Goal: Task Accomplishment & Management: Use online tool/utility

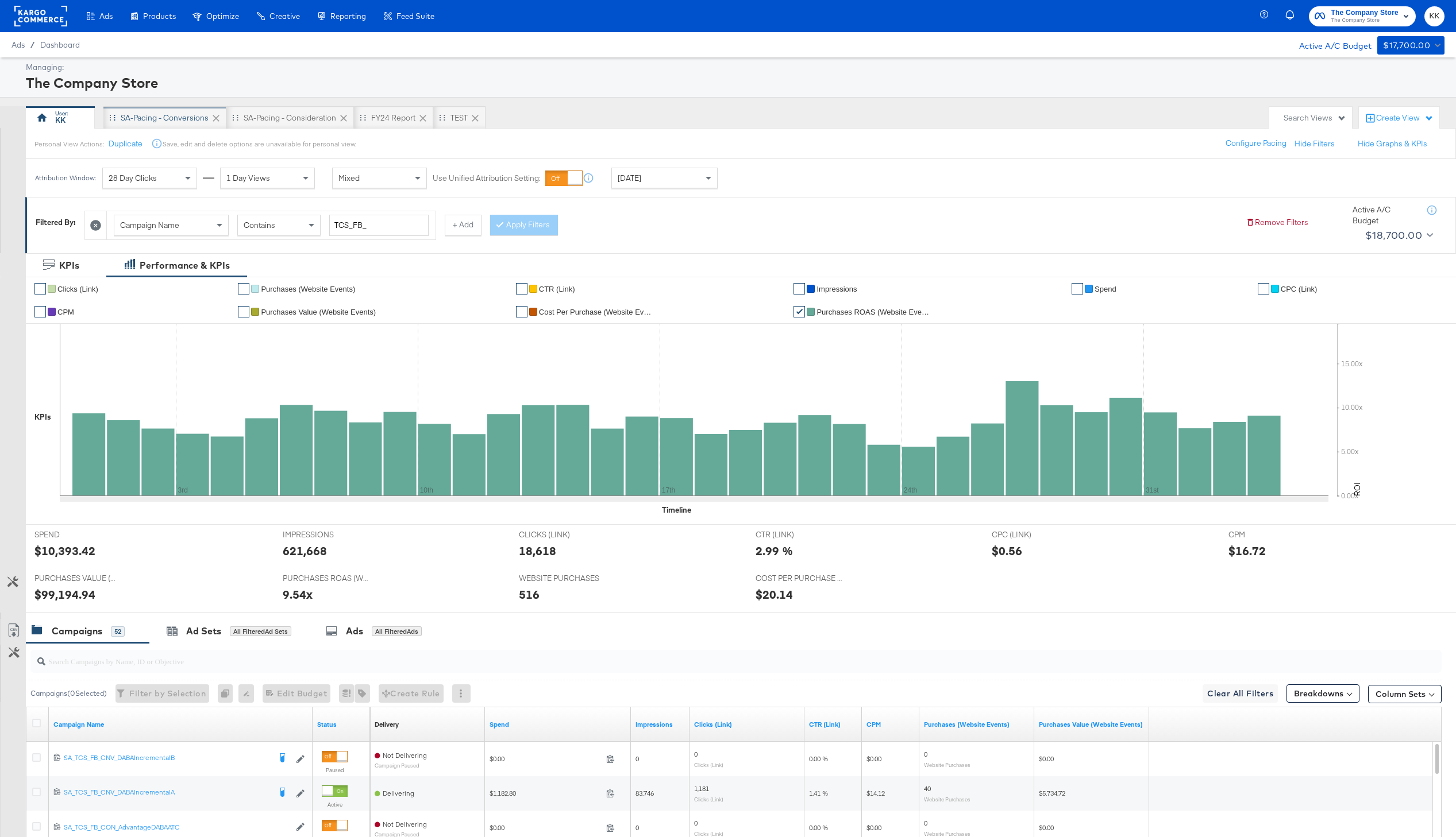
click at [161, 119] on div "SA-Pacing - Conversions" at bounding box center [164, 117] width 88 height 11
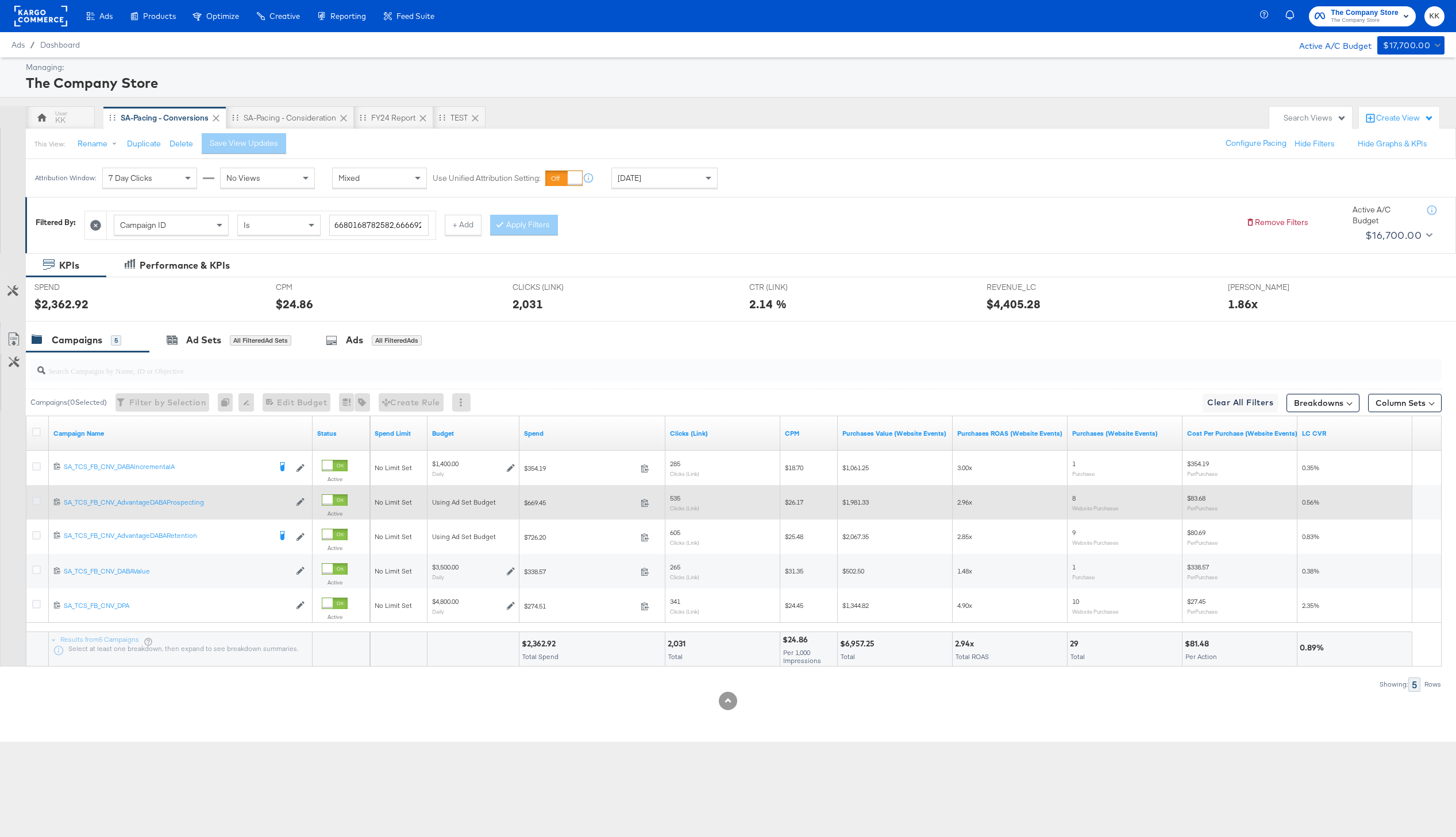
click at [38, 503] on icon at bounding box center [36, 501] width 9 height 9
click at [0, 0] on input "checkbox" at bounding box center [0, 0] width 0 height 0
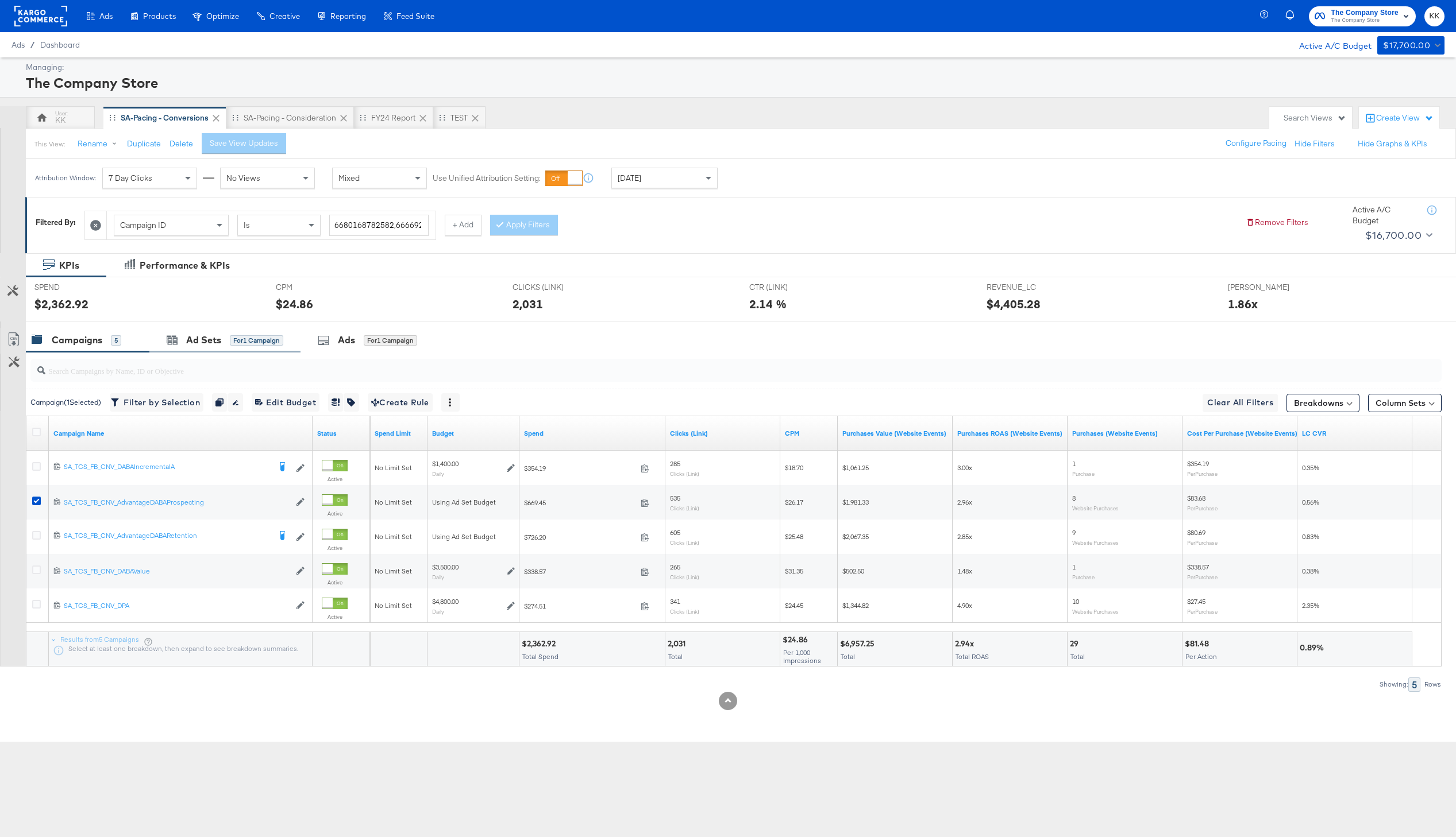
click at [184, 347] on div "Ad Sets for 1 Campaign" at bounding box center [225, 340] width 151 height 25
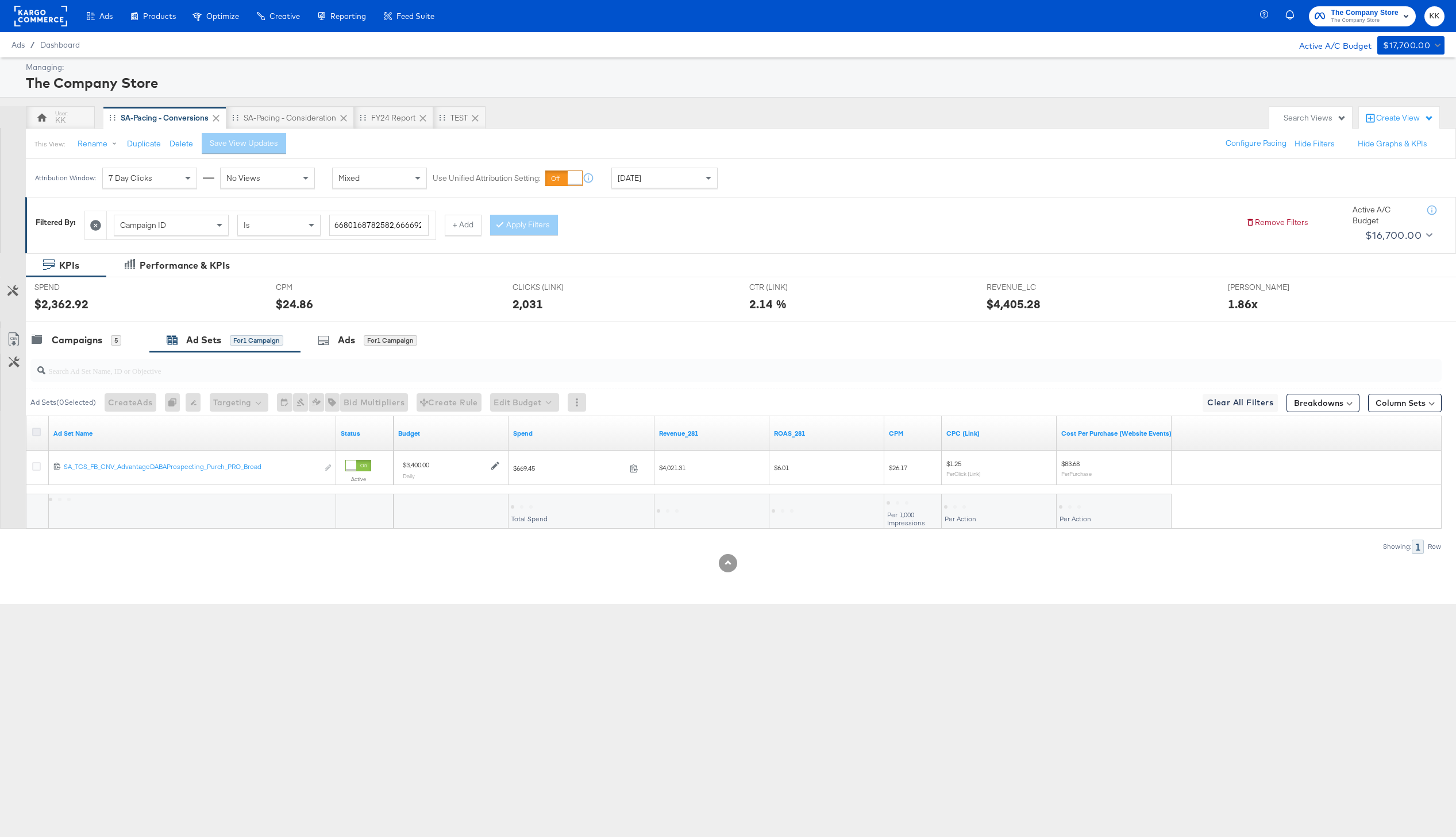
click at [34, 428] on icon at bounding box center [36, 431] width 9 height 9
click at [0, 0] on input "checkbox" at bounding box center [0, 0] width 0 height 0
click at [498, 402] on button "Edit Budget" at bounding box center [508, 403] width 69 height 18
click at [520, 439] on button "Edit Ad Set Budget" at bounding box center [527, 432] width 101 height 18
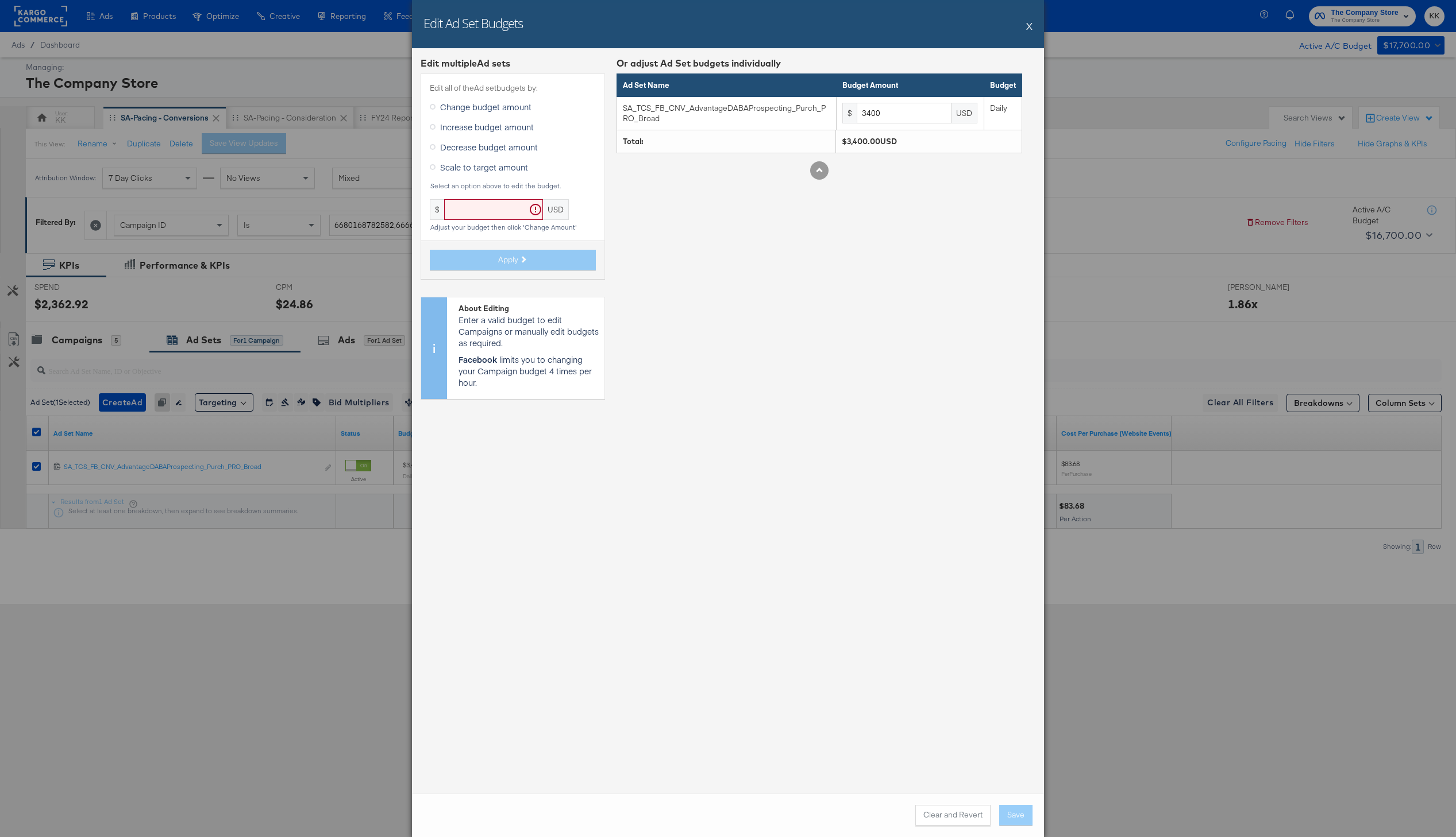
click at [474, 126] on span "Increase budget amount" at bounding box center [486, 127] width 93 height 12
click at [0, 0] on input "Increase budget amount" at bounding box center [0, 0] width 0 height 0
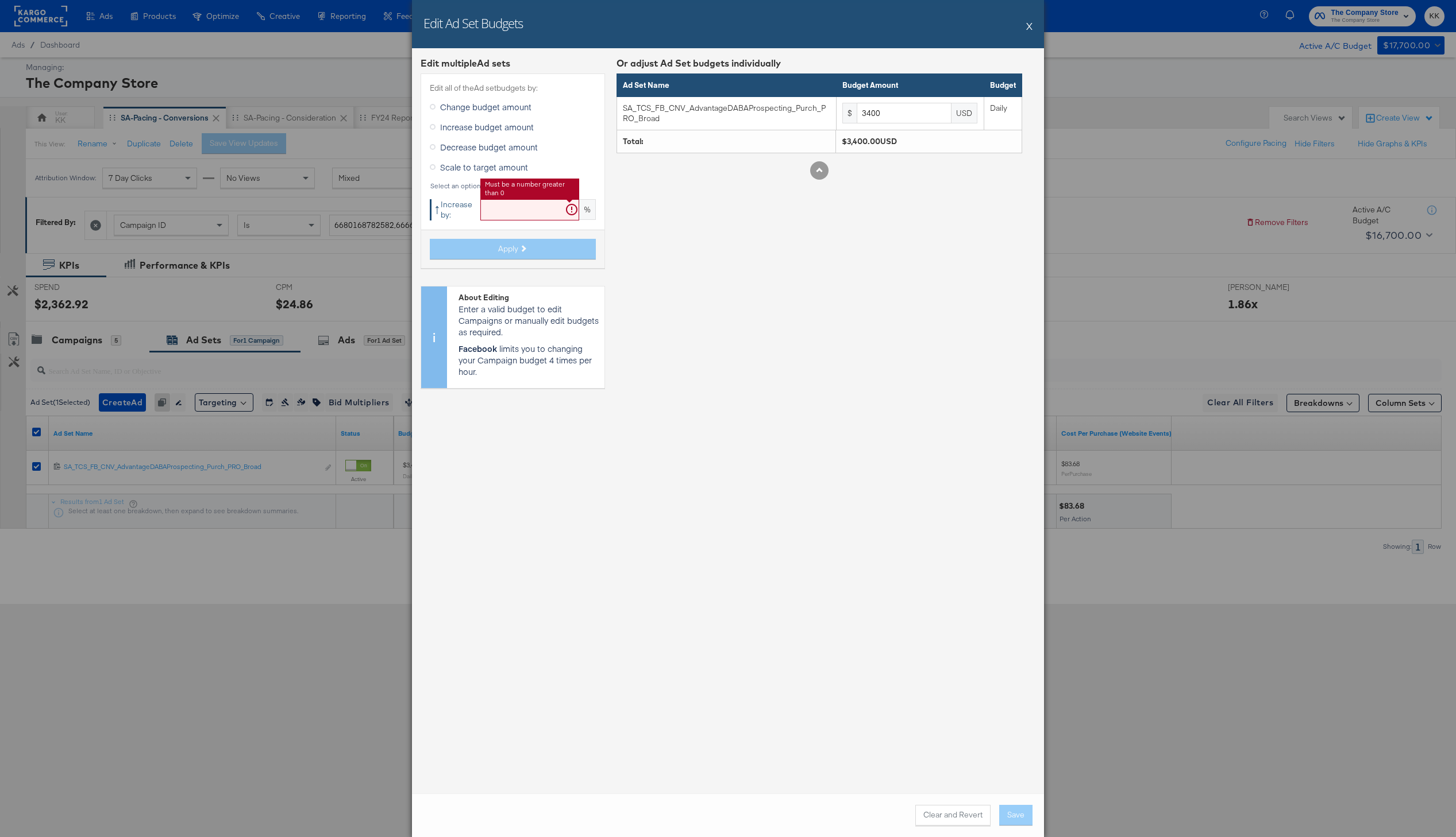
click at [500, 218] on input "text" at bounding box center [529, 209] width 98 height 21
type input "19"
click at [475, 257] on button "Apply" at bounding box center [512, 249] width 166 height 21
click at [475, 256] on button "Apply" at bounding box center [512, 249] width 166 height 21
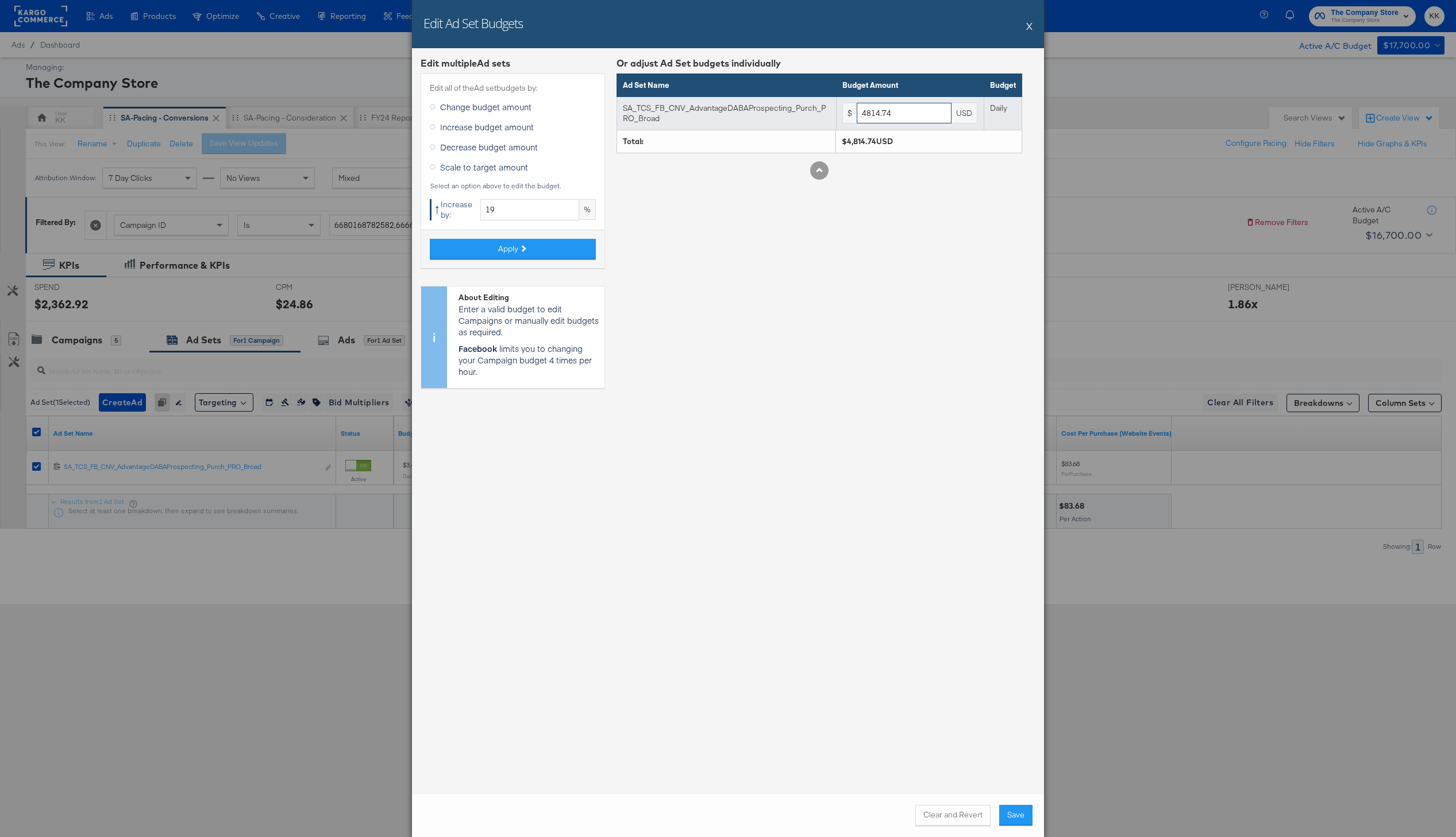
click at [935, 110] on input "4814.74" at bounding box center [903, 112] width 94 height 21
type input "4814"
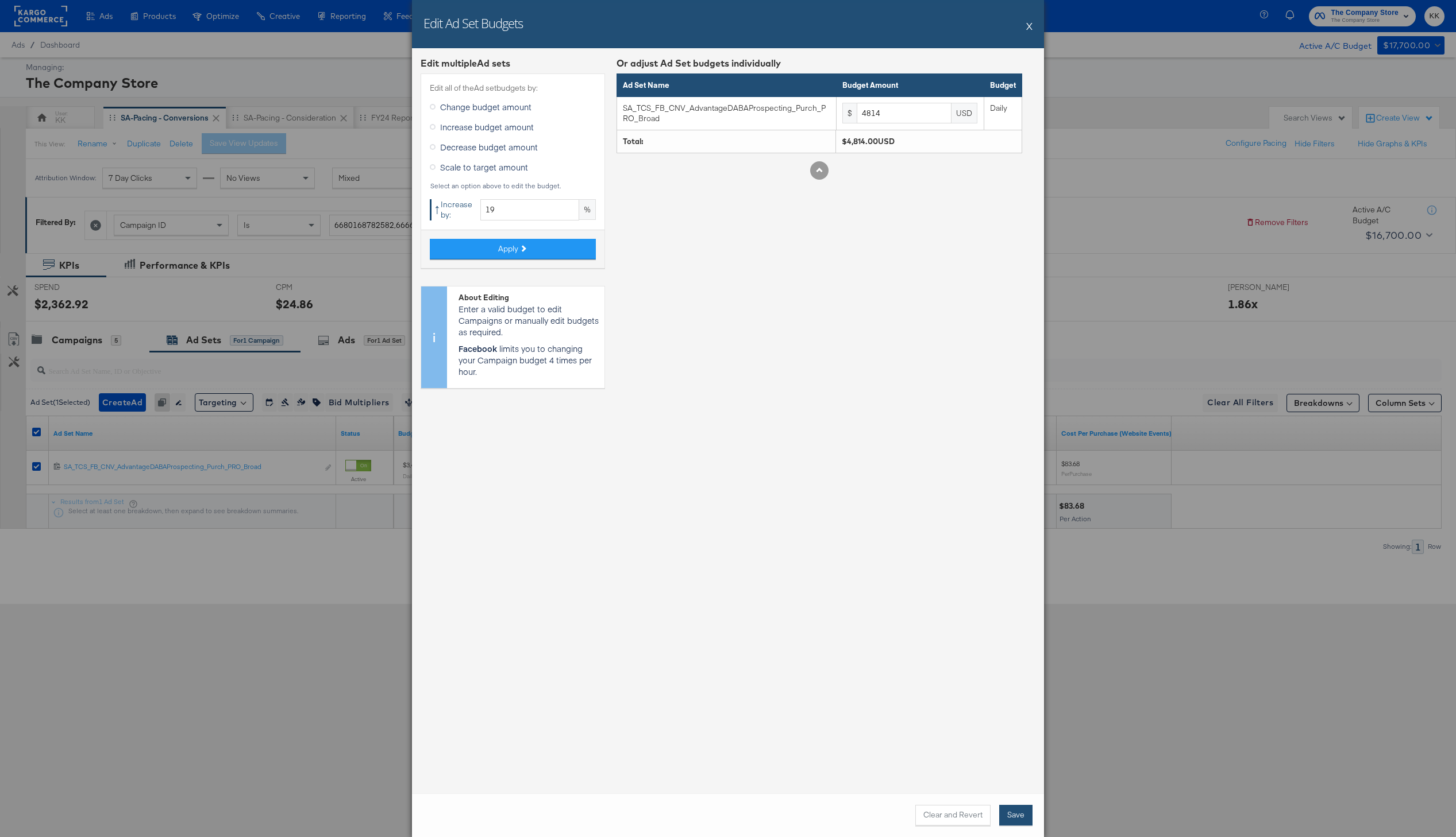
click at [1015, 809] on button "Save" at bounding box center [1015, 815] width 34 height 21
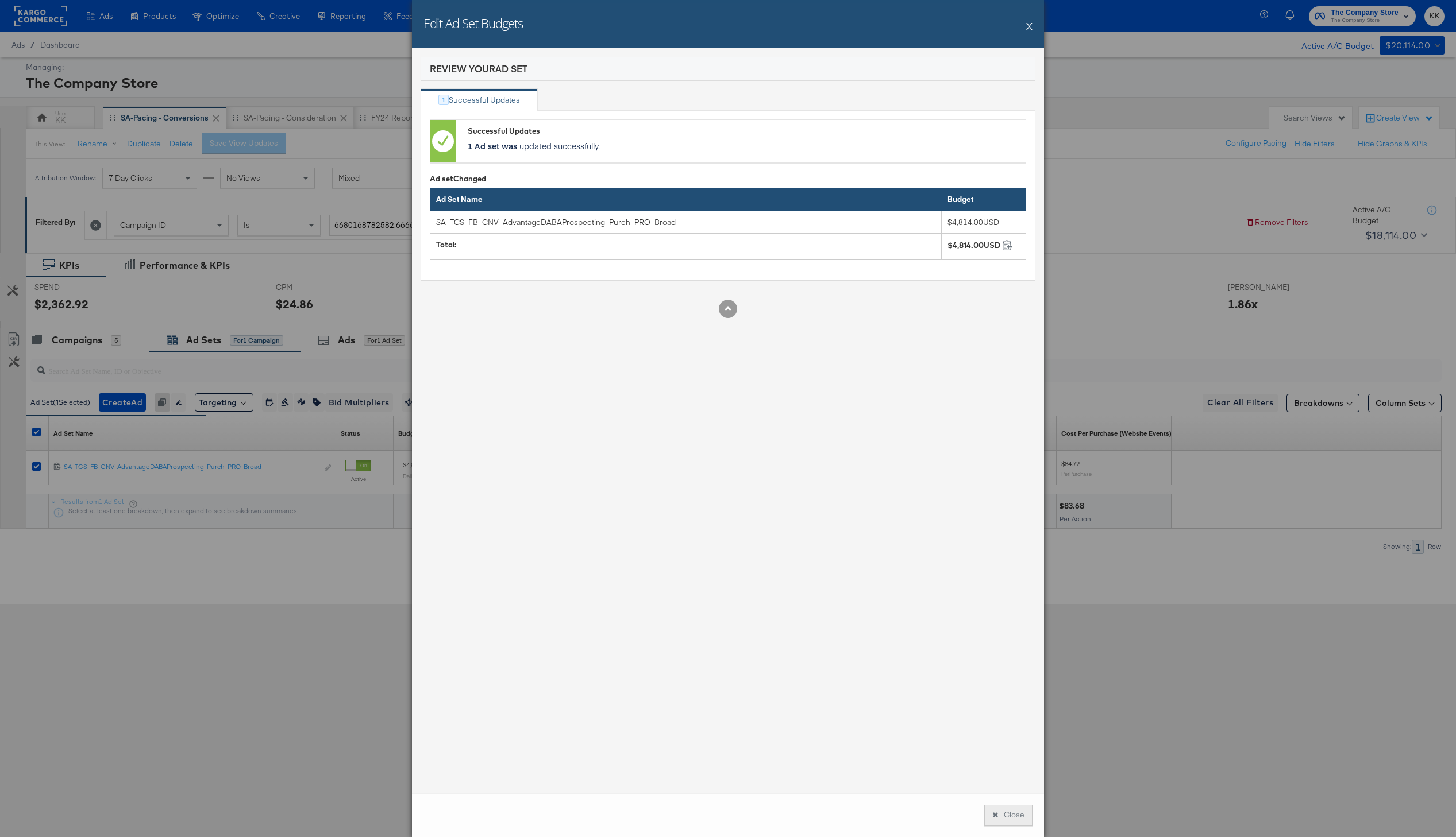
click at [1009, 819] on button "Close" at bounding box center [1007, 815] width 49 height 21
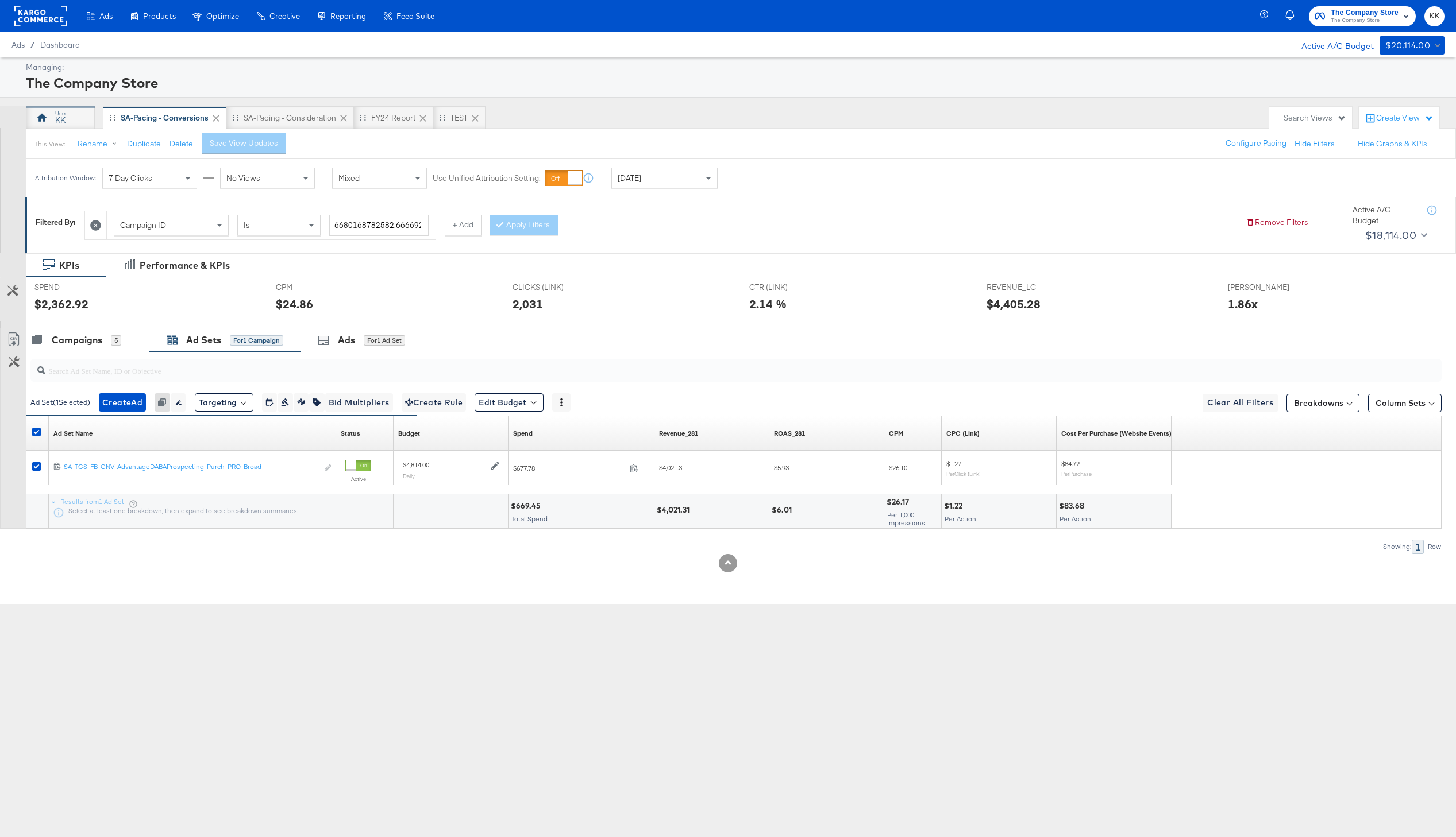
click at [59, 120] on div "KK" at bounding box center [60, 120] width 10 height 11
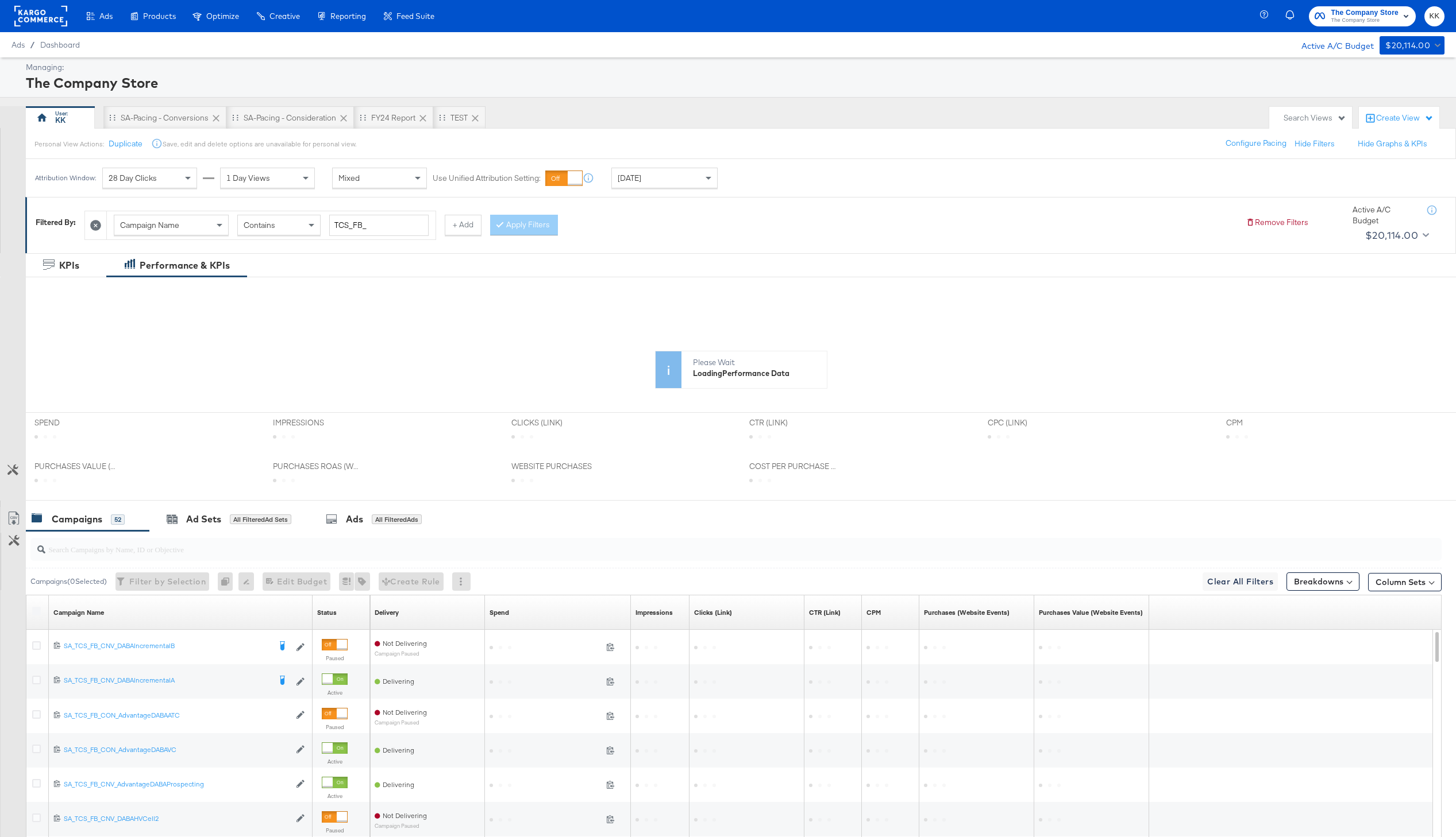
click at [676, 178] on div "Yesterday" at bounding box center [664, 178] width 105 height 20
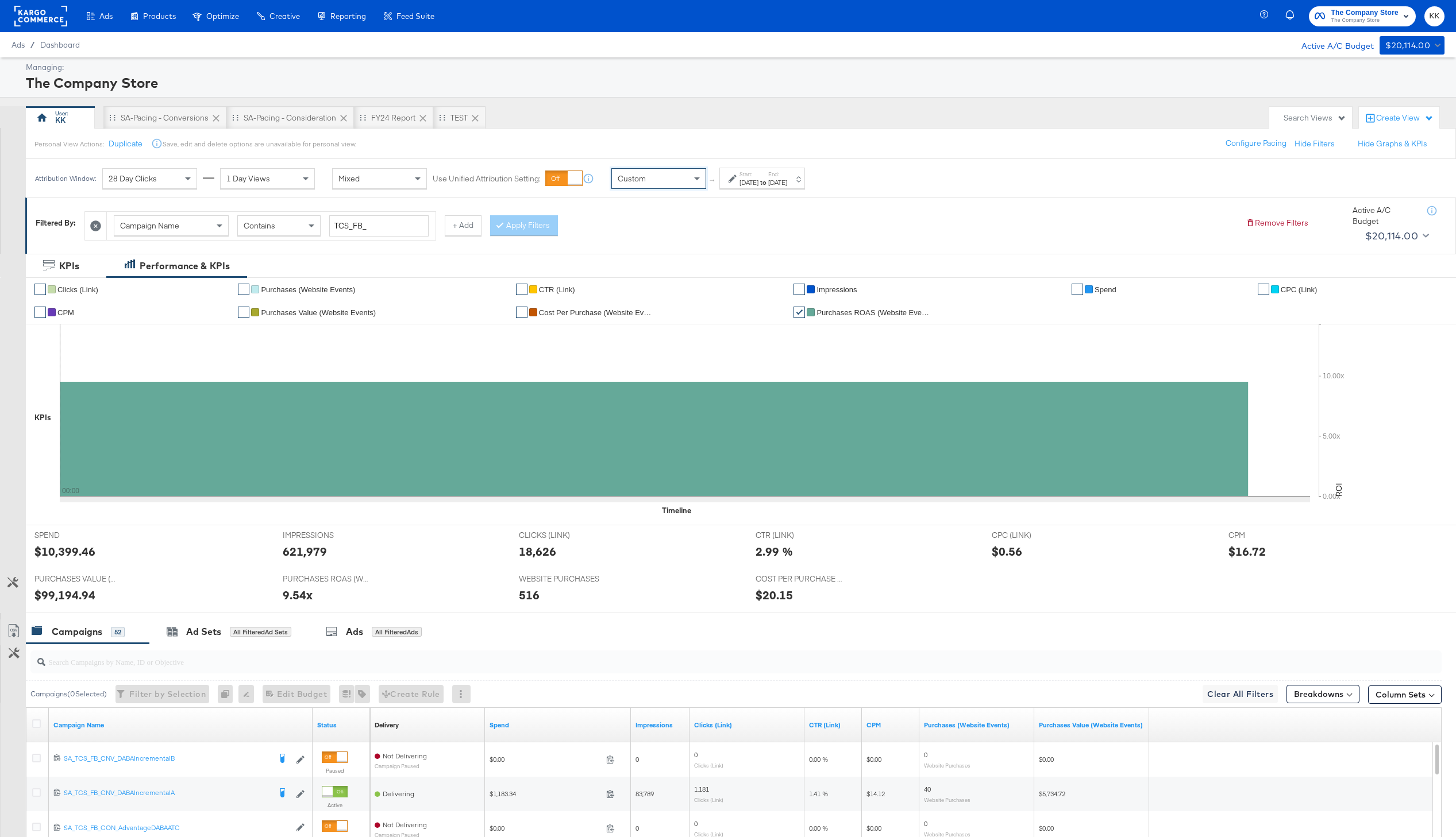
click at [749, 199] on div "Filtered By: Campaign Name Contains TCS_FB_ + Add Apply Filters Remove Filters …" at bounding box center [740, 226] width 1430 height 56
click at [749, 175] on label "Start:" at bounding box center [748, 175] width 19 height 8
click at [606, 264] on input "September 23rd 2025" at bounding box center [626, 269] width 124 height 21
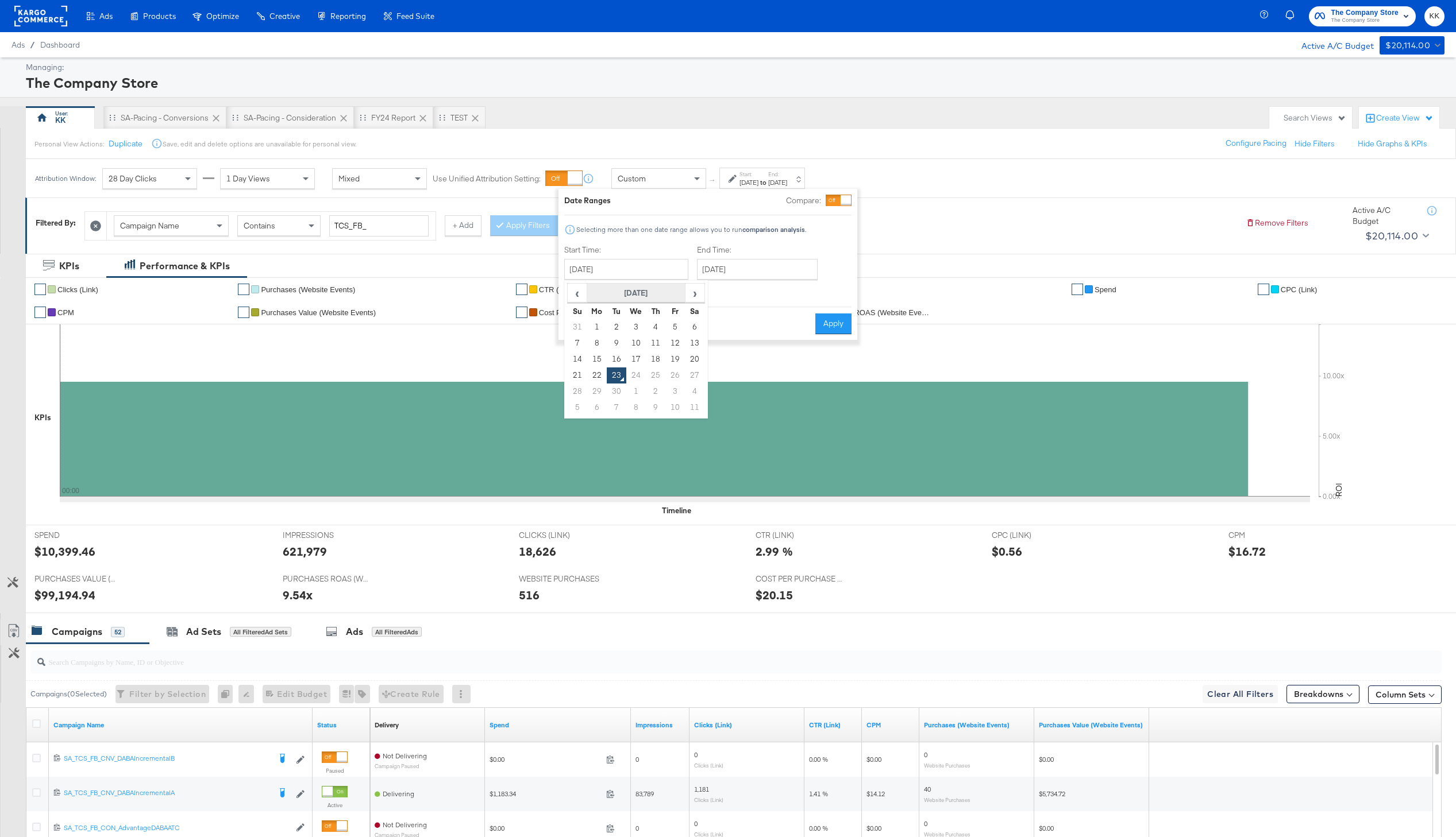
click at [622, 294] on th "September 2025" at bounding box center [636, 293] width 98 height 20
click at [571, 295] on span "‹" at bounding box center [573, 292] width 10 height 17
click at [594, 375] on td "Sep" at bounding box center [584, 375] width 35 height 29
click at [598, 390] on td "23" at bounding box center [597, 392] width 20 height 16
type input "September 23rd 2024"
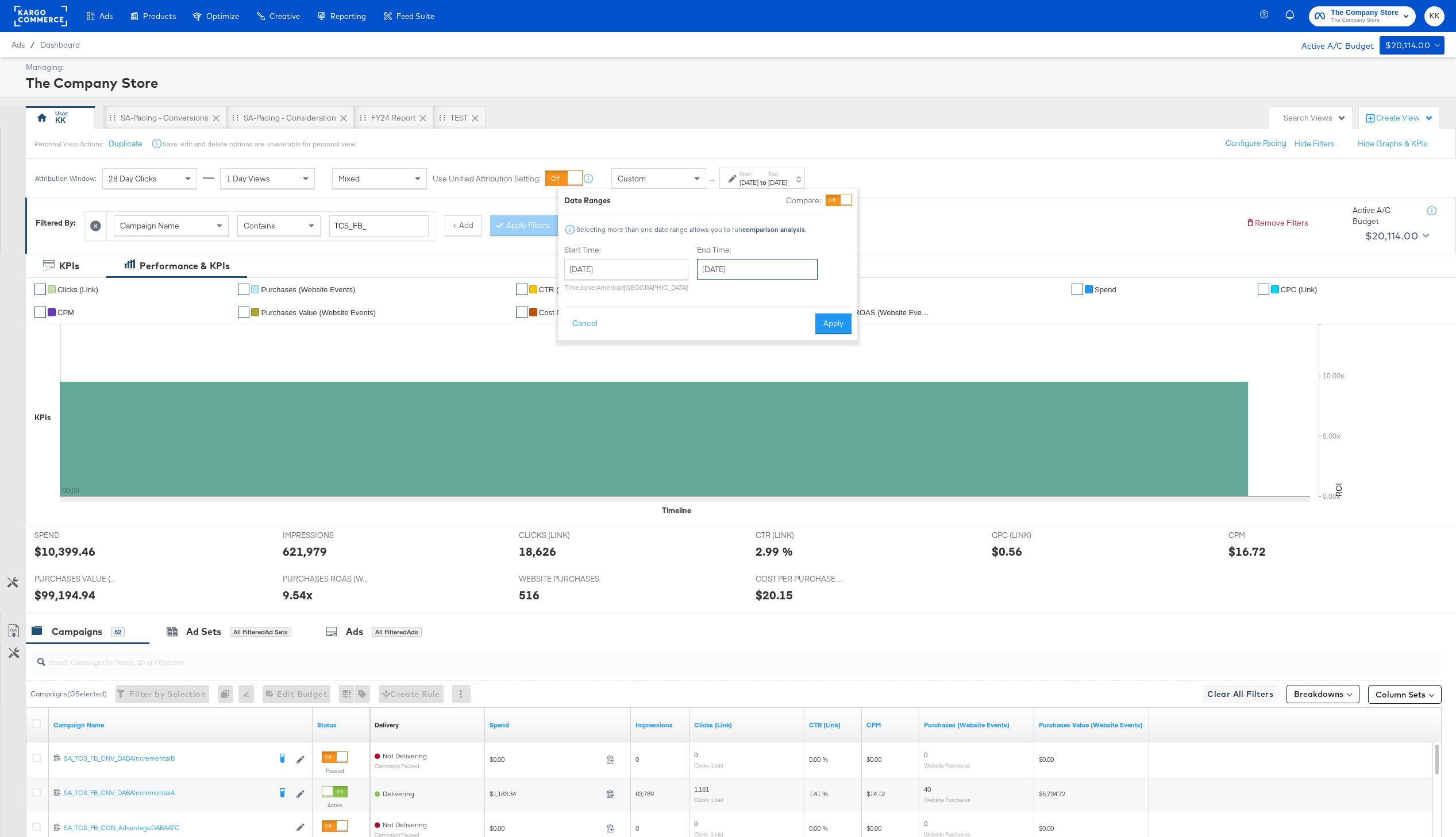
click at [724, 278] on input "September 23rd 2025" at bounding box center [757, 269] width 120 height 21
click at [759, 297] on th "September 2025" at bounding box center [769, 293] width 98 height 20
click at [704, 296] on span "‹" at bounding box center [706, 292] width 10 height 17
click at [718, 376] on td "Sep" at bounding box center [717, 375] width 35 height 29
click at [705, 412] on td "29" at bounding box center [710, 408] width 20 height 16
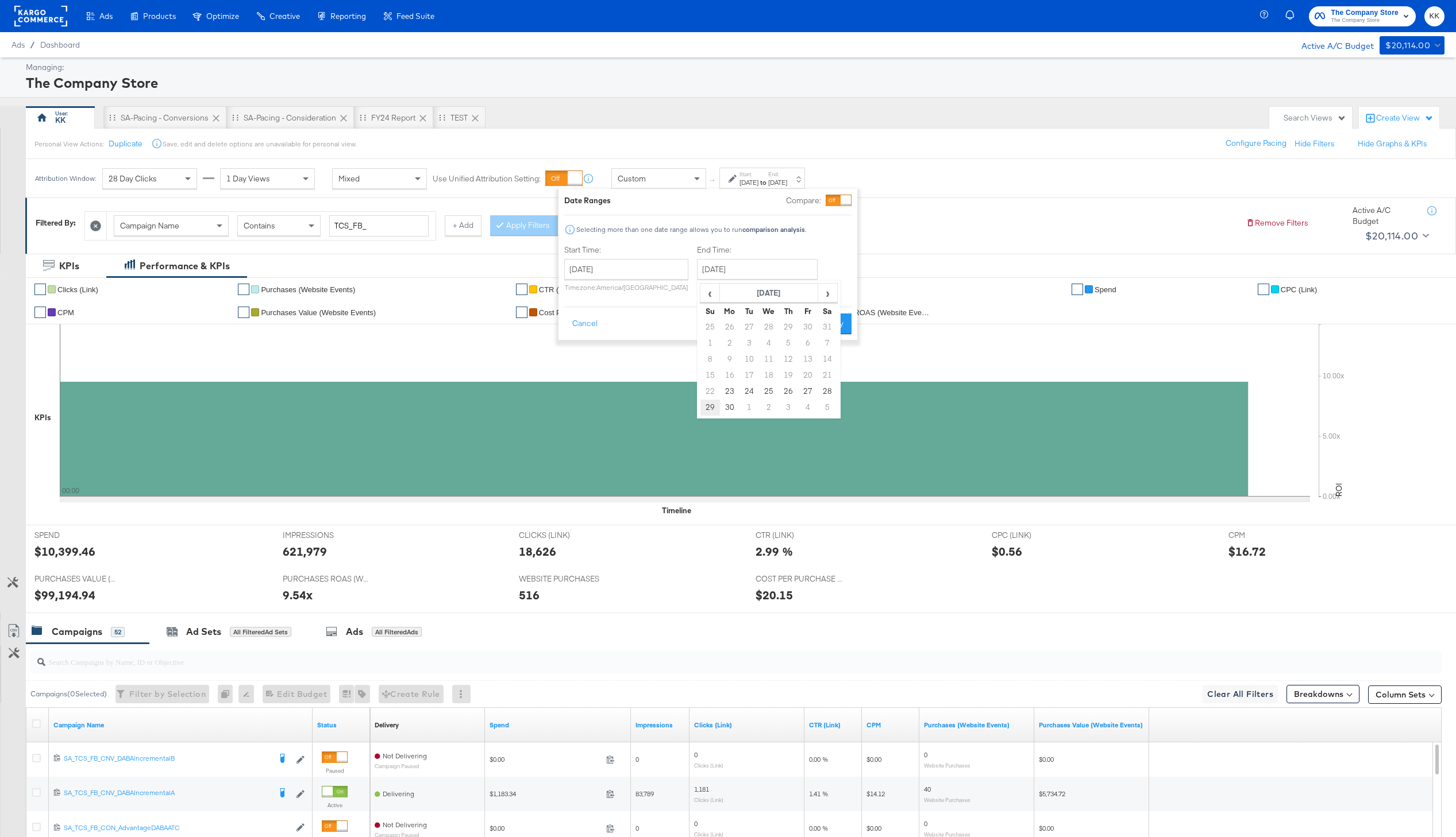
type input "September 29th 2024"
click at [831, 319] on button "Apply" at bounding box center [833, 323] width 36 height 21
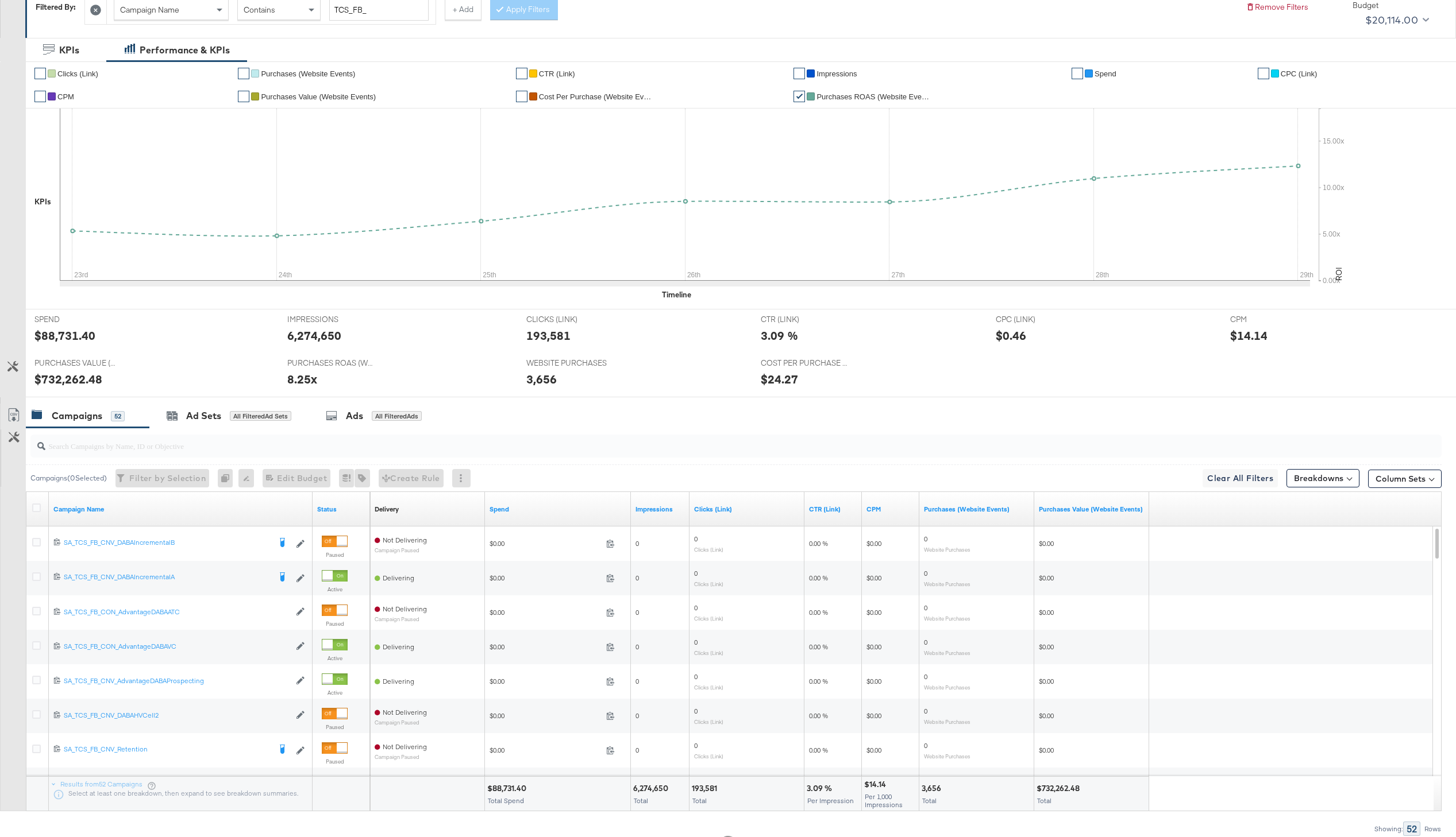
scroll to position [235, 0]
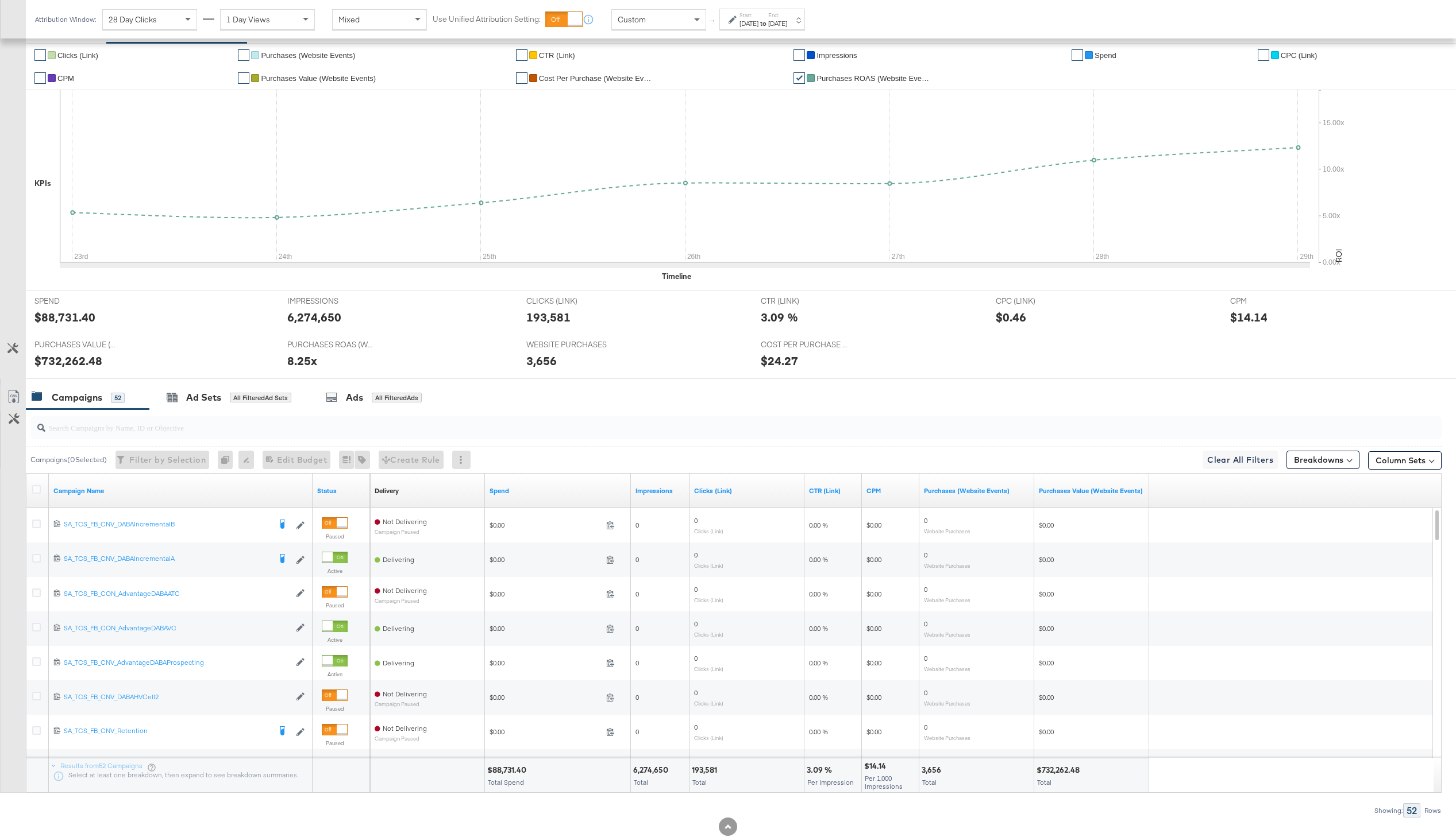
click at [184, 420] on input "search" at bounding box center [677, 422] width 1264 height 23
type input "_CON_"
click at [512, 490] on link "Spend" at bounding box center [557, 490] width 136 height 9
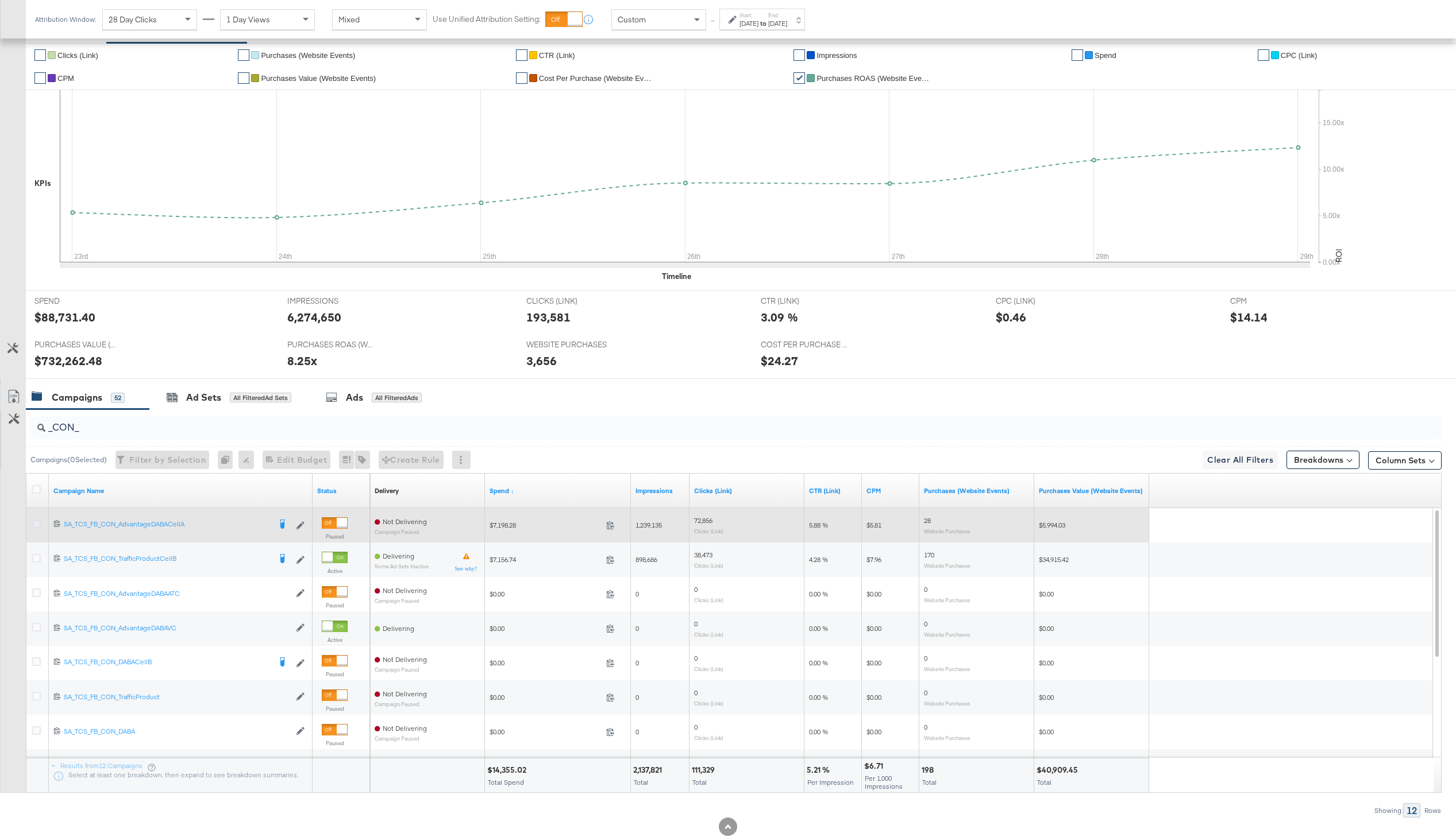
click at [35, 519] on div at bounding box center [38, 525] width 21 height 21
click at [32, 522] on icon at bounding box center [36, 524] width 9 height 9
click at [0, 0] on input "checkbox" at bounding box center [0, 0] width 0 height 0
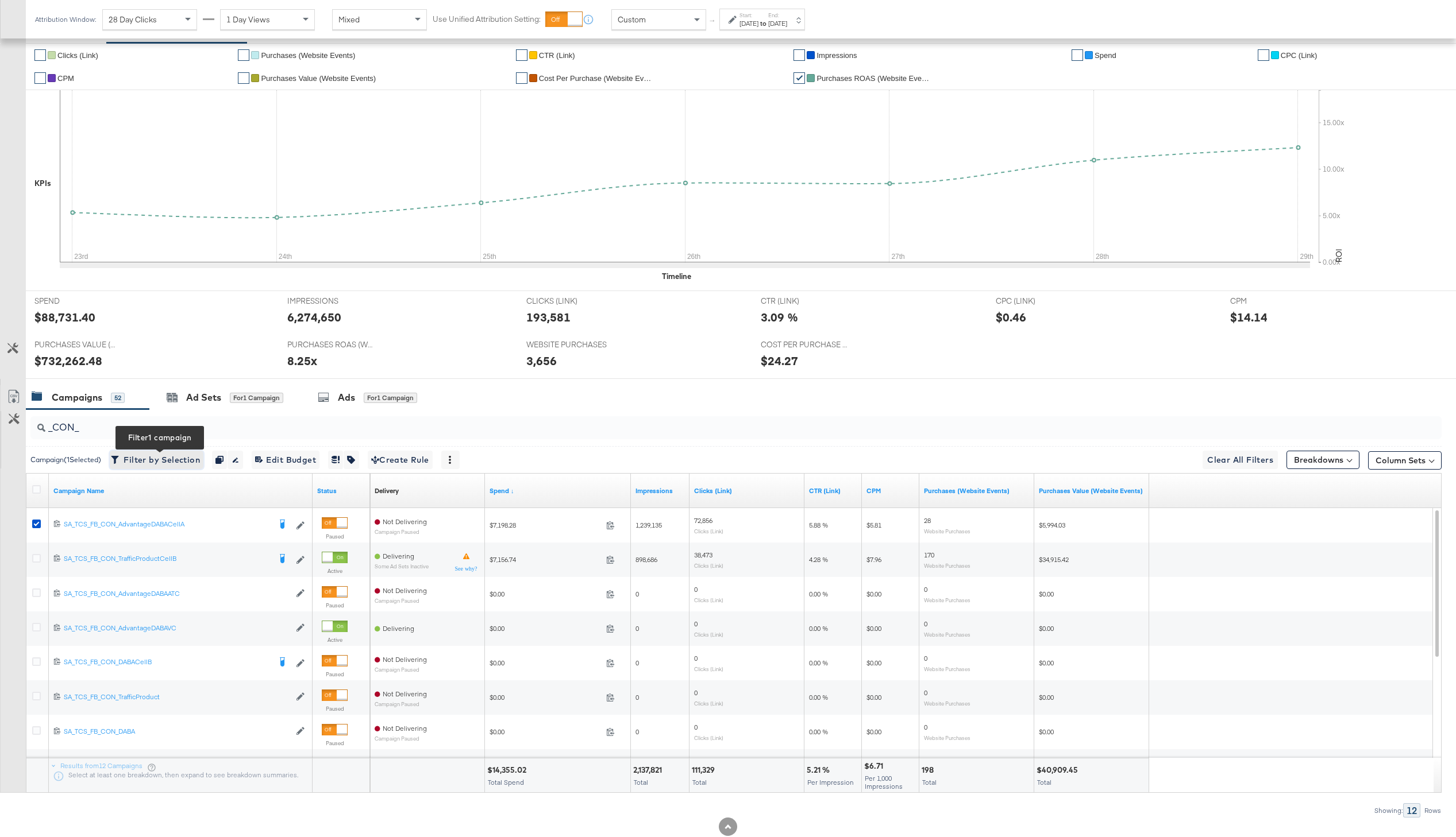
click at [162, 453] on span "Filter by Selection Filter 1 campaign" at bounding box center [156, 460] width 87 height 14
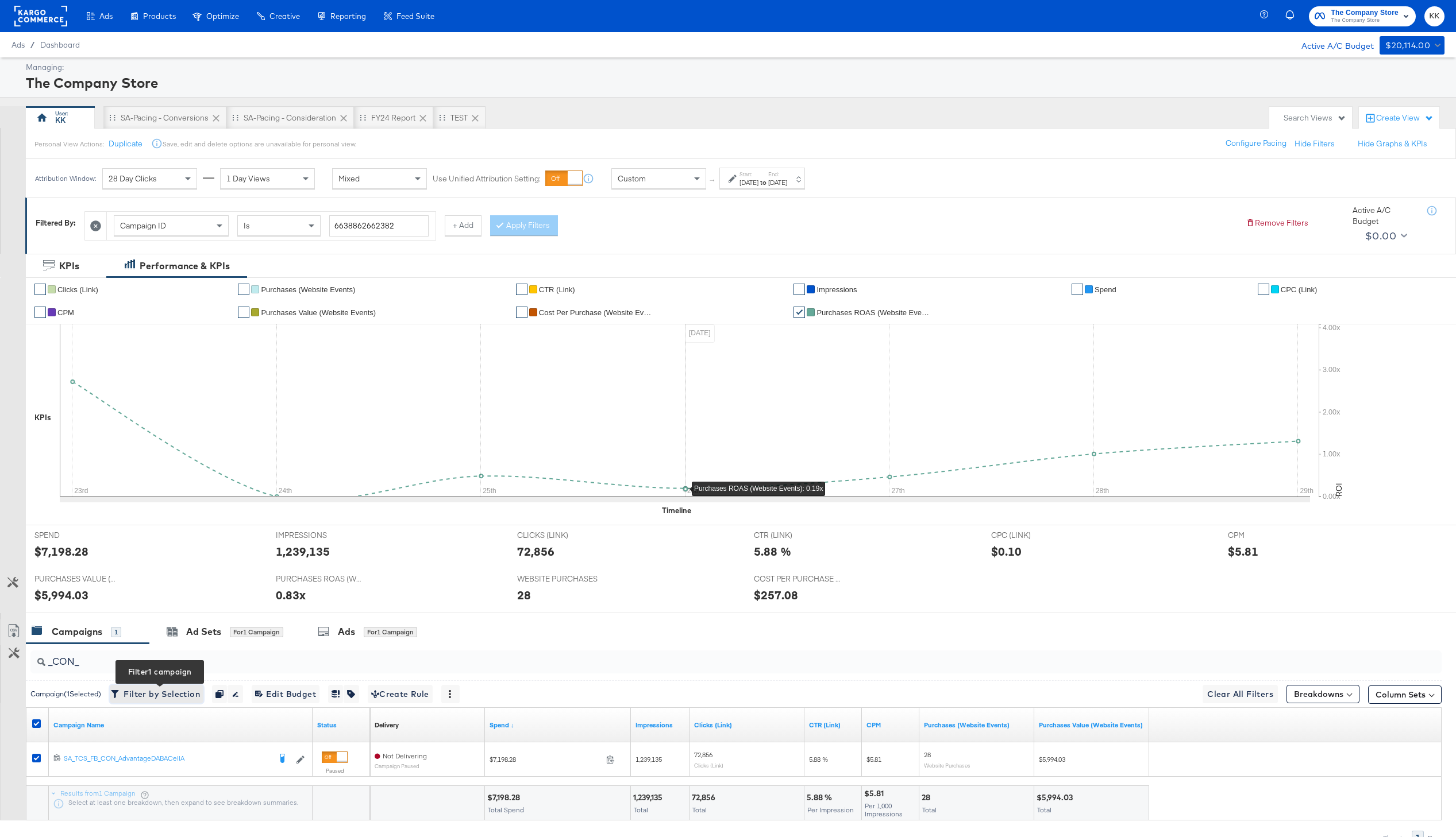
scroll to position [59, 0]
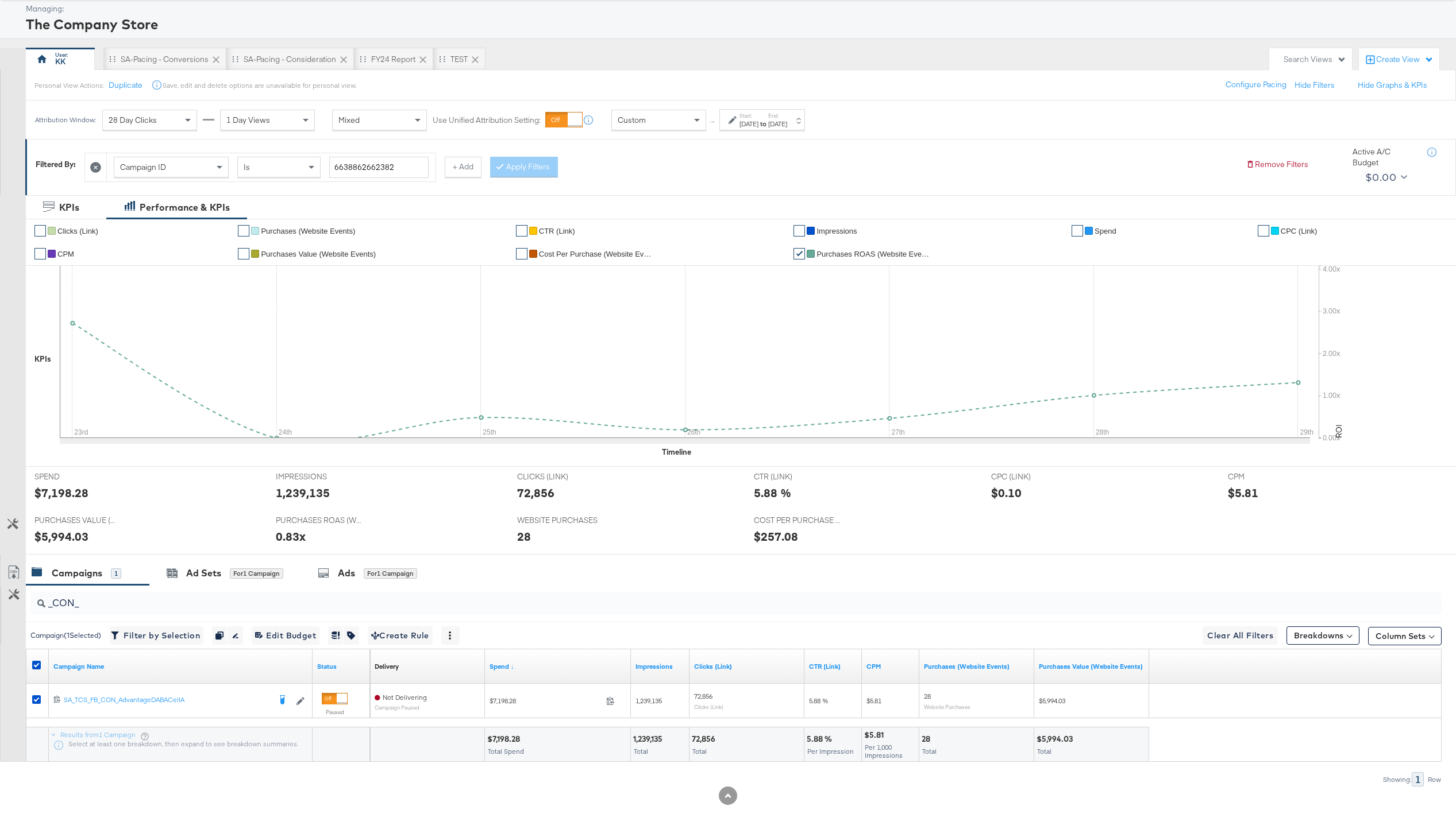
click at [1303, 618] on div "_CON_" at bounding box center [733, 603] width 1415 height 37
click at [1303, 622] on div "Campaign ( 1 Selected) Filter by Selection Filter 1 campaign Duplicate 1 campai…" at bounding box center [733, 635] width 1415 height 27
click at [1303, 637] on button "Breakdowns" at bounding box center [1322, 635] width 73 height 18
click at [1287, 698] on link "Time" at bounding box center [1294, 705] width 126 height 19
click at [1287, 731] on div "Day" at bounding box center [1295, 734] width 124 height 12
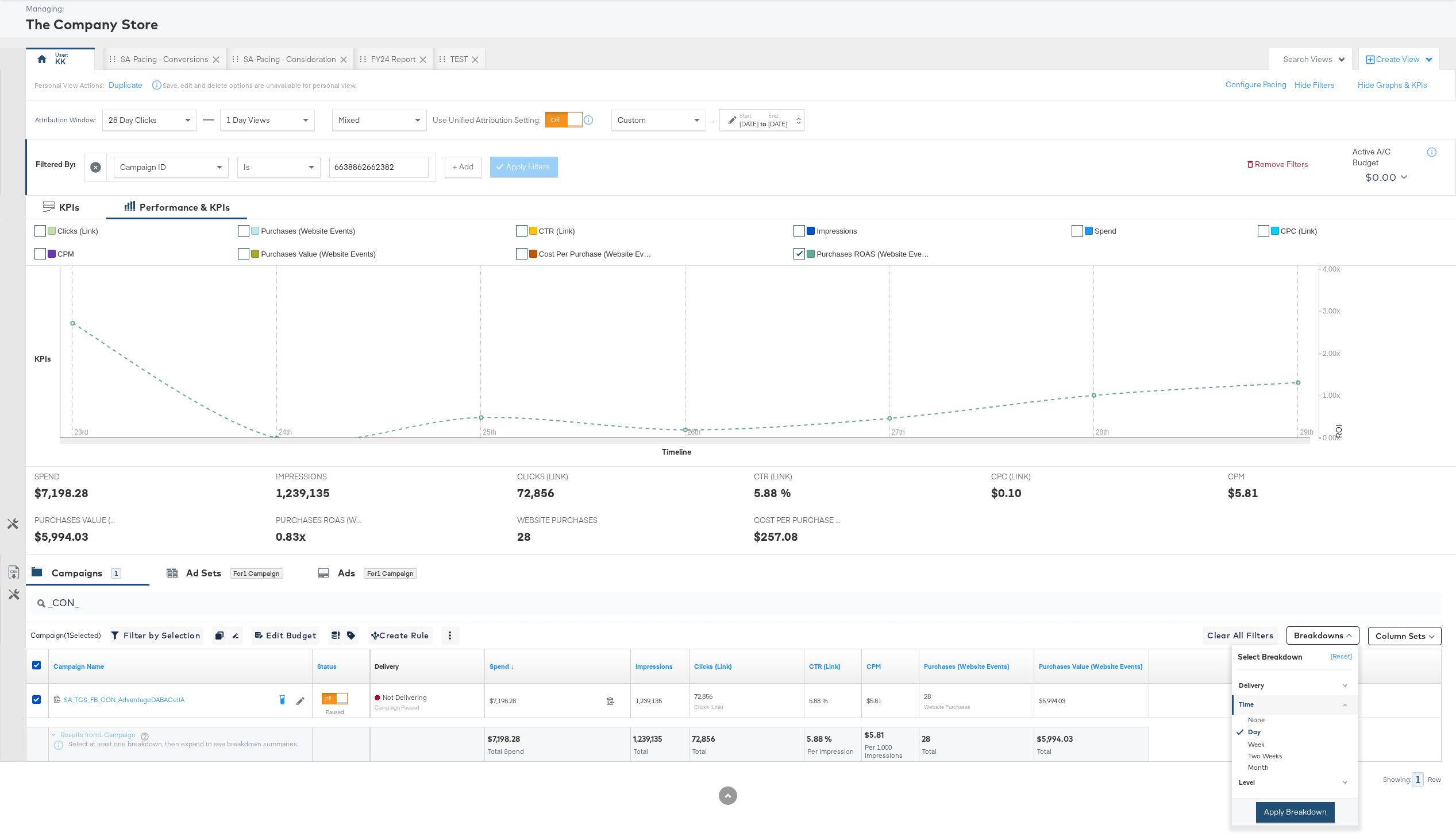
click at [1309, 814] on button "Apply Breakdown" at bounding box center [1295, 812] width 79 height 21
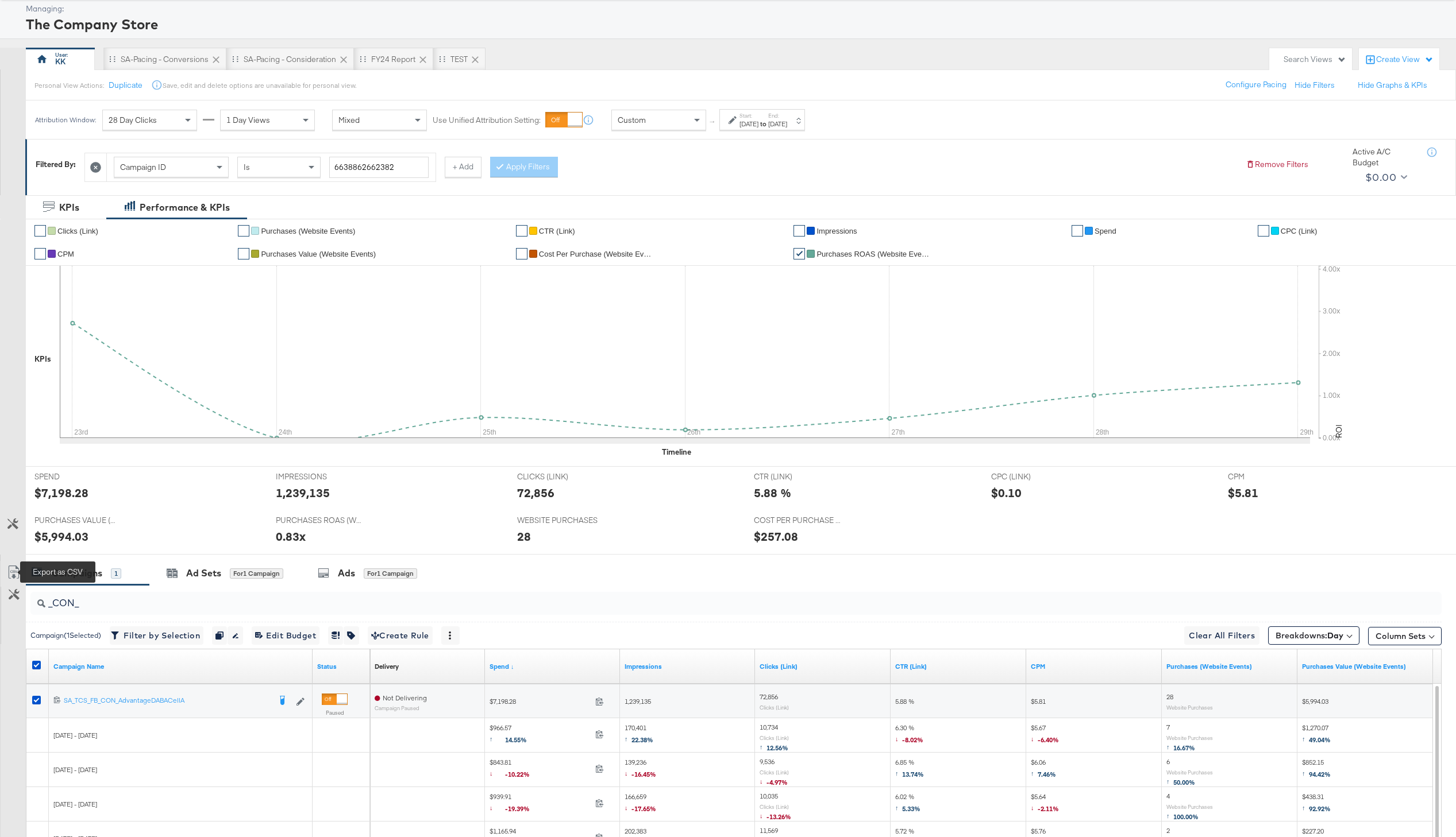
click at [16, 570] on icon at bounding box center [14, 573] width 14 height 14
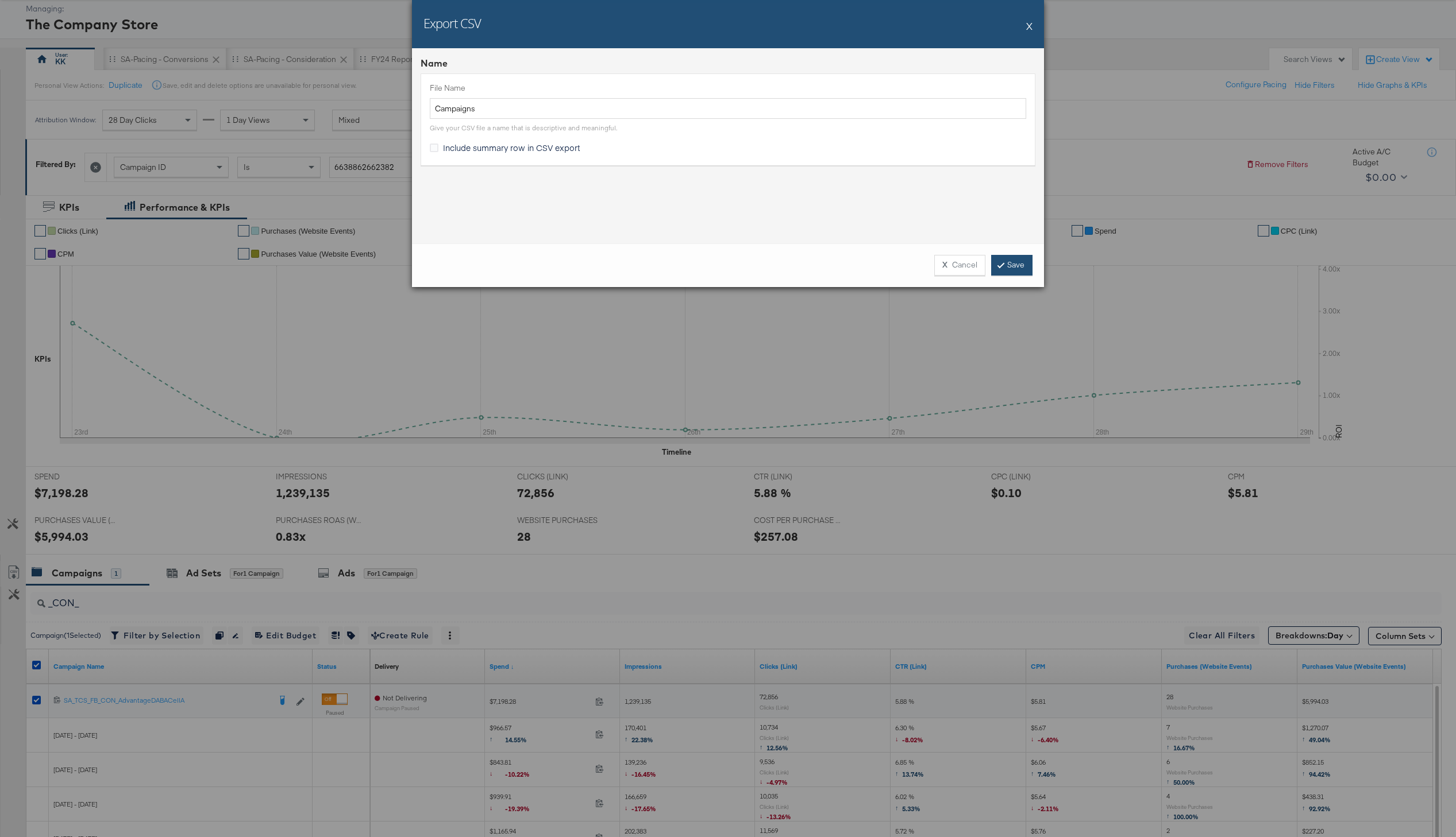
click at [1019, 272] on link "Save" at bounding box center [1011, 264] width 42 height 21
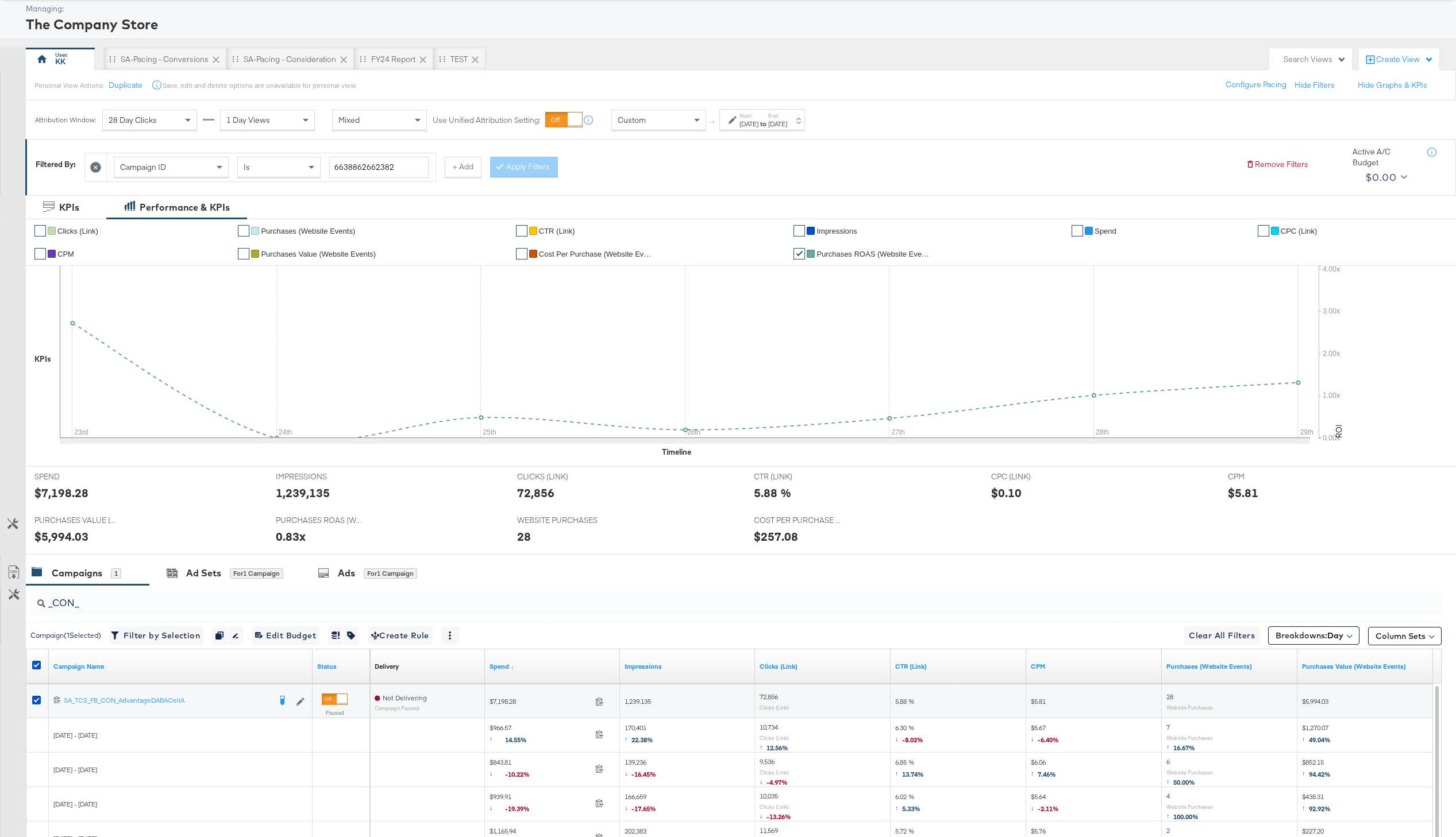
click at [822, 158] on div "Campaign ID Is 6638862662382 + Add Apply Filters" at bounding box center [660, 164] width 1152 height 35
click at [282, 59] on div "SA-Pacing - Consideration" at bounding box center [289, 59] width 92 height 11
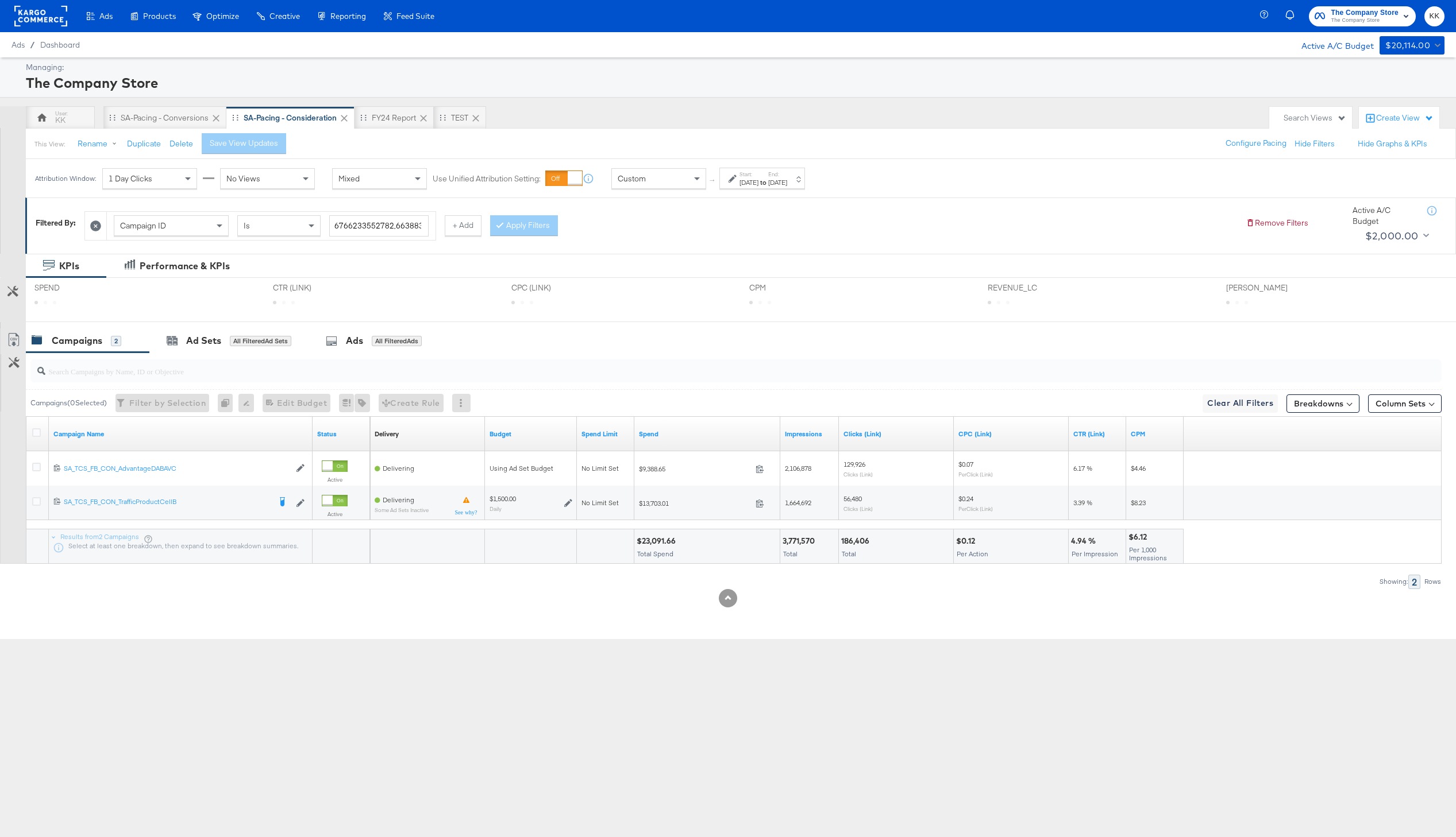
click at [758, 176] on label "Start:" at bounding box center [748, 175] width 19 height 8
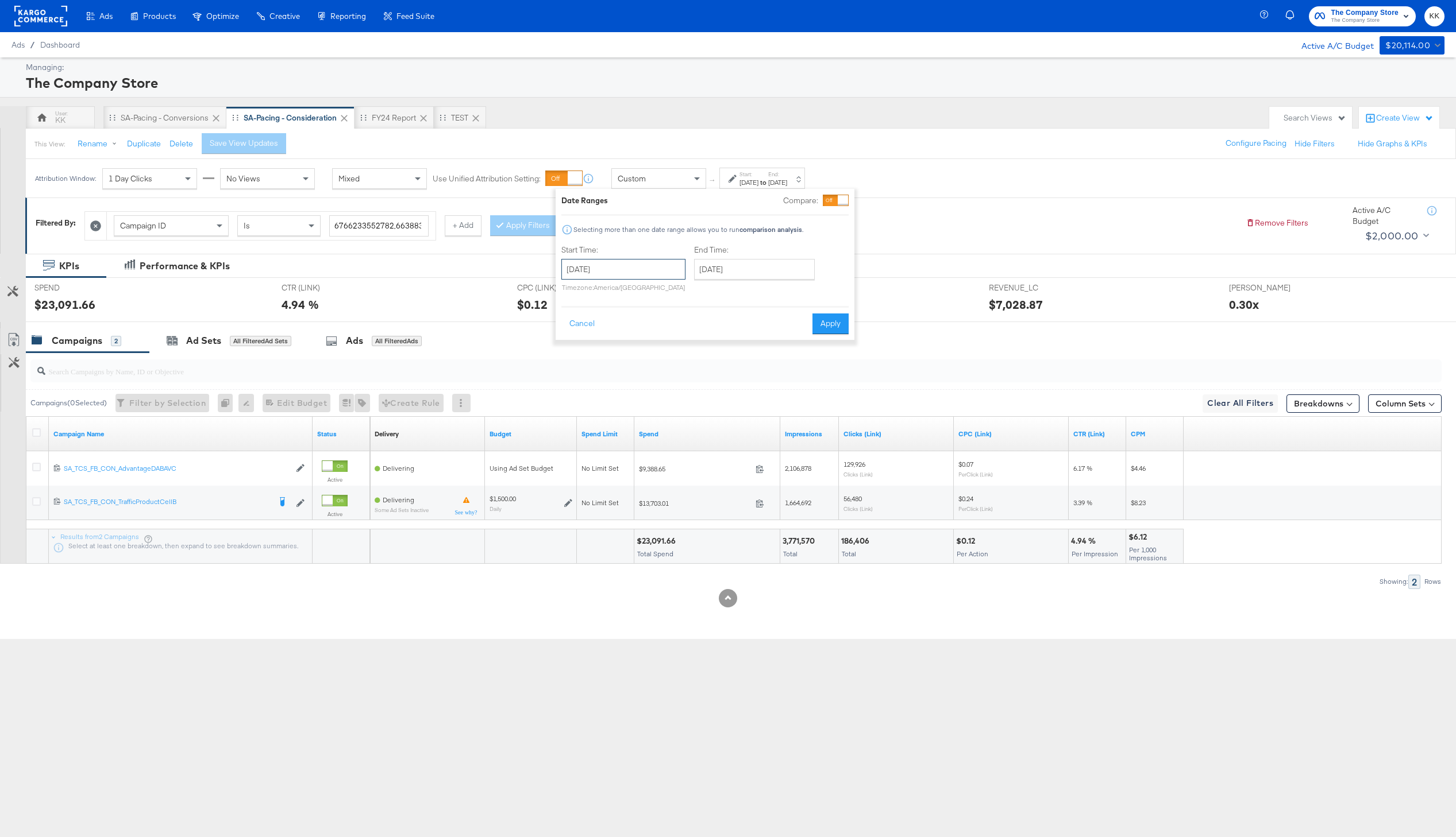
click at [608, 271] on input "September 1st 2025" at bounding box center [623, 269] width 124 height 21
click at [599, 370] on td "22" at bounding box center [594, 376] width 20 height 16
type input "September 22nd 2025"
click at [824, 319] on button "Apply" at bounding box center [836, 323] width 36 height 21
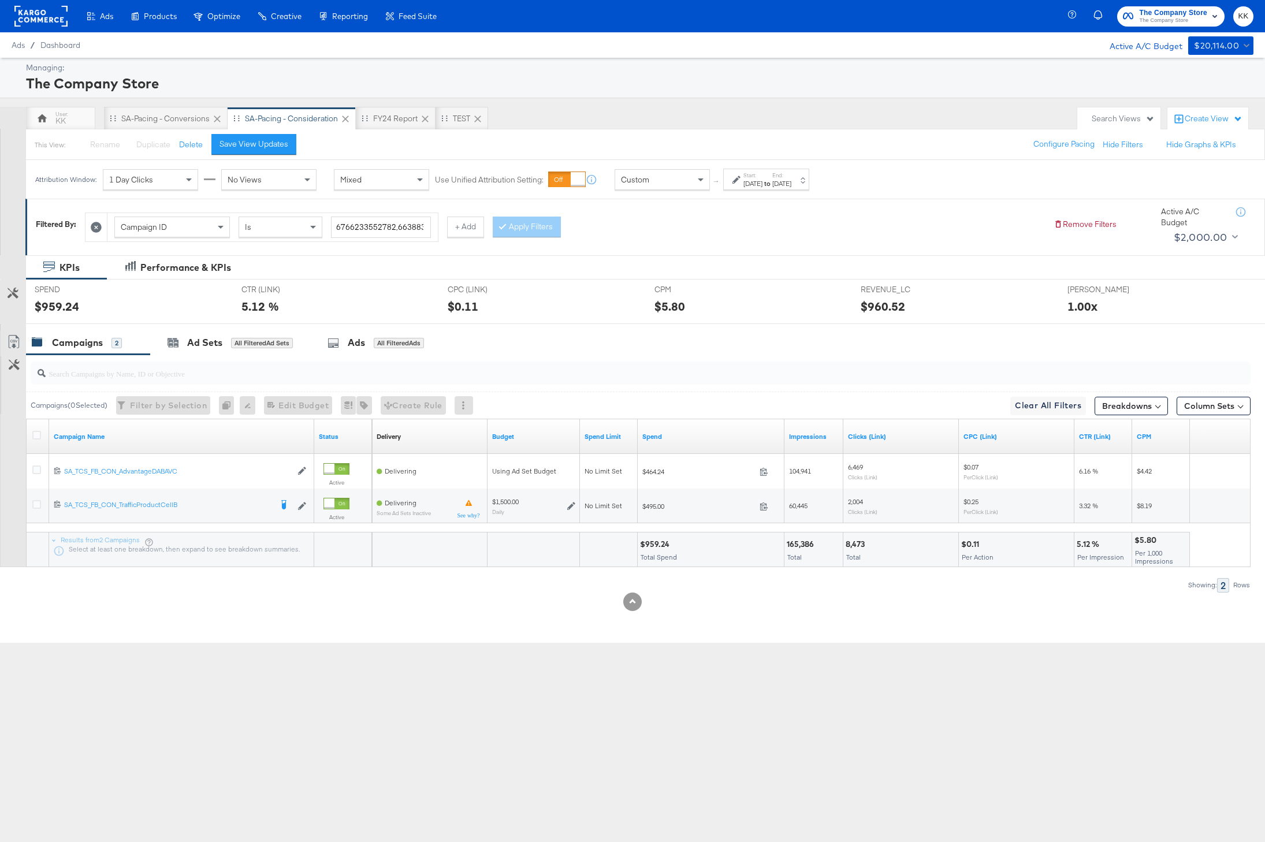
click at [751, 183] on div "Sep 22nd 2025" at bounding box center [752, 183] width 19 height 9
click at [596, 268] on input "September 22nd 2025" at bounding box center [633, 271] width 125 height 21
click at [607, 326] on td "1" at bounding box center [604, 329] width 20 height 16
type input "September 1st 2025"
click at [744, 286] on div "End Time: September 22nd 2025 ‹ September 2025 › Su Mo Tu We Th Fr Sa 31 1 2 3 …" at bounding box center [761, 272] width 126 height 53
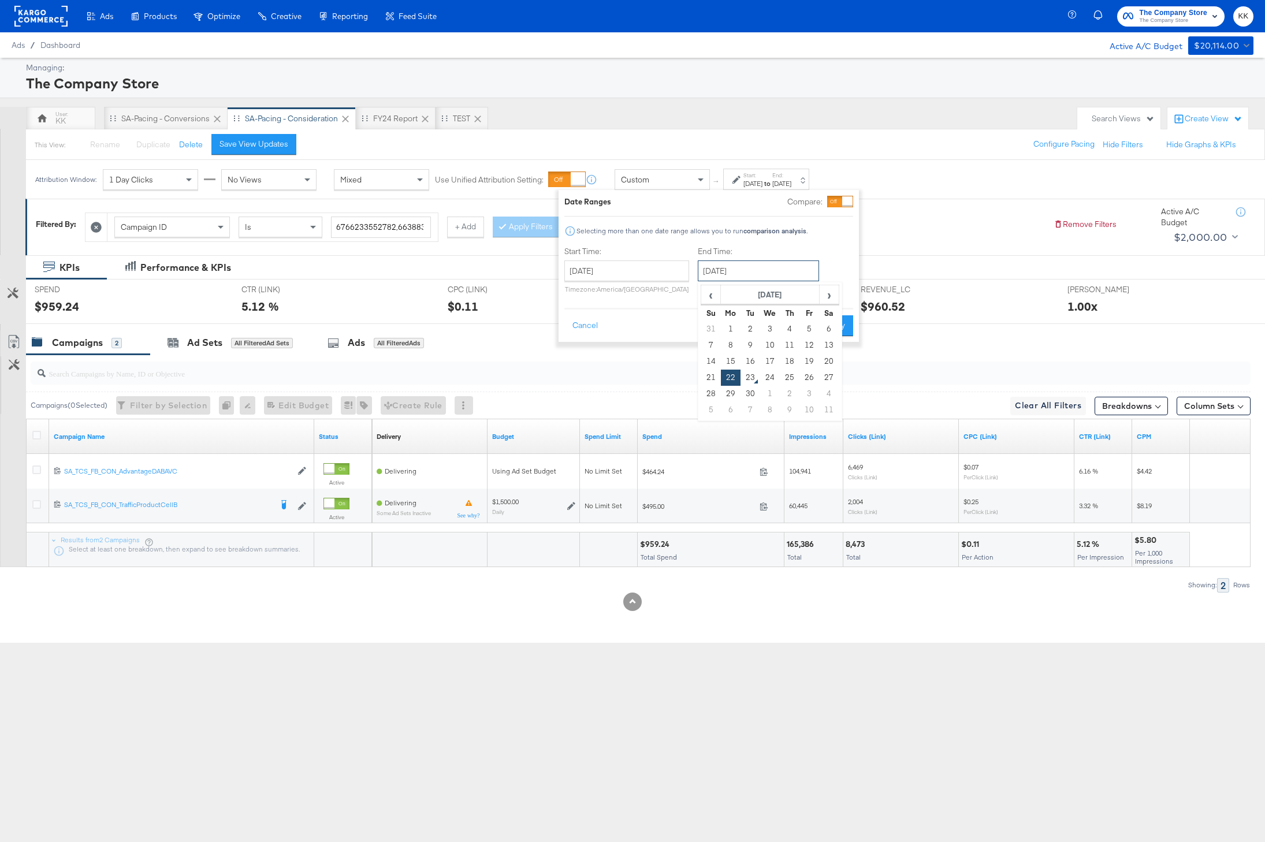
click at [745, 277] on input "September 22nd 2025" at bounding box center [758, 271] width 121 height 21
click at [848, 328] on button "Apply" at bounding box center [835, 325] width 36 height 21
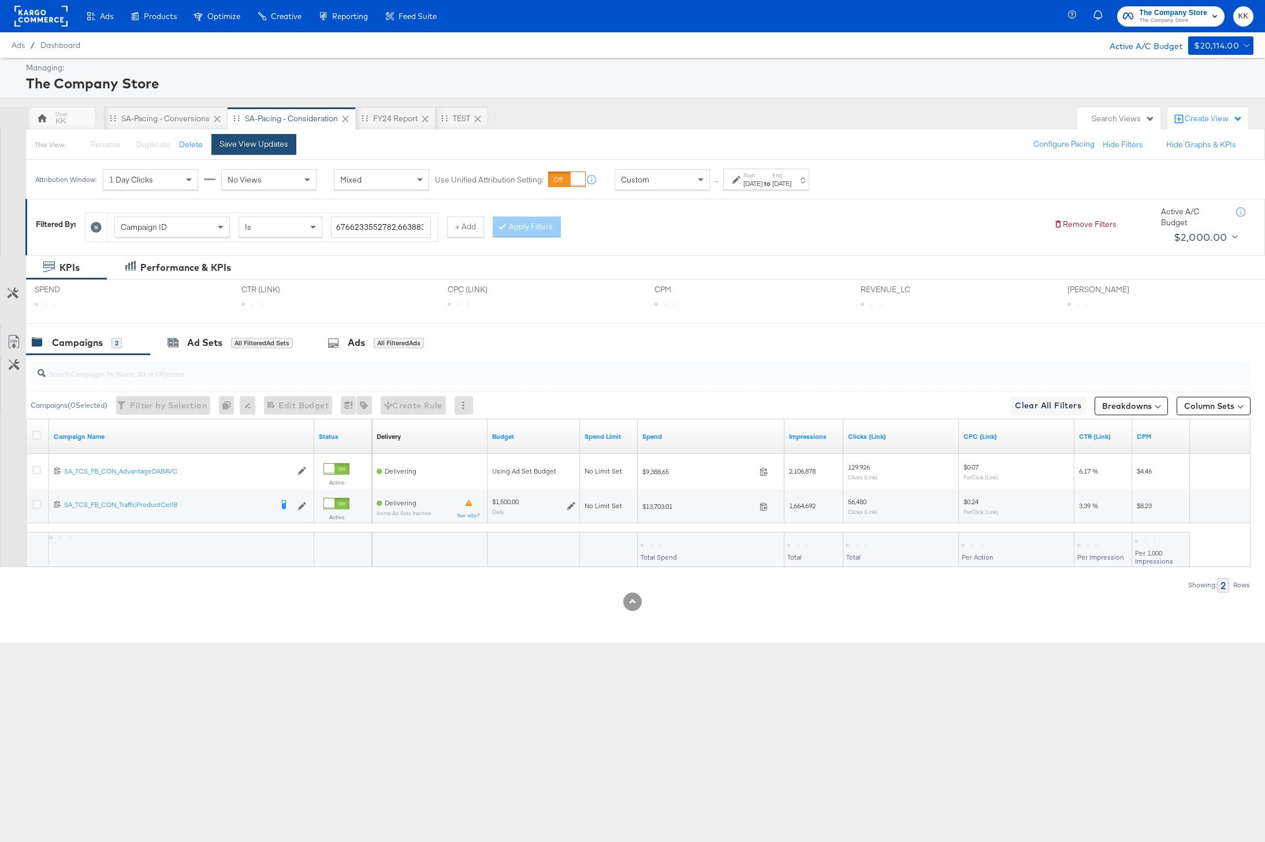
click at [259, 141] on div "Save View Updates" at bounding box center [253, 144] width 69 height 11
click at [651, 545] on div "$23,091.66" at bounding box center [661, 544] width 43 height 11
click at [651, 545] on div "Customize KPIs Export as CSV Campaign Name Status Delivery Sorting Unavailable …" at bounding box center [625, 493] width 1251 height 148
copy div "23,091.66"
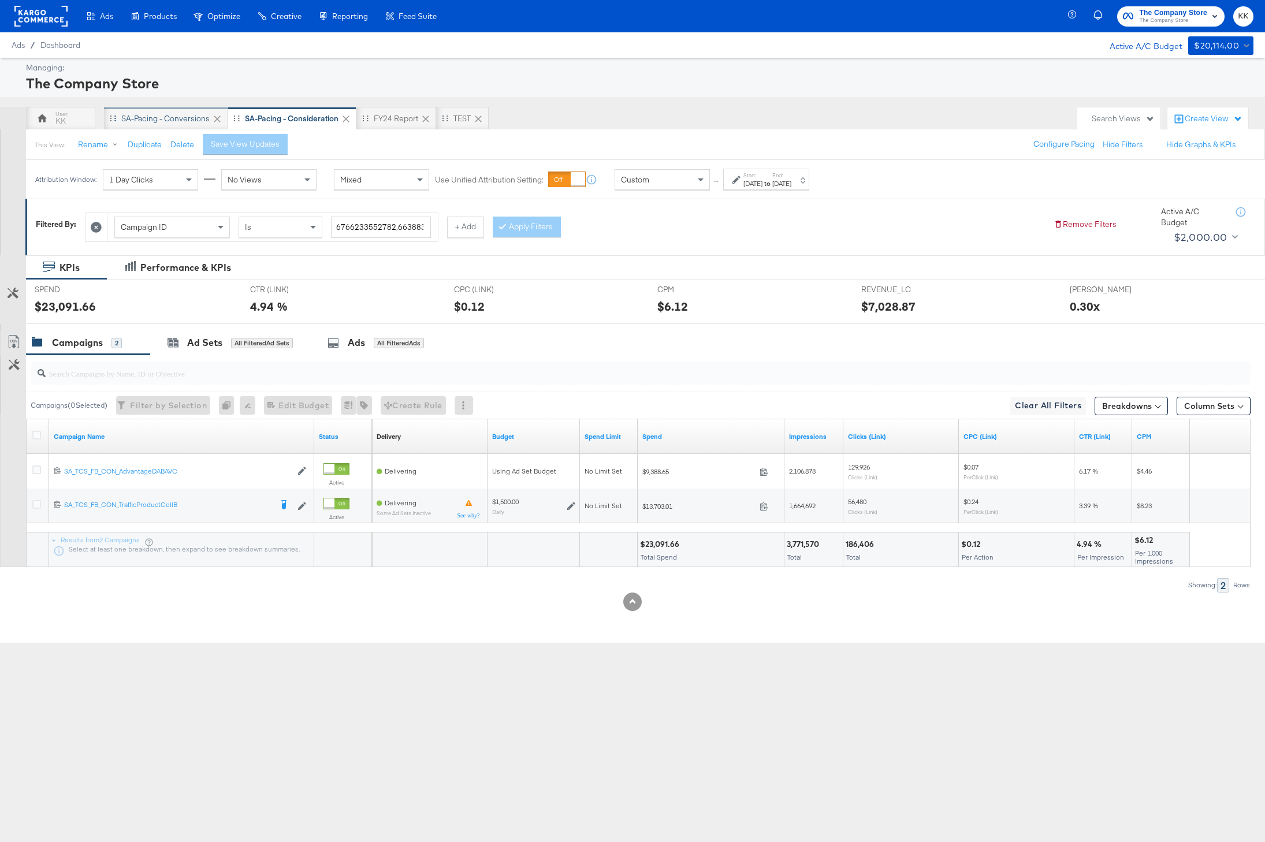
click at [154, 111] on div "SA-Pacing - Conversions" at bounding box center [166, 118] width 124 height 23
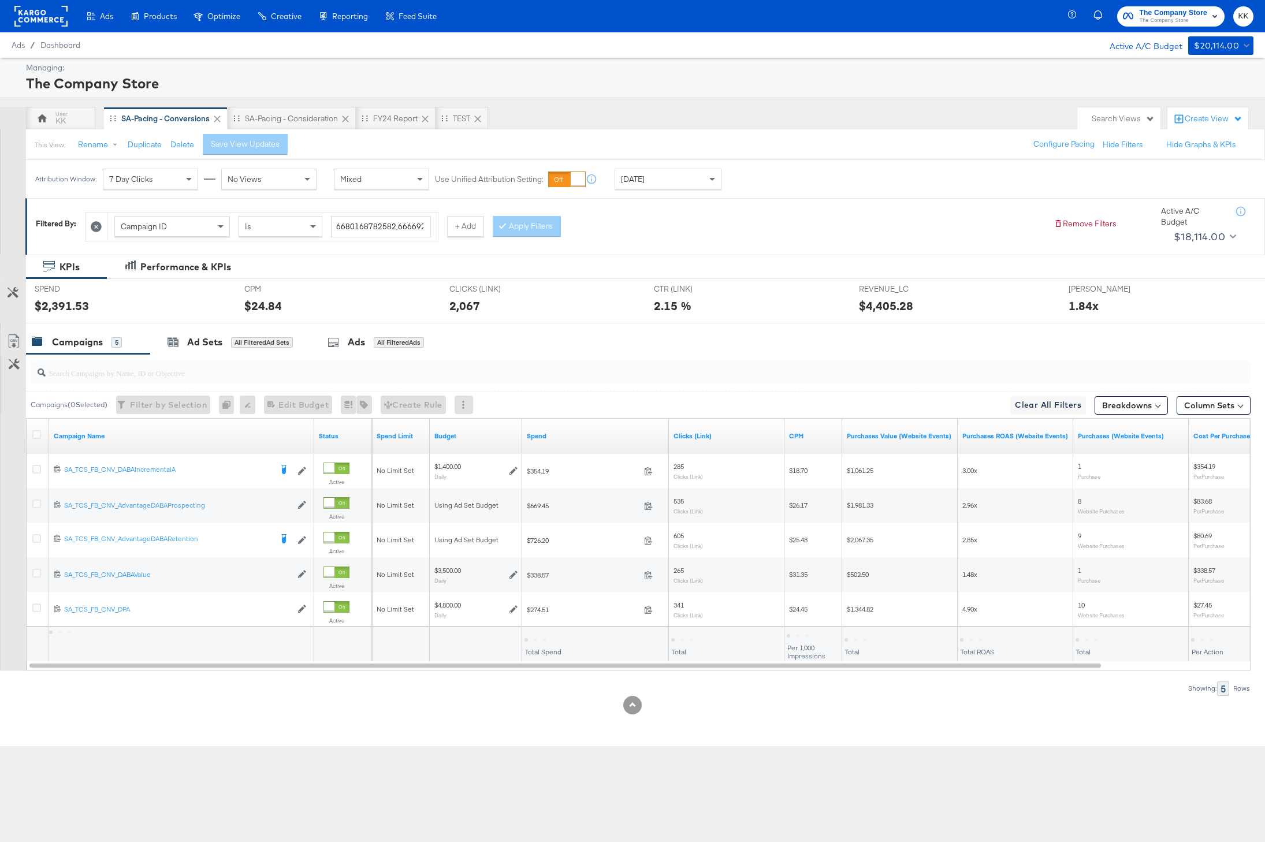
click at [675, 178] on div "Today" at bounding box center [668, 179] width 106 height 20
click at [762, 184] on div "Sep 23rd 2025" at bounding box center [752, 183] width 19 height 9
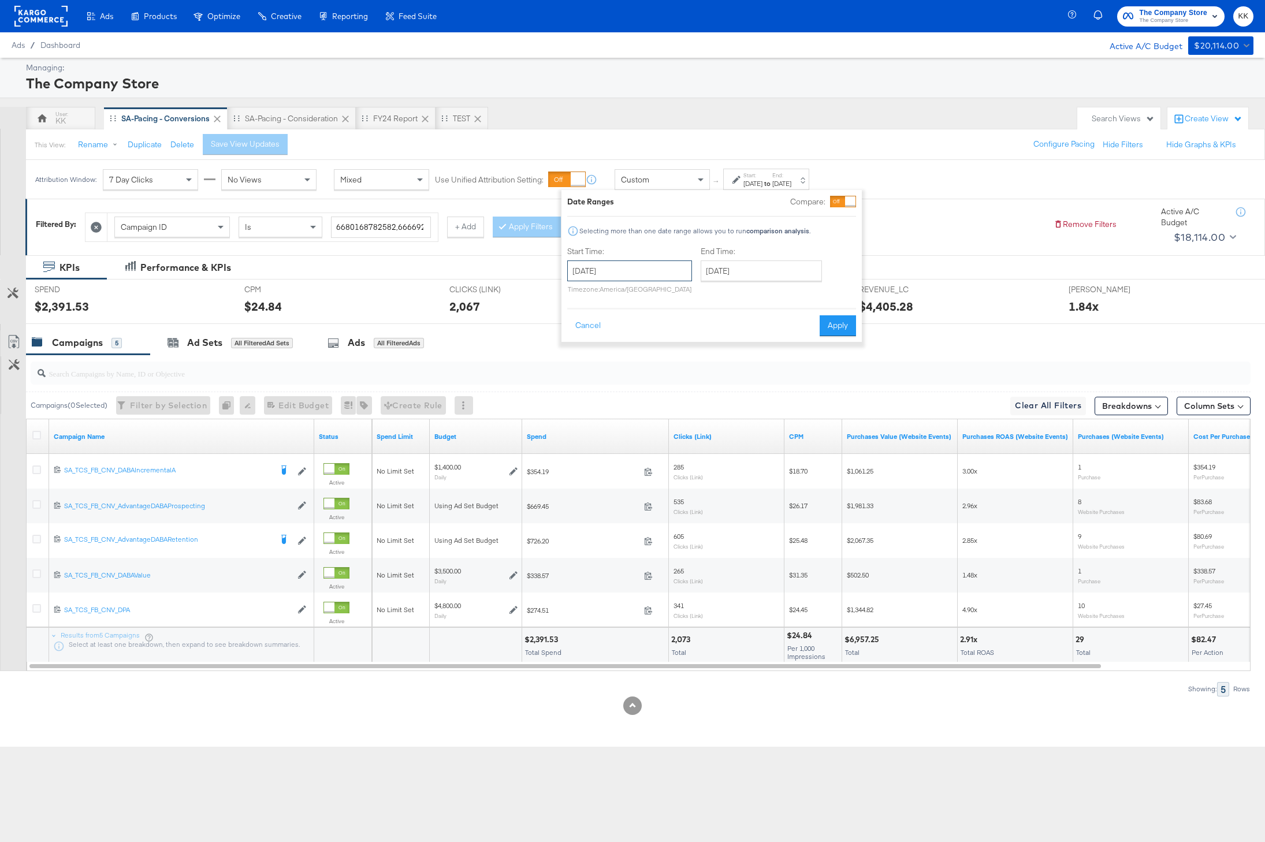
click at [627, 269] on input "September 23rd 2025" at bounding box center [629, 271] width 125 height 21
click at [601, 335] on td "1" at bounding box center [600, 329] width 20 height 16
type input "September 1st 2025"
click at [738, 273] on input "September 23rd 2025" at bounding box center [756, 271] width 121 height 21
click at [724, 382] on td "22" at bounding box center [729, 378] width 20 height 16
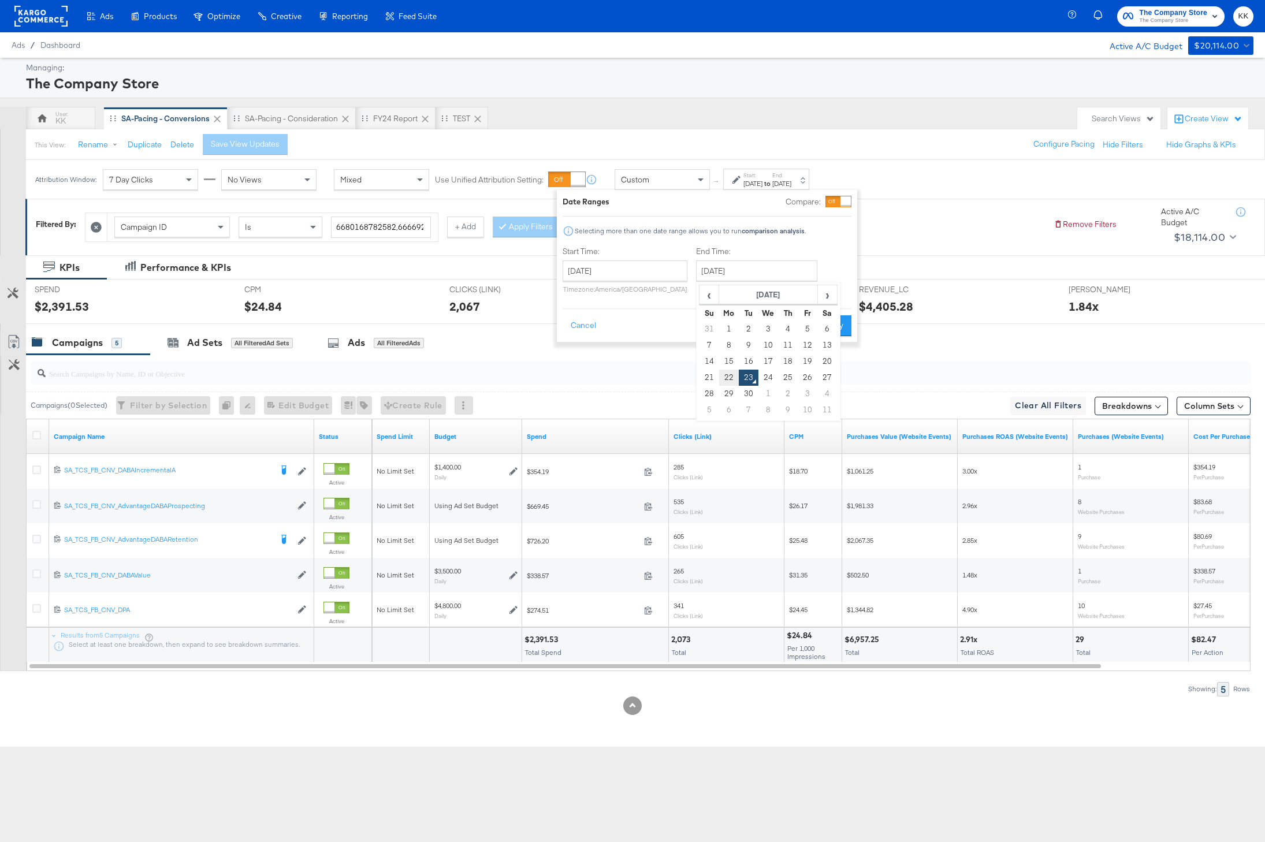
type input "September 22nd 2025"
click at [860, 315] on div "REVENUE_LC REVENUE_LC $4,405.28" at bounding box center [955, 302] width 210 height 44
click at [836, 333] on button "Apply" at bounding box center [835, 325] width 36 height 21
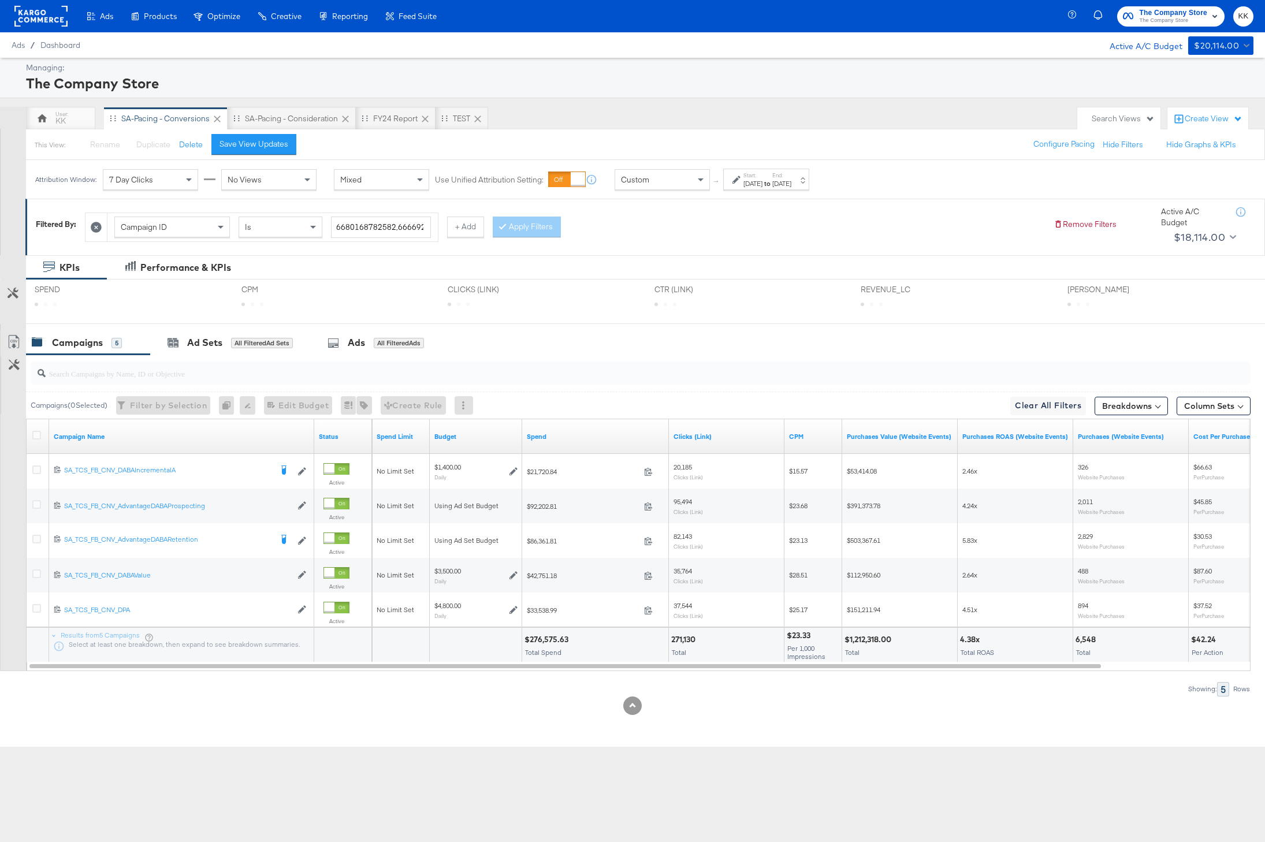
click at [551, 635] on div "$276,575.63" at bounding box center [547, 639] width 47 height 11
copy div "276,575.63"
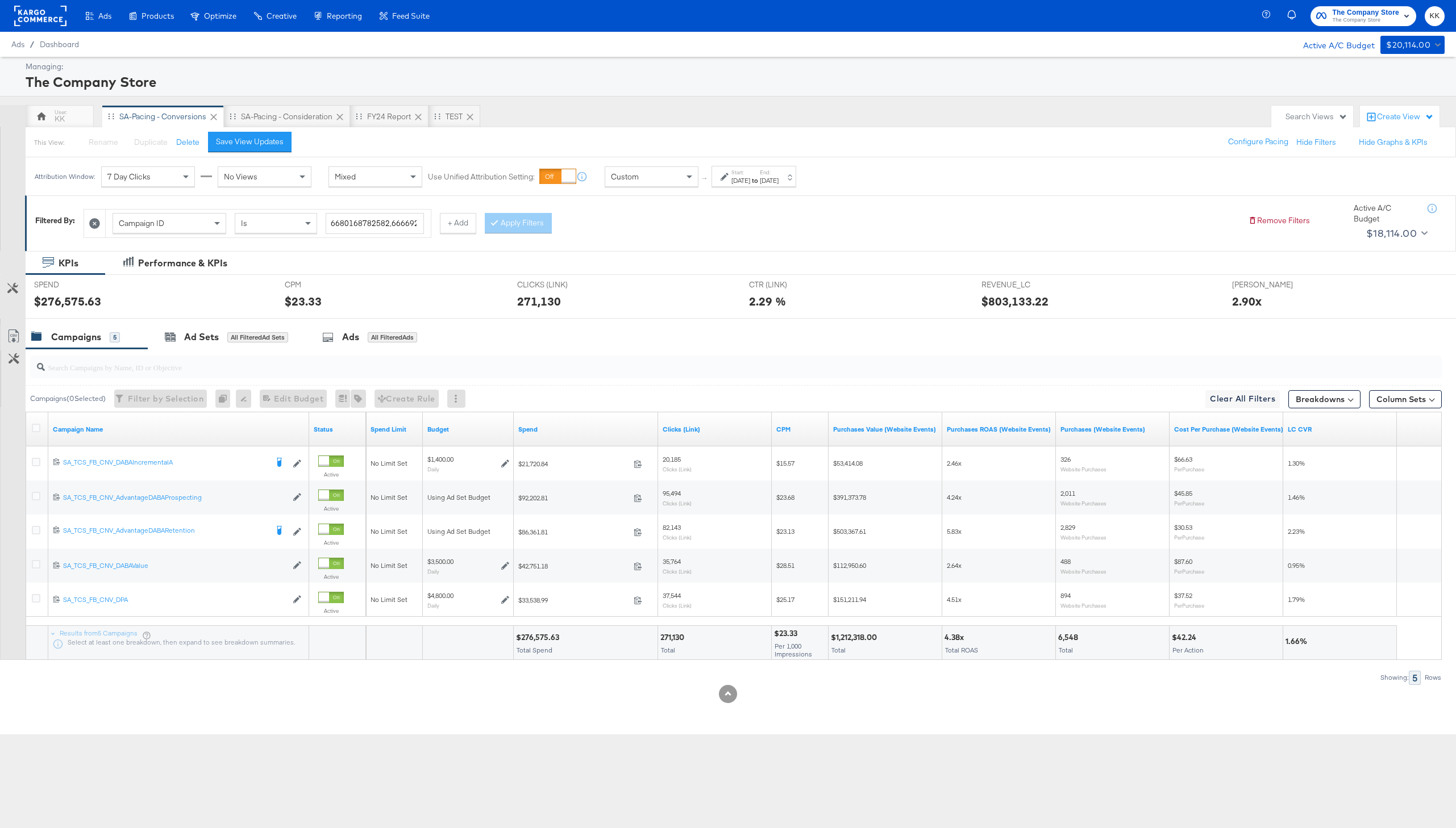
click at [648, 179] on div "Custom" at bounding box center [651, 177] width 92 height 20
click at [231, 144] on div "Save View Updates" at bounding box center [249, 142] width 68 height 11
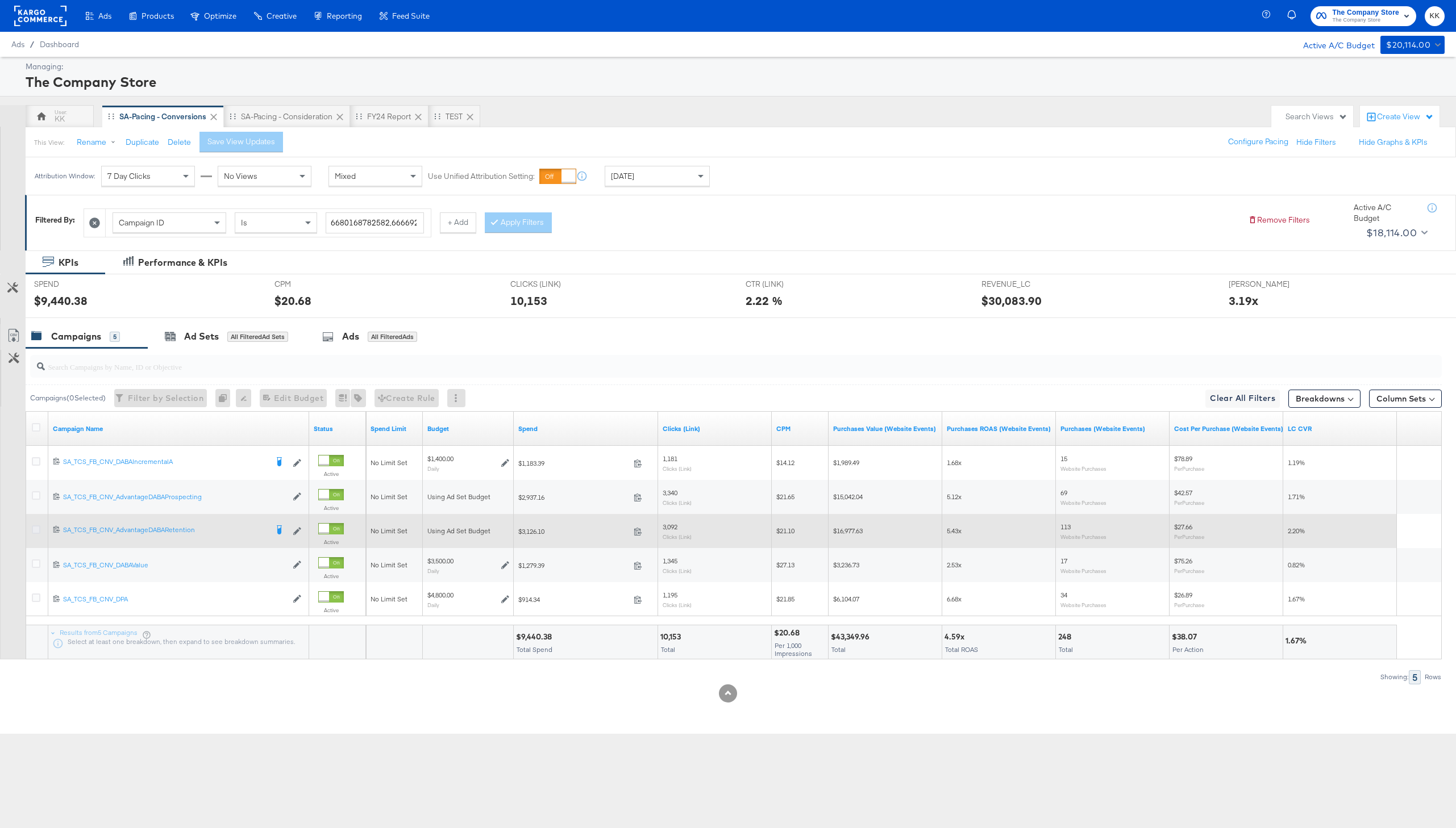
click at [37, 525] on icon at bounding box center [35, 529] width 9 height 9
click at [0, 0] on input "checkbox" at bounding box center [0, 0] width 0 height 0
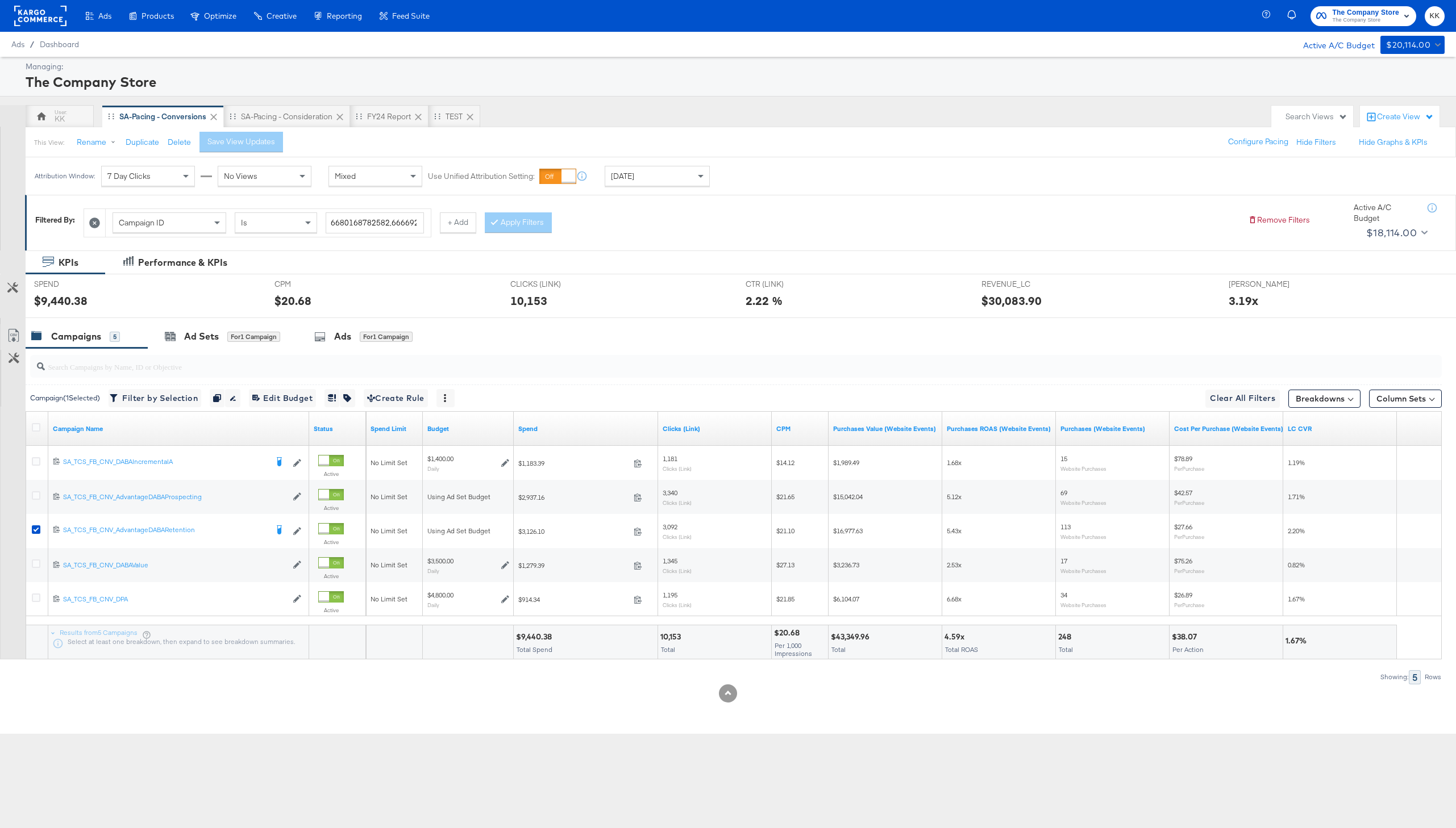
click at [228, 301] on div "$9,440.38" at bounding box center [146, 300] width 223 height 17
click at [228, 327] on div "Ad Sets for 1 Campaign" at bounding box center [222, 336] width 150 height 25
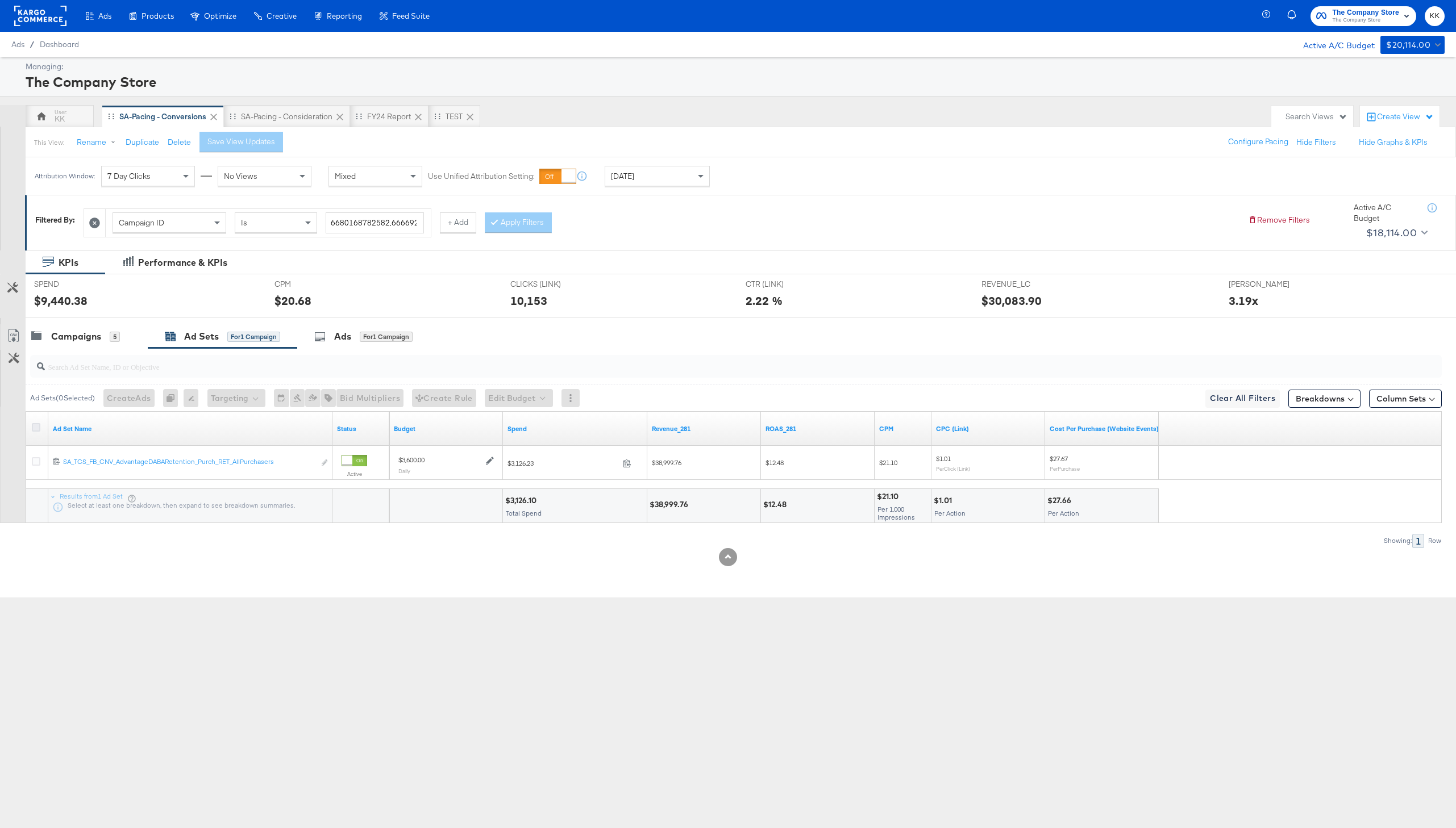
click at [34, 426] on icon at bounding box center [35, 427] width 9 height 9
click at [0, 0] on input "checkbox" at bounding box center [0, 0] width 0 height 0
click at [520, 404] on button "Edit Budget" at bounding box center [503, 398] width 68 height 18
click at [520, 427] on span "Edit Ad Set Budget" at bounding box center [507, 427] width 65 height 15
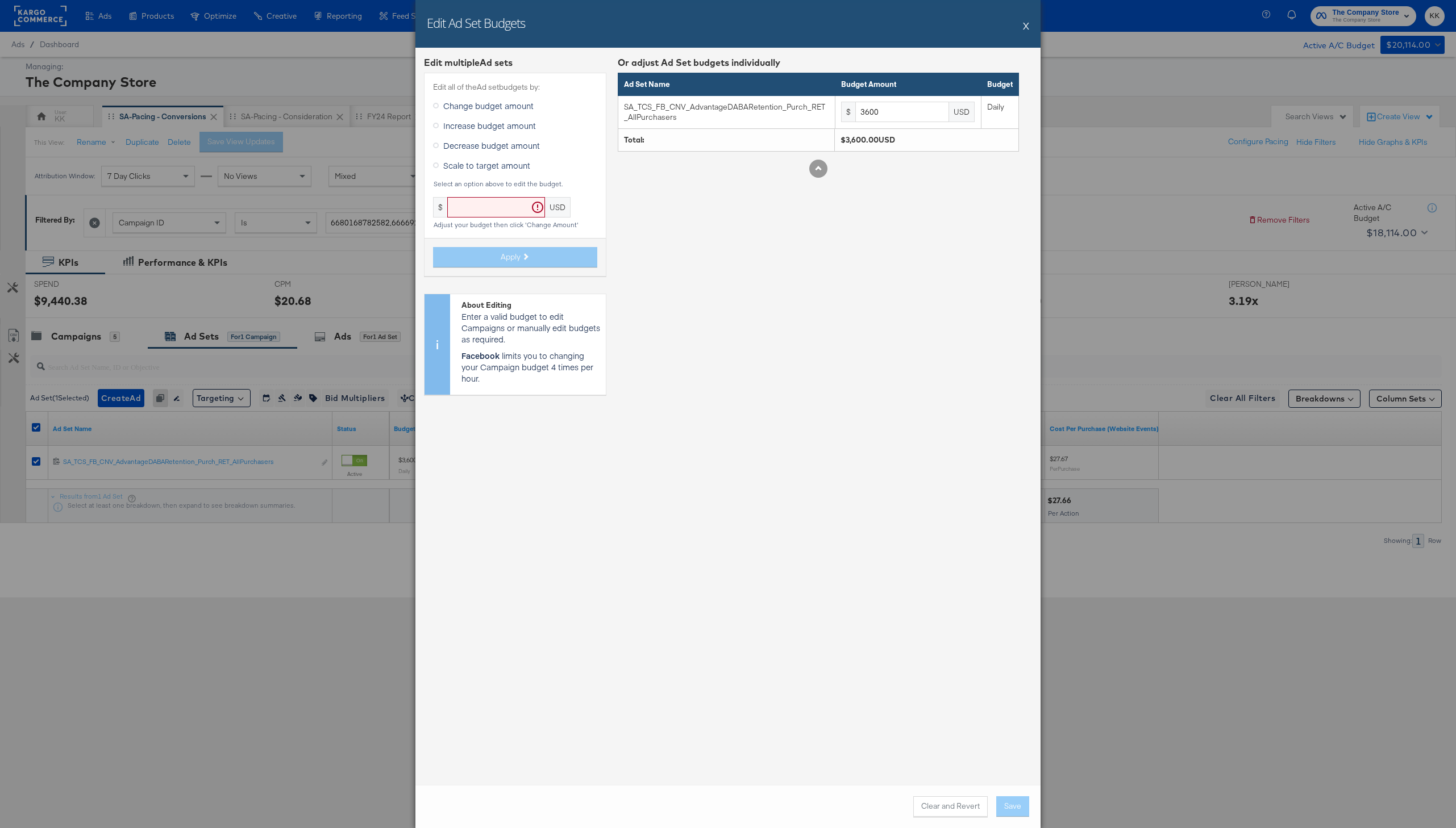
click at [511, 128] on span "Increase budget amount" at bounding box center [490, 126] width 92 height 12
click at [0, 0] on input "Increase budget amount" at bounding box center [0, 0] width 0 height 0
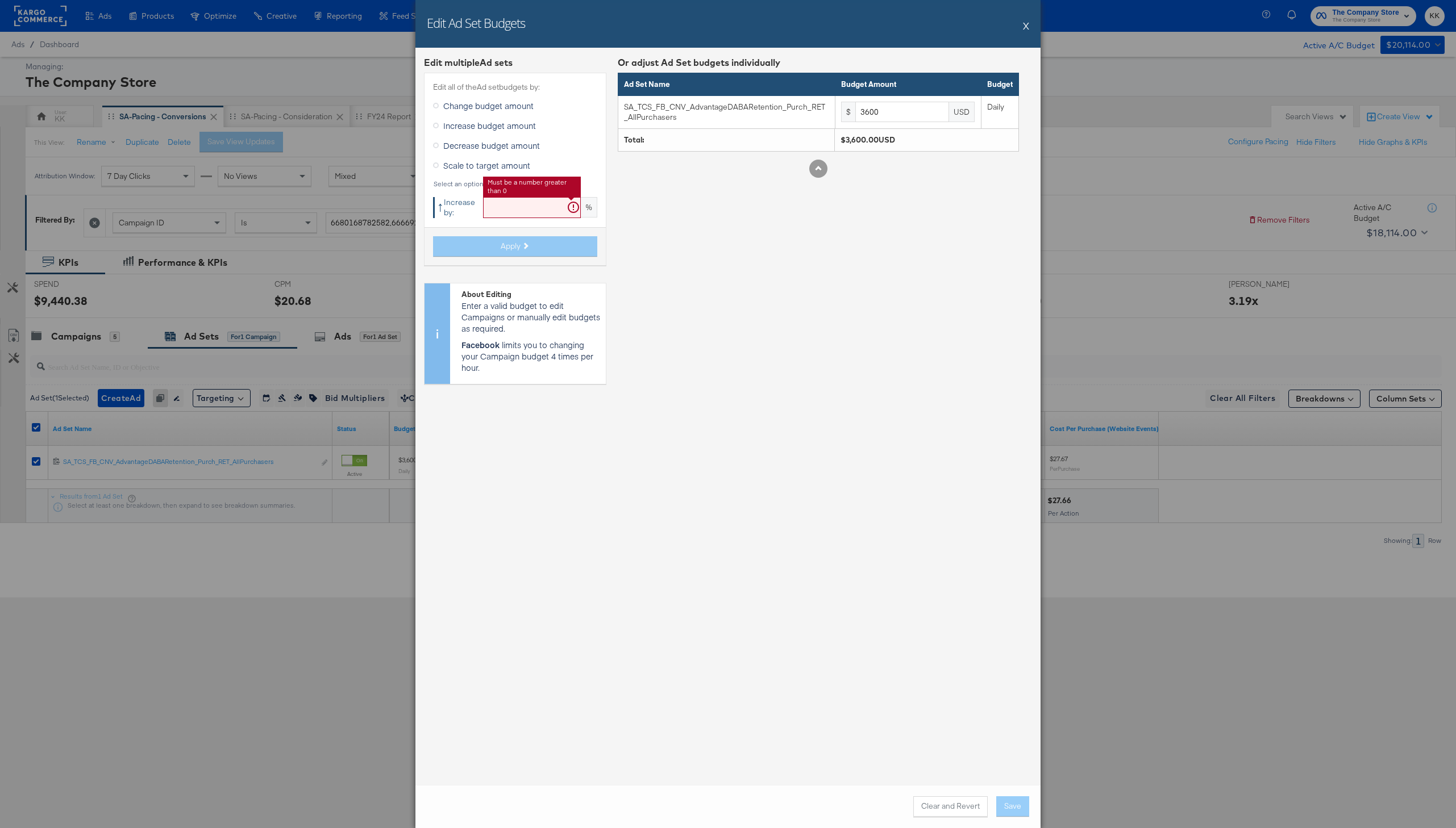
click at [511, 208] on input "text" at bounding box center [531, 207] width 97 height 21
type input "19"
click at [516, 247] on span "Apply" at bounding box center [511, 246] width 20 height 11
type input "5097.96"
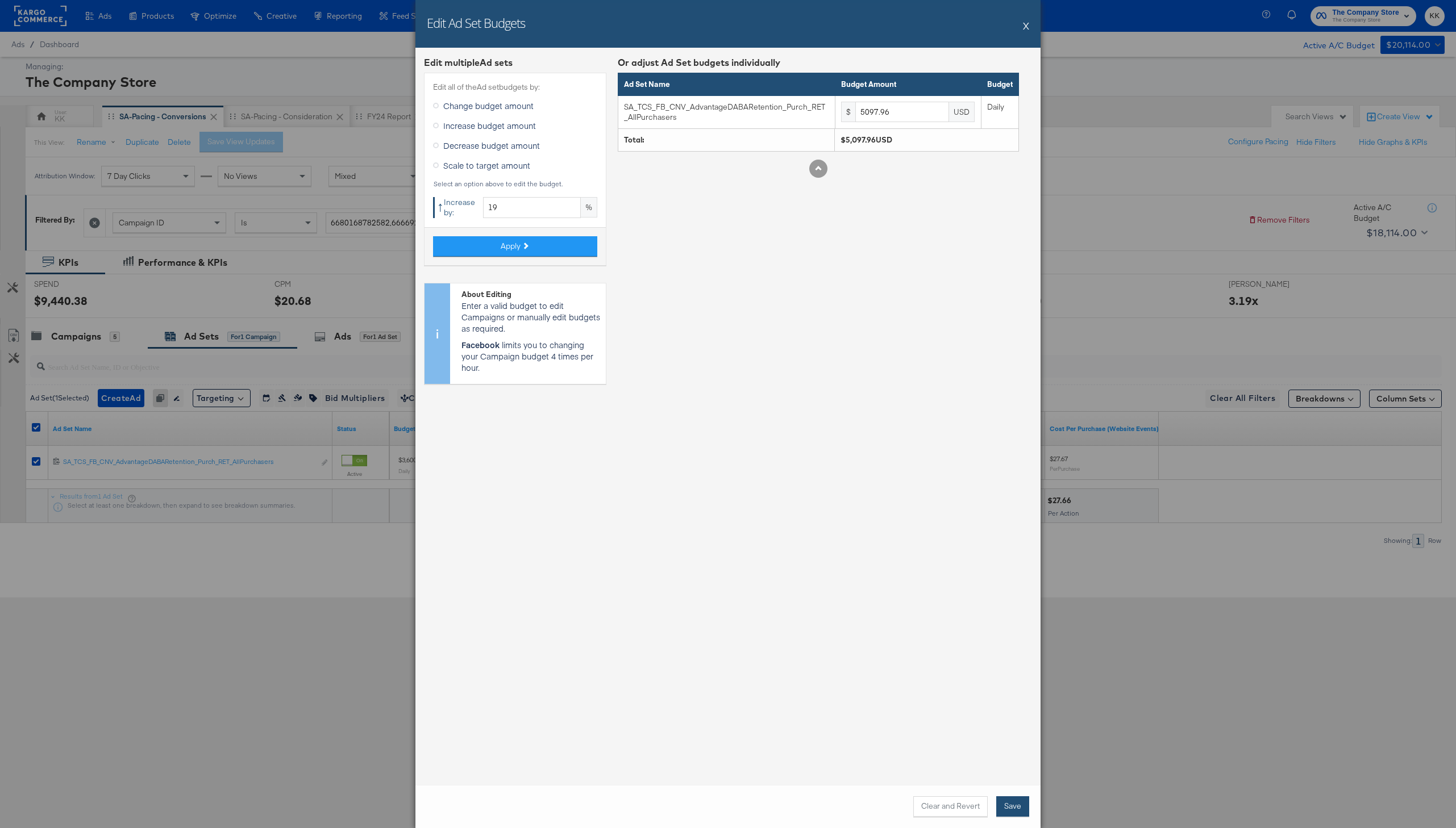
click at [1019, 801] on button "Save" at bounding box center [1013, 806] width 33 height 21
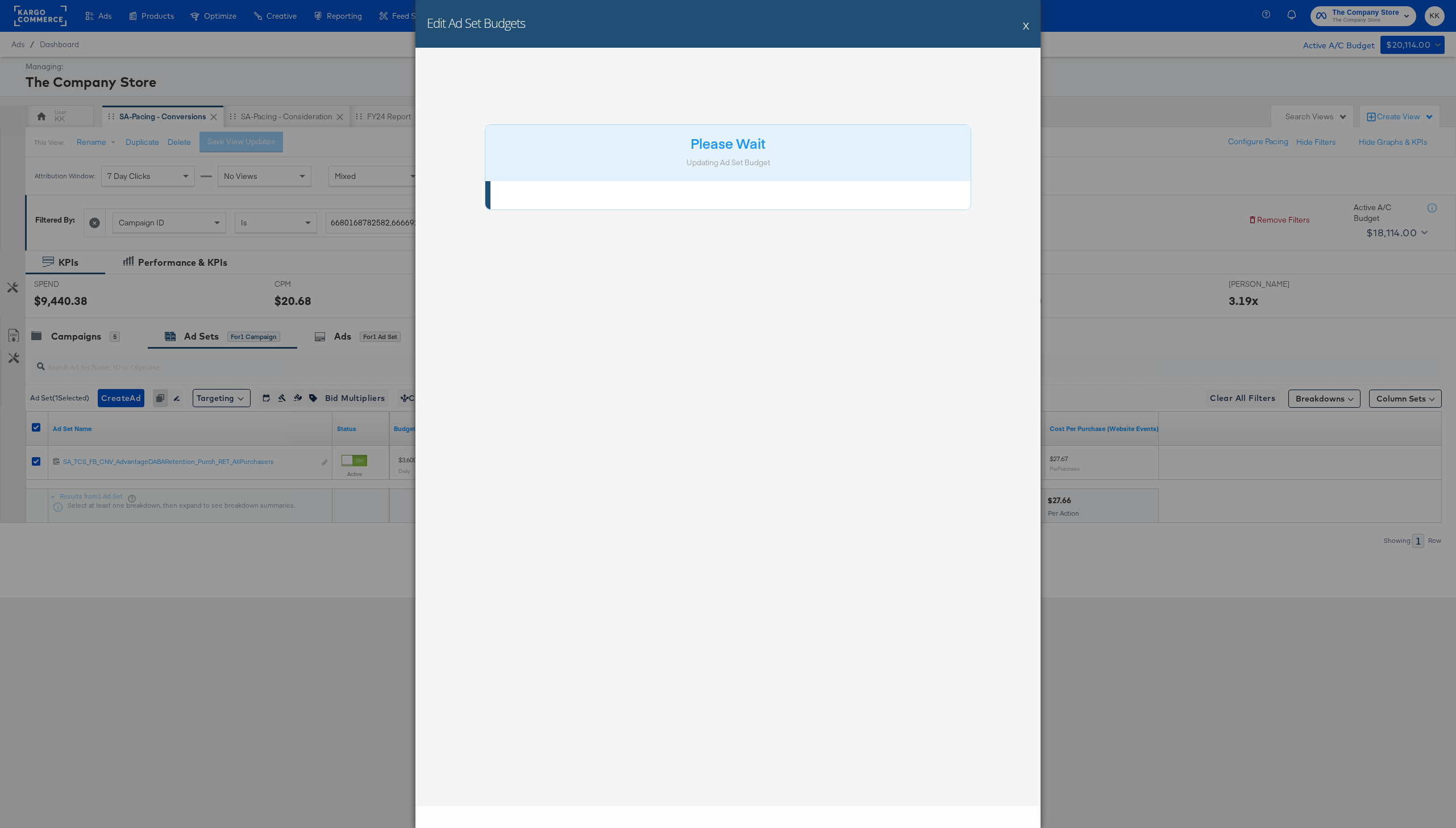
click at [1013, 803] on div "Please Wait Updating Ad Set Budget" at bounding box center [727, 427] width 625 height 758
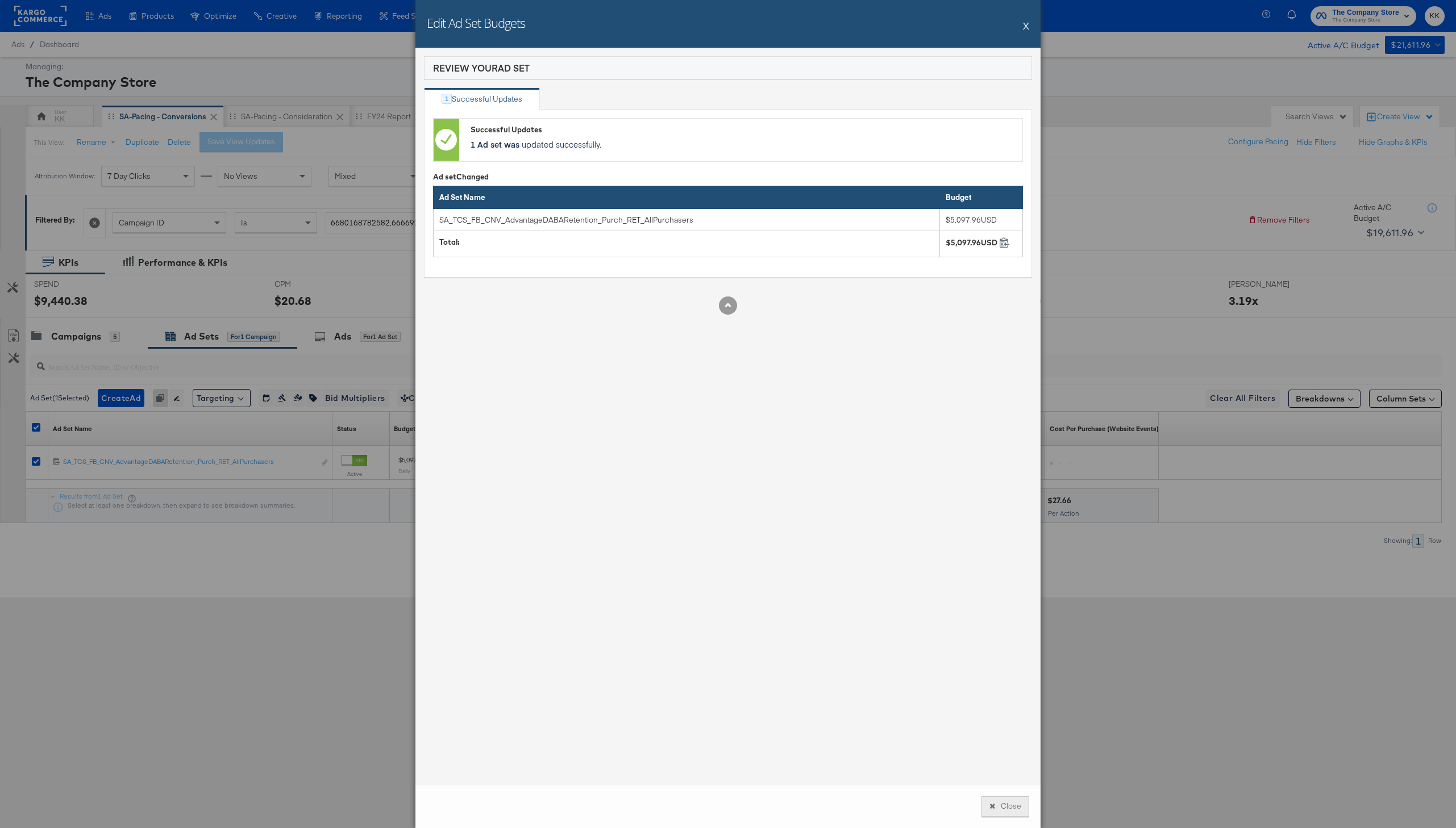
click at [1024, 815] on button "Close" at bounding box center [1005, 806] width 48 height 21
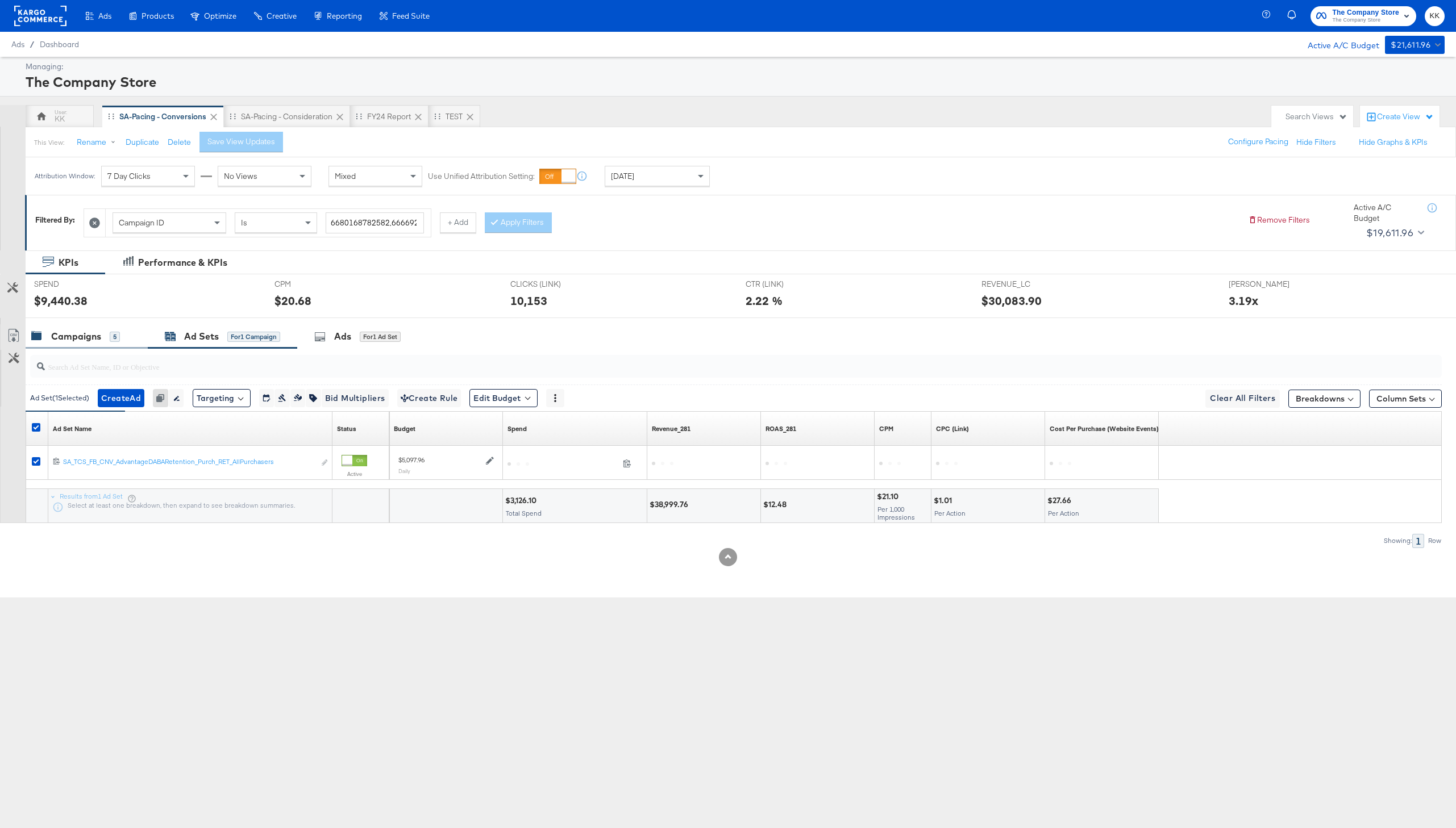
click at [91, 334] on div "Campaigns" at bounding box center [76, 336] width 50 height 13
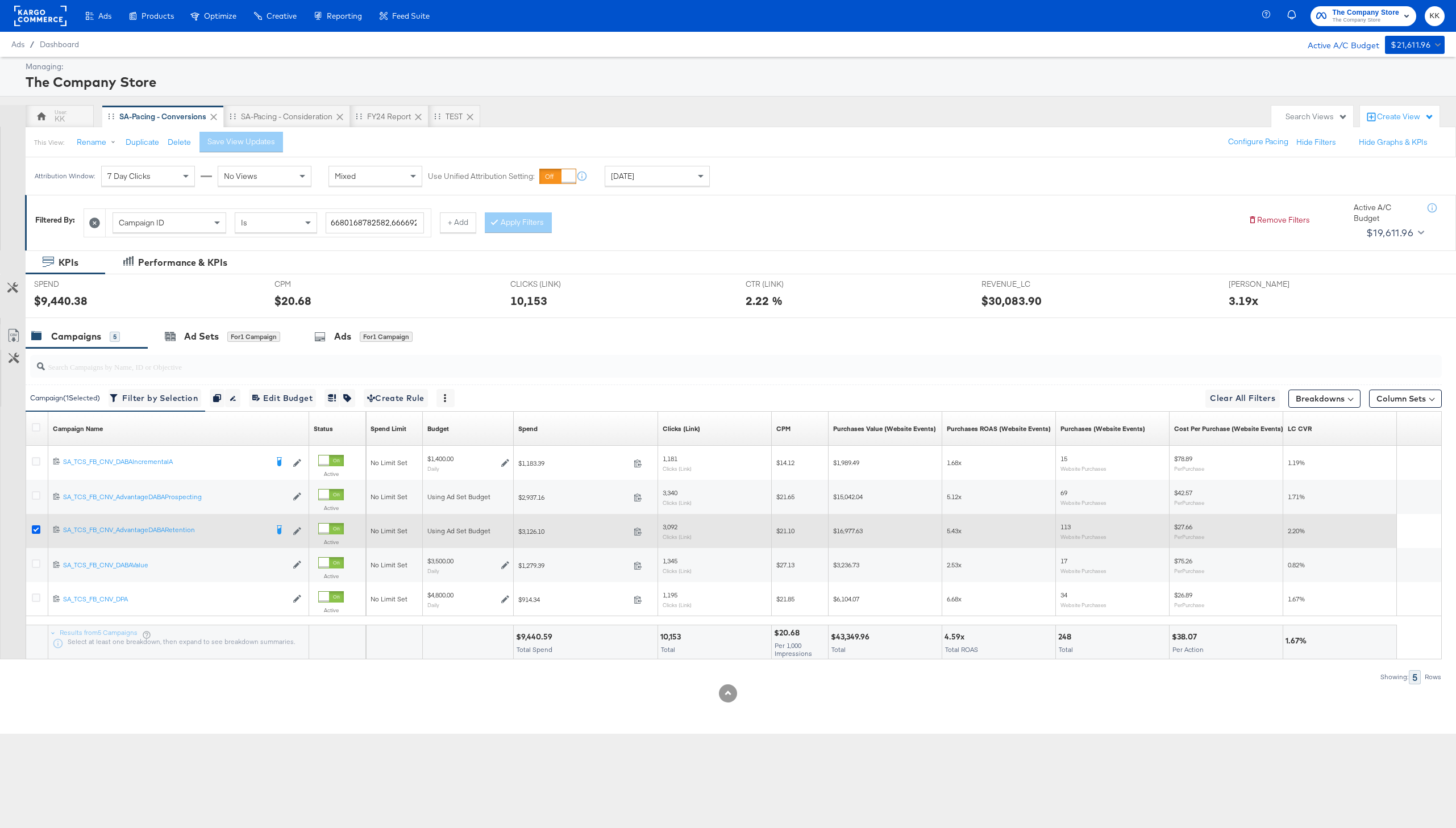
click at [33, 526] on icon at bounding box center [35, 529] width 9 height 9
click at [0, 0] on input "checkbox" at bounding box center [0, 0] width 0 height 0
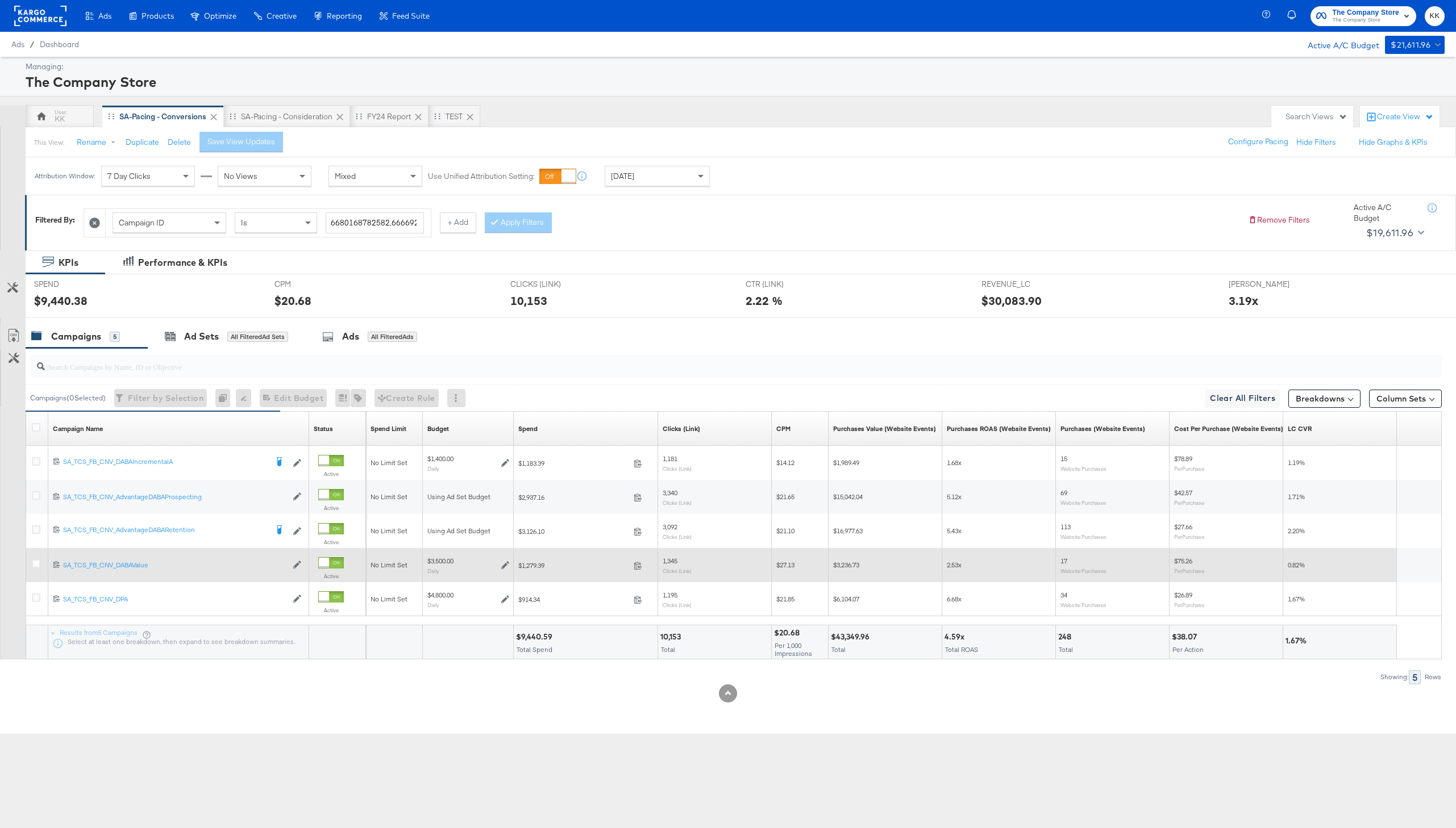
click at [33, 556] on div at bounding box center [37, 564] width 21 height 21
click at [34, 563] on icon at bounding box center [35, 563] width 9 height 9
click at [0, 0] on input "checkbox" at bounding box center [0, 0] width 0 height 0
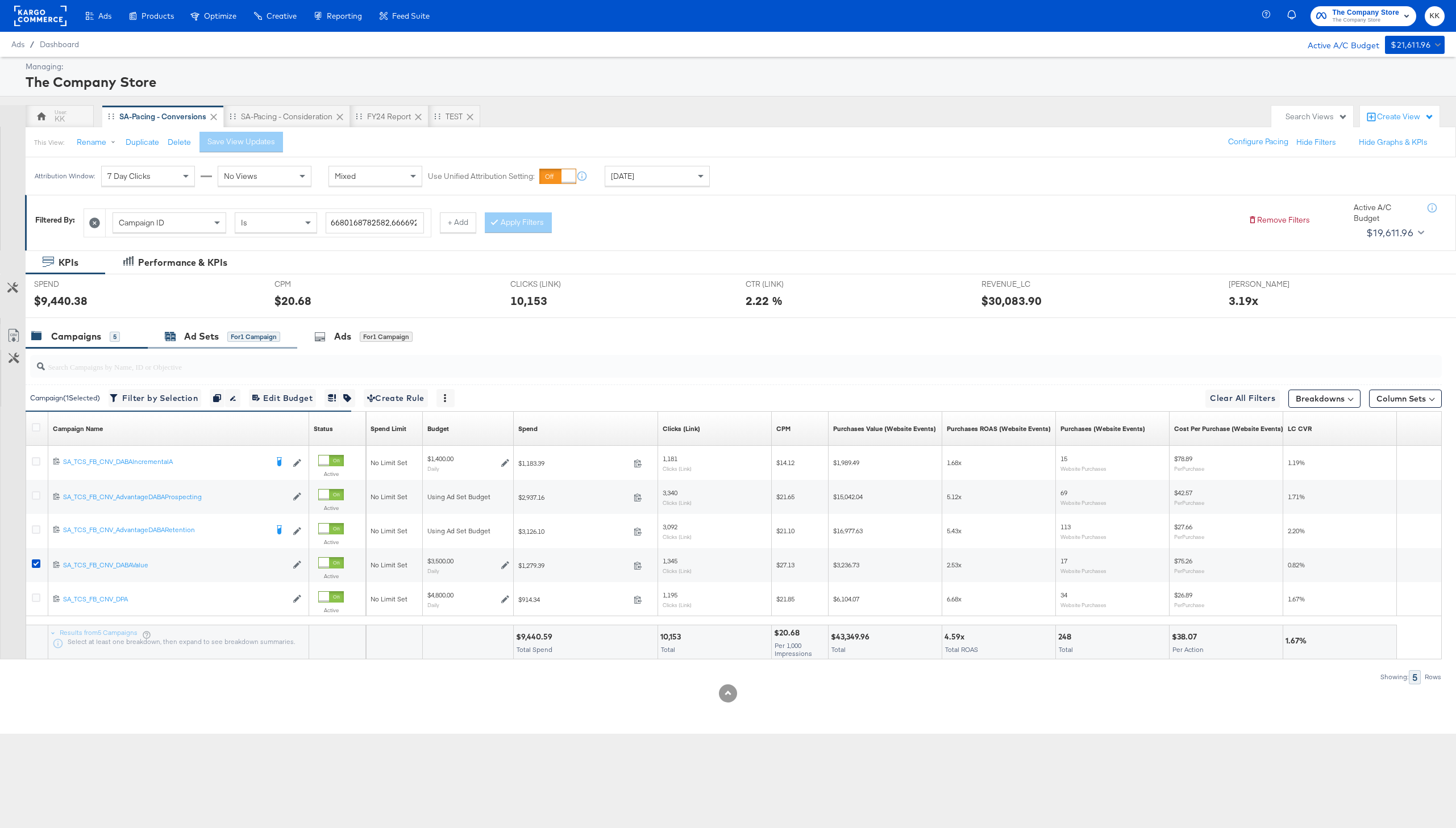
click at [212, 339] on div "Ad Sets" at bounding box center [201, 336] width 34 height 13
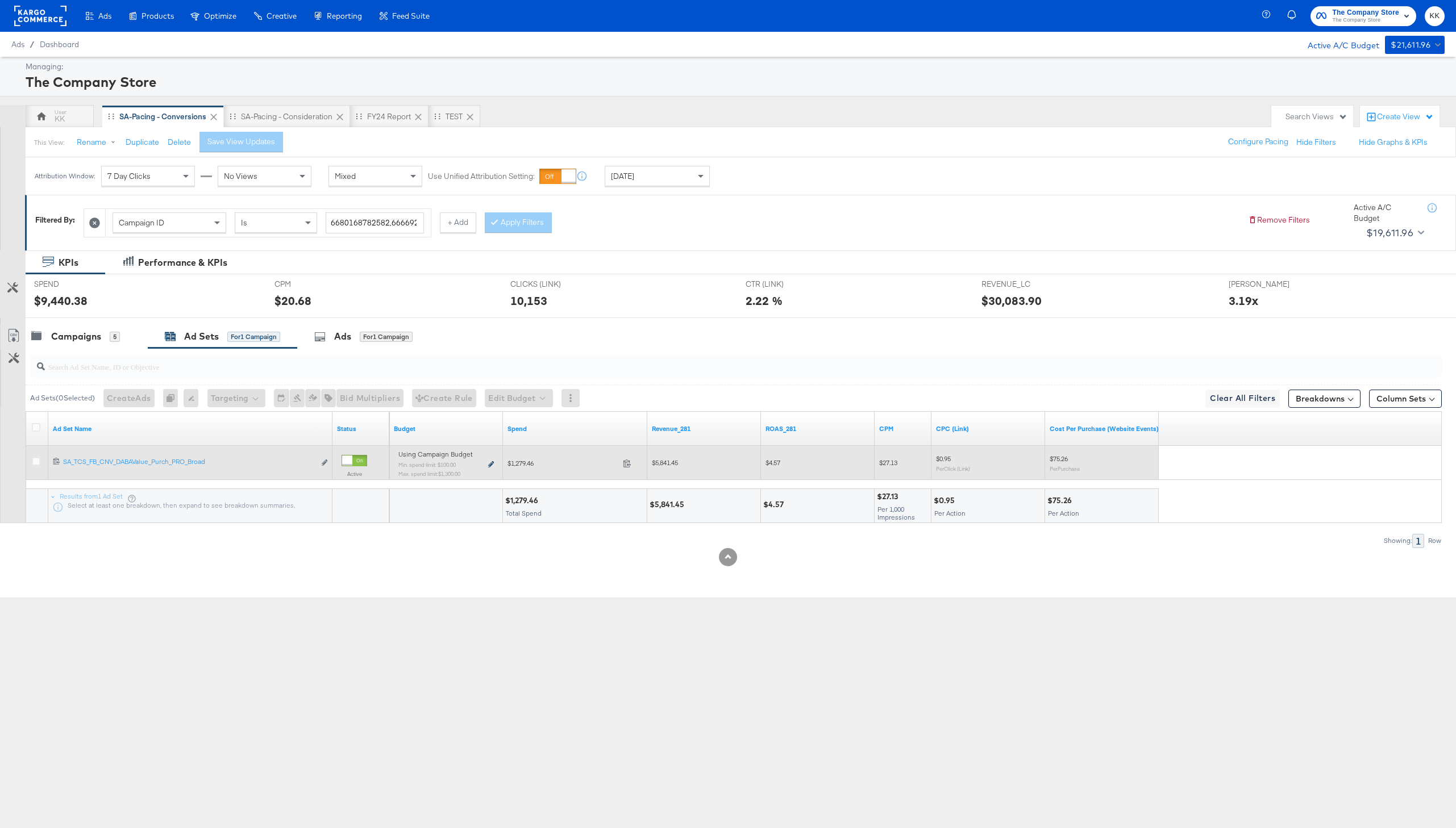
click at [490, 466] on icon at bounding box center [491, 464] width 6 height 6
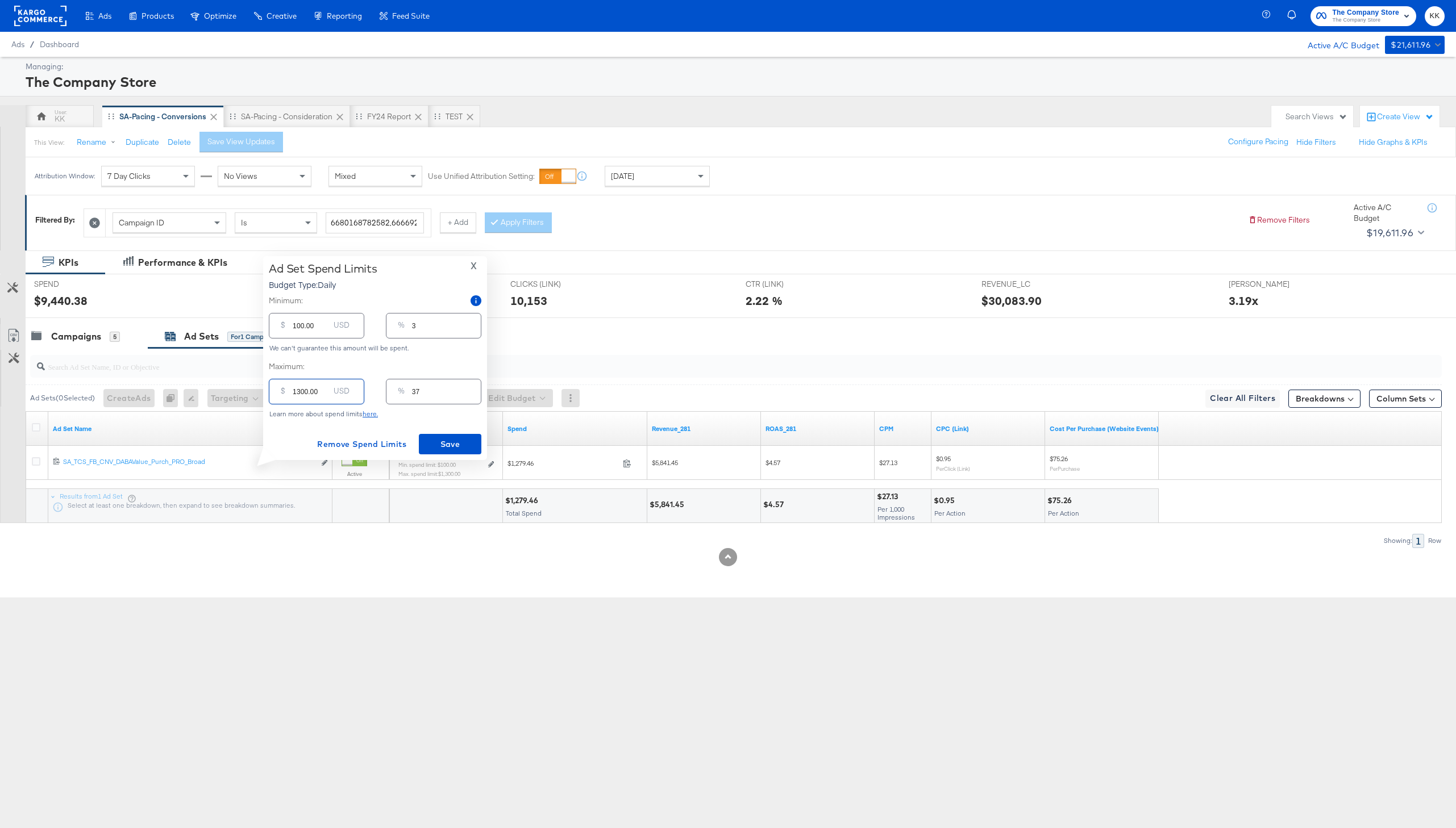
drag, startPoint x: 301, startPoint y: 393, endPoint x: 288, endPoint y: 393, distance: 13.0
click at [288, 393] on div "$ 1300.00 USD" at bounding box center [316, 391] width 95 height 26
type input "200.00"
type input "6"
type input "2000.00"
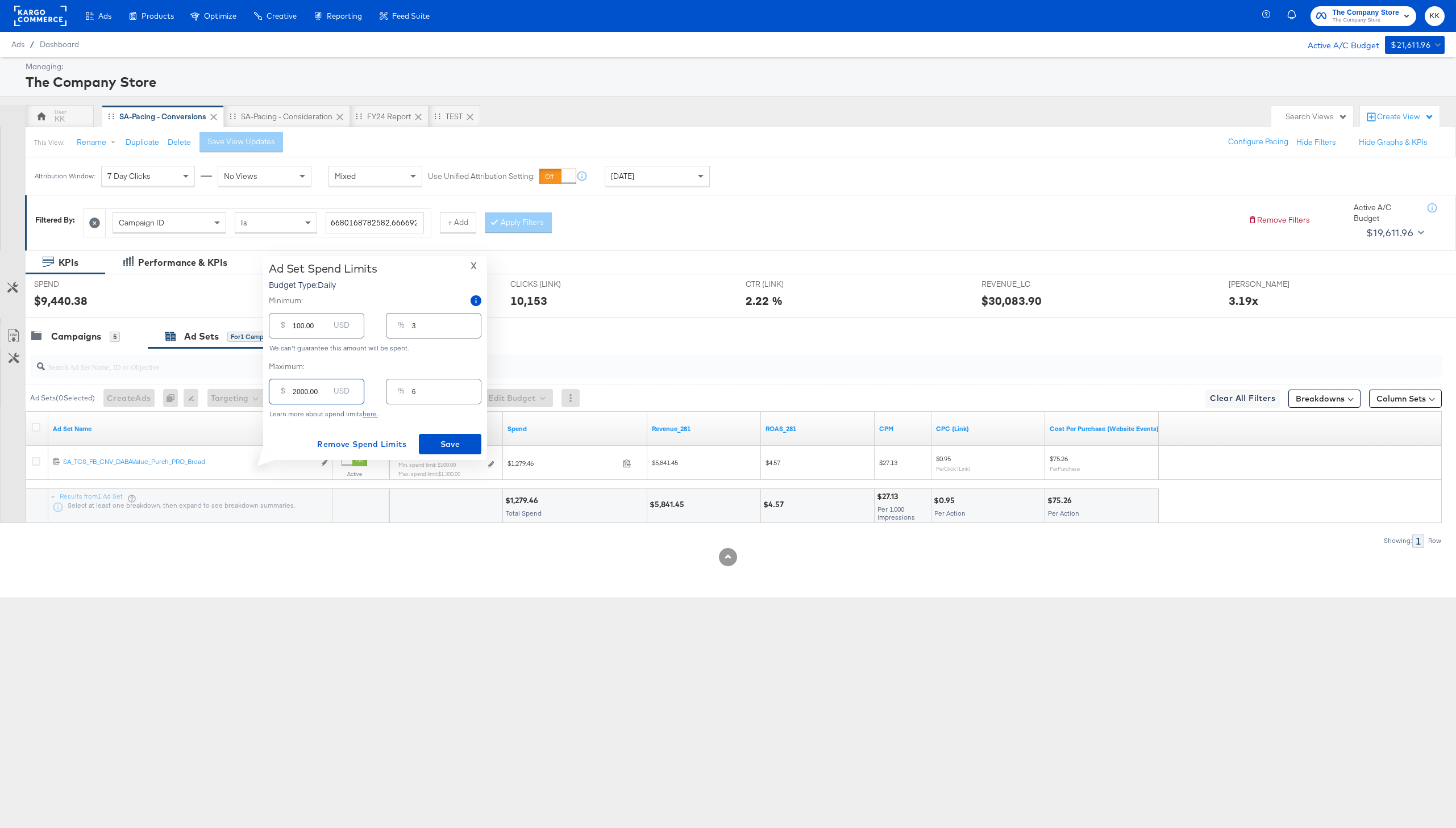
type input "57"
type input "2000.00"
click at [295, 326] on input "100.00" at bounding box center [310, 321] width 36 height 25
type input "00.00"
type input "0"
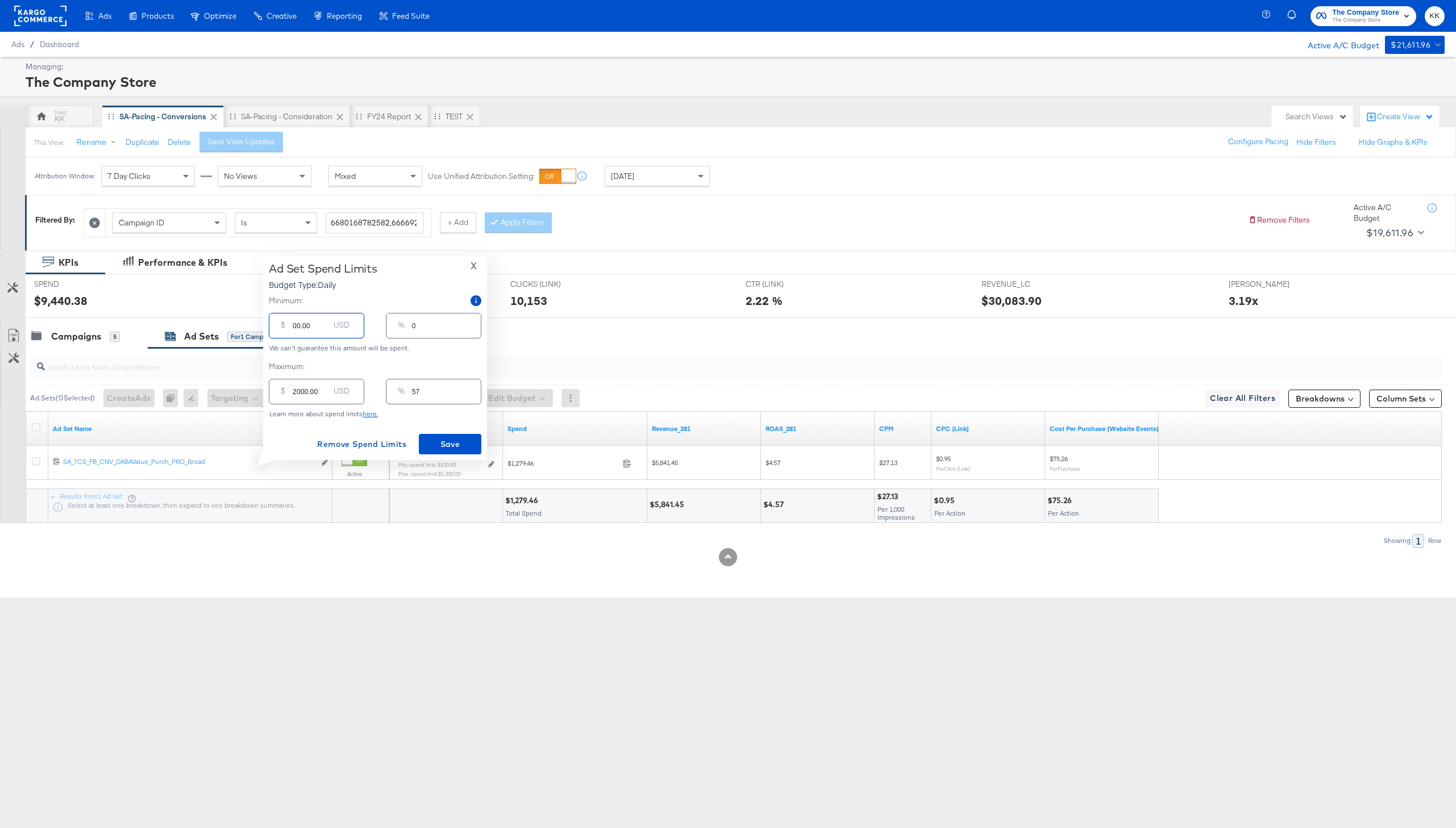
type input "700.00"
type input "20"
type input "700.00"
click at [438, 438] on span "Save" at bounding box center [450, 444] width 53 height 14
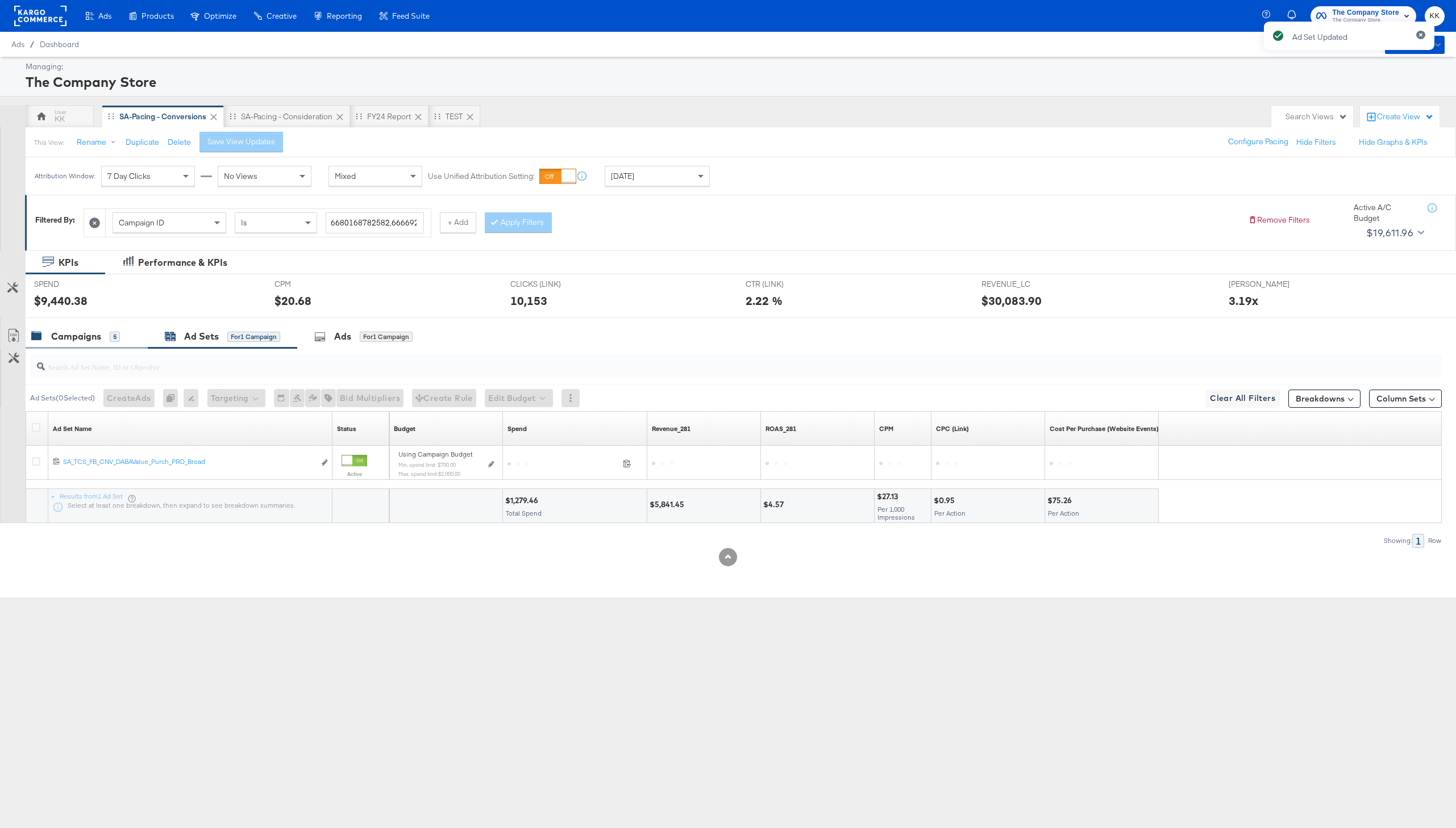
click at [100, 339] on div "Campaigns" at bounding box center [76, 336] width 50 height 13
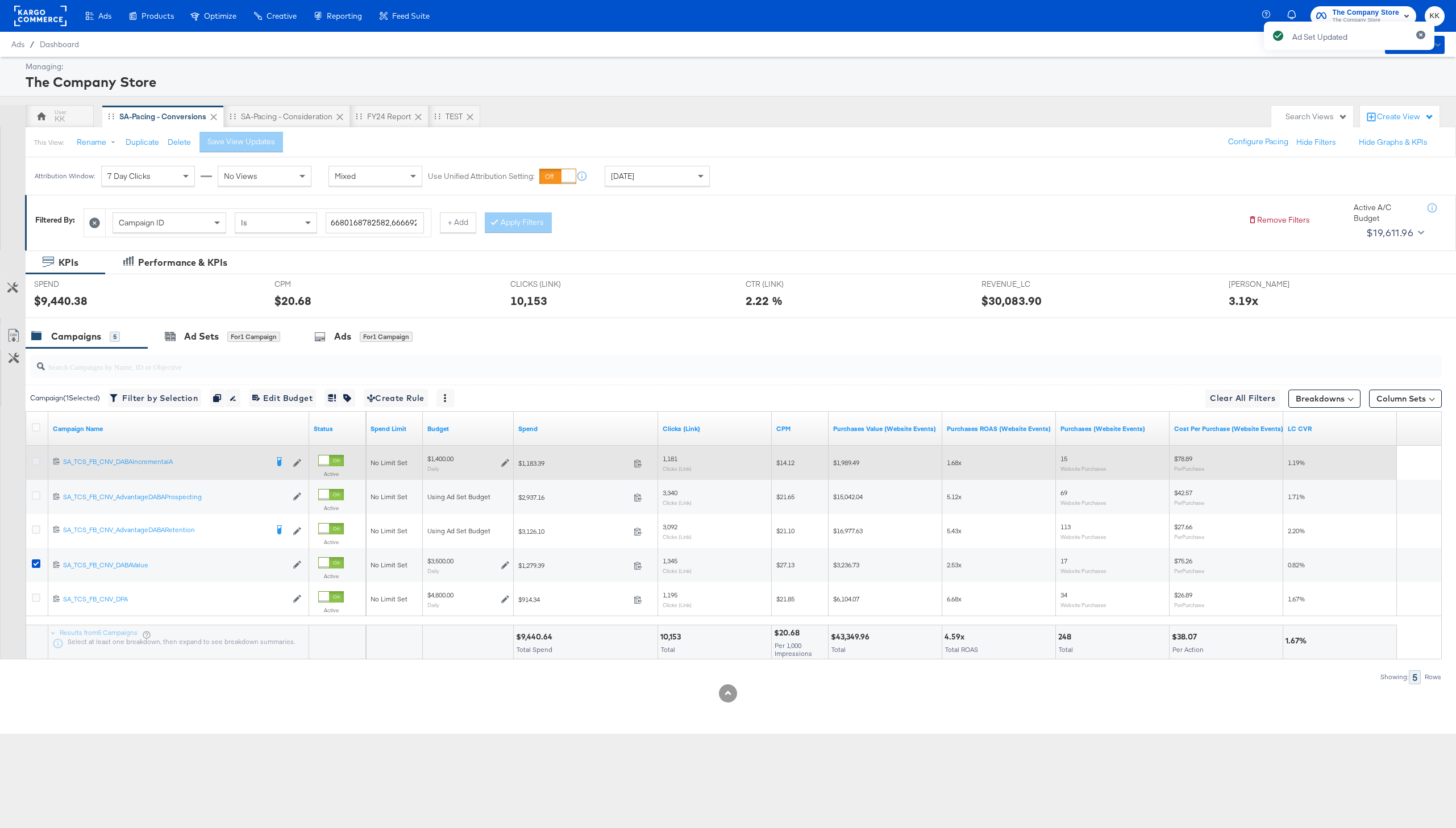
click at [37, 459] on icon at bounding box center [35, 461] width 9 height 9
click at [0, 0] on input "checkbox" at bounding box center [0, 0] width 0 height 0
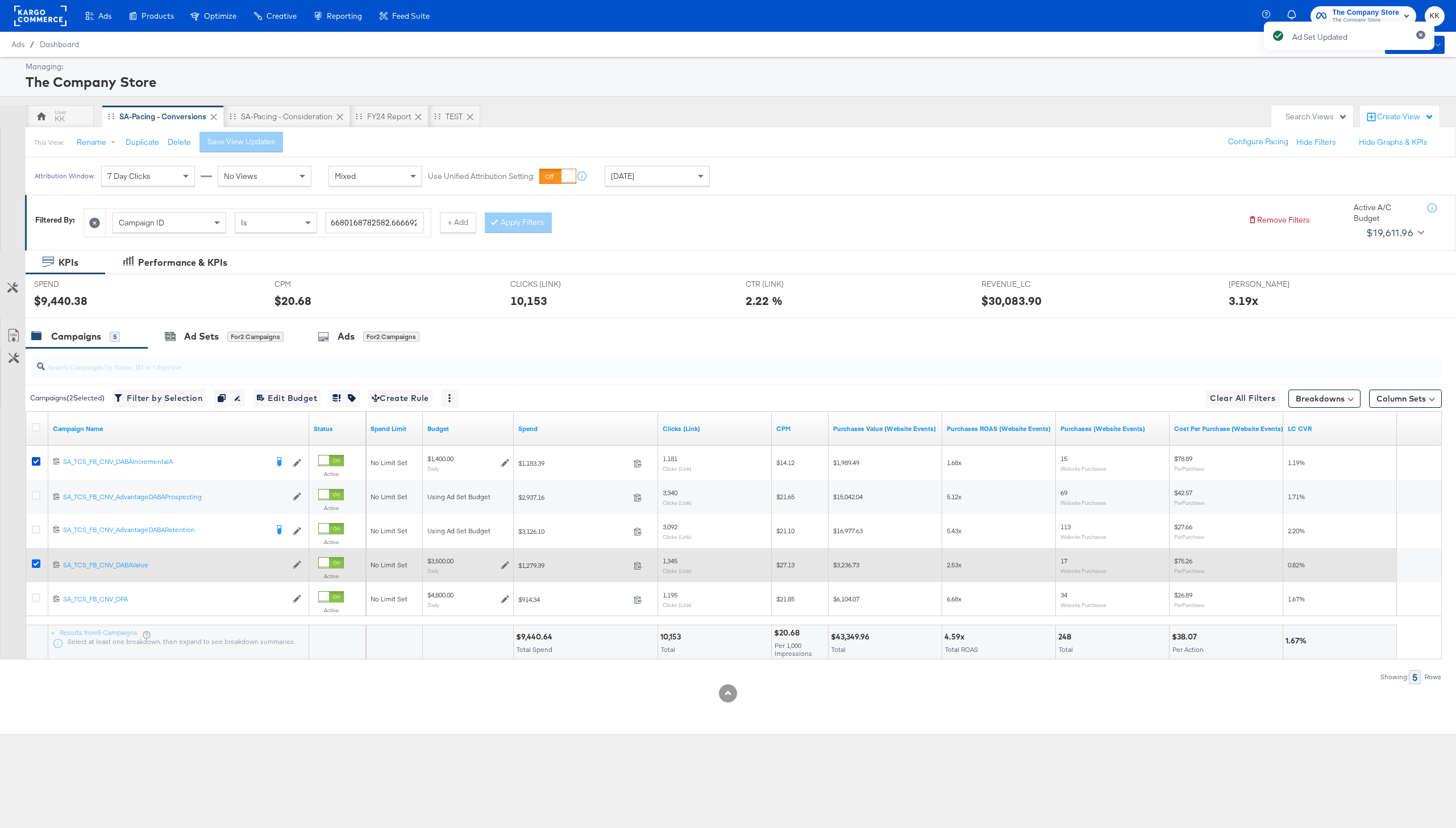
click at [32, 562] on icon at bounding box center [35, 563] width 9 height 9
click at [0, 0] on input "checkbox" at bounding box center [0, 0] width 0 height 0
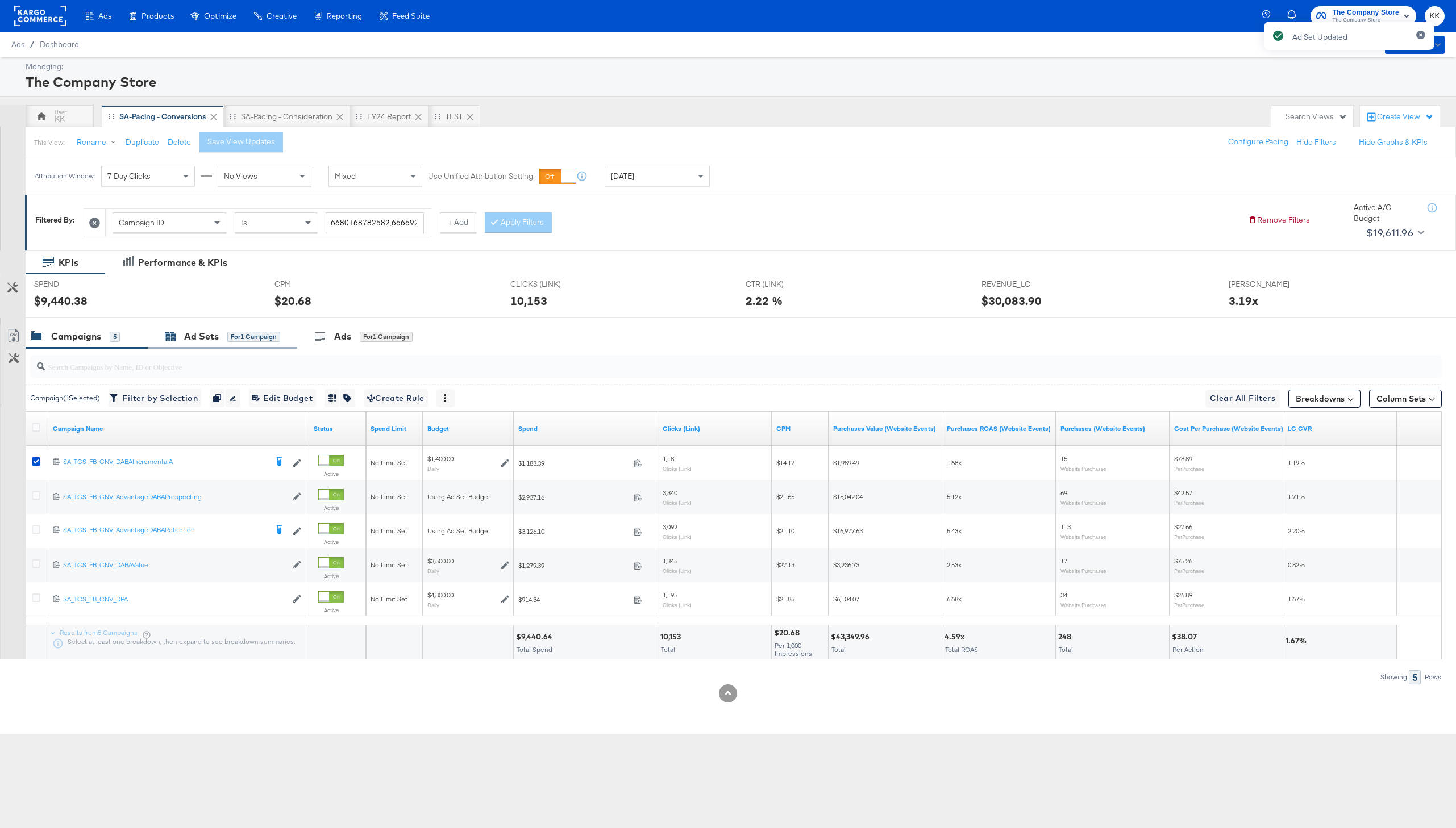
click at [206, 335] on div "Ad Sets" at bounding box center [201, 336] width 34 height 13
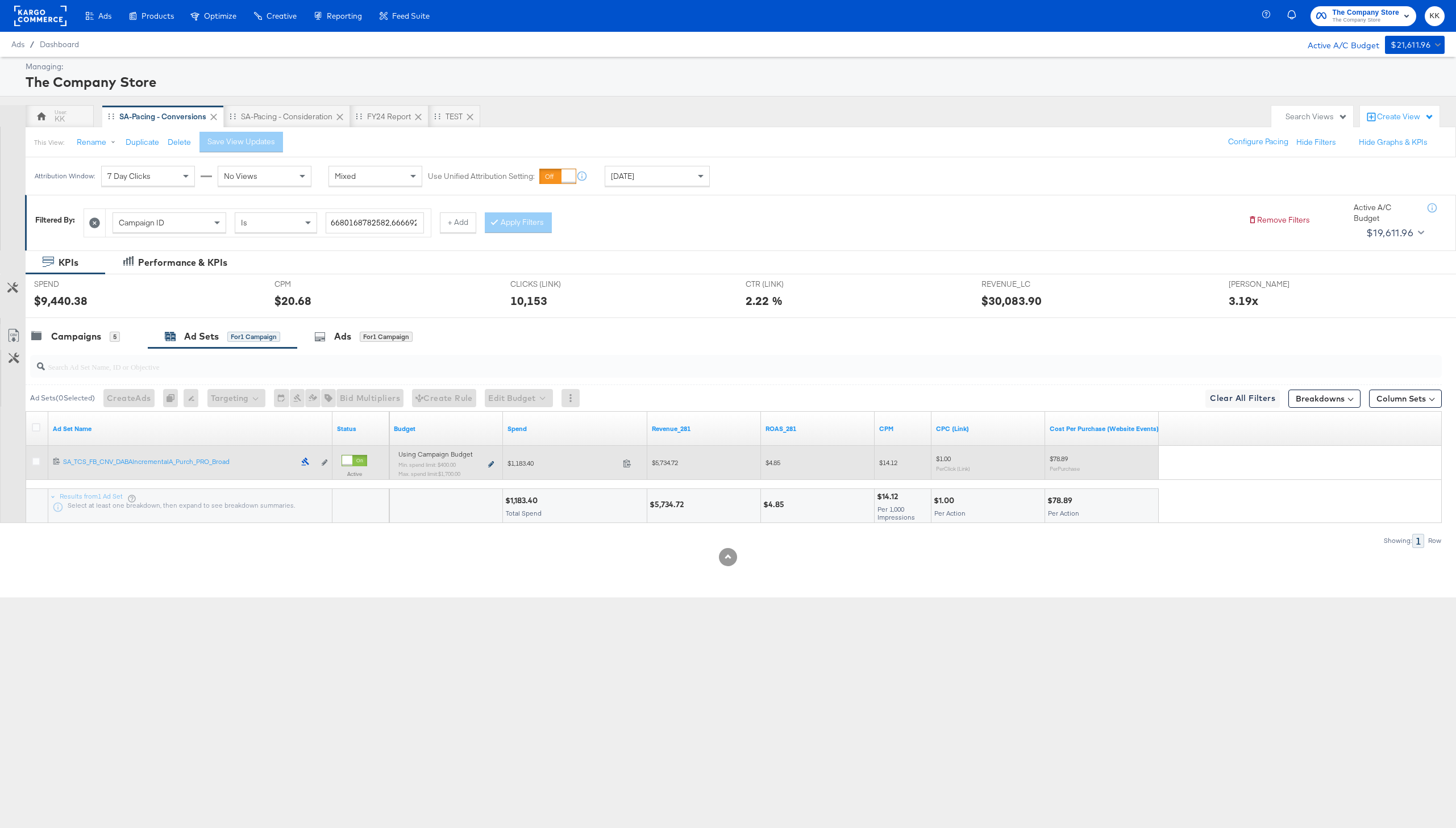
click at [489, 464] on icon at bounding box center [491, 464] width 6 height 6
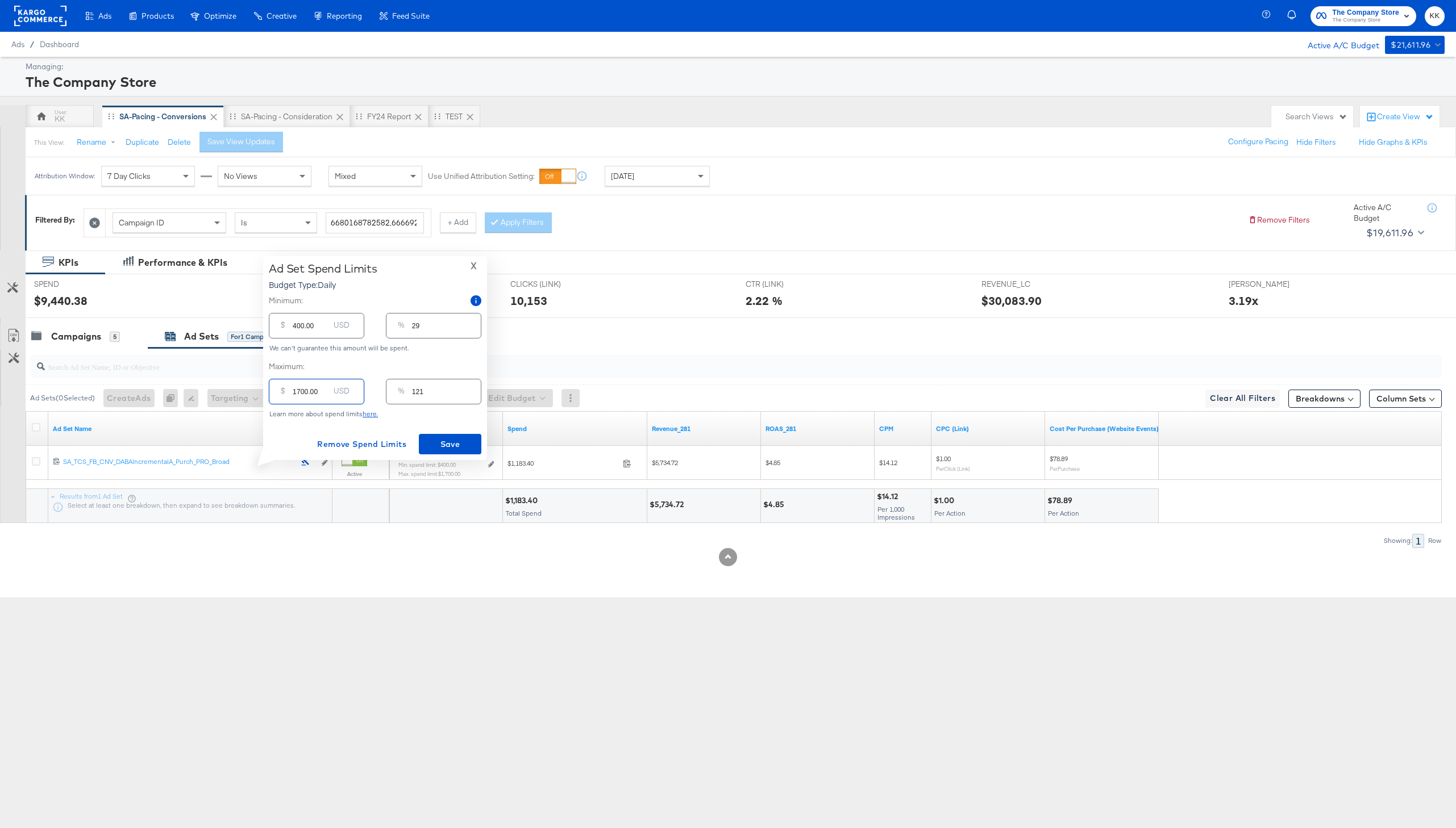
drag, startPoint x: 301, startPoint y: 390, endPoint x: 289, endPoint y: 390, distance: 12.0
click at [289, 390] on div "$ 1700.00 USD" at bounding box center [316, 391] width 95 height 26
type input "200.00"
type input "14"
type input "2000.00"
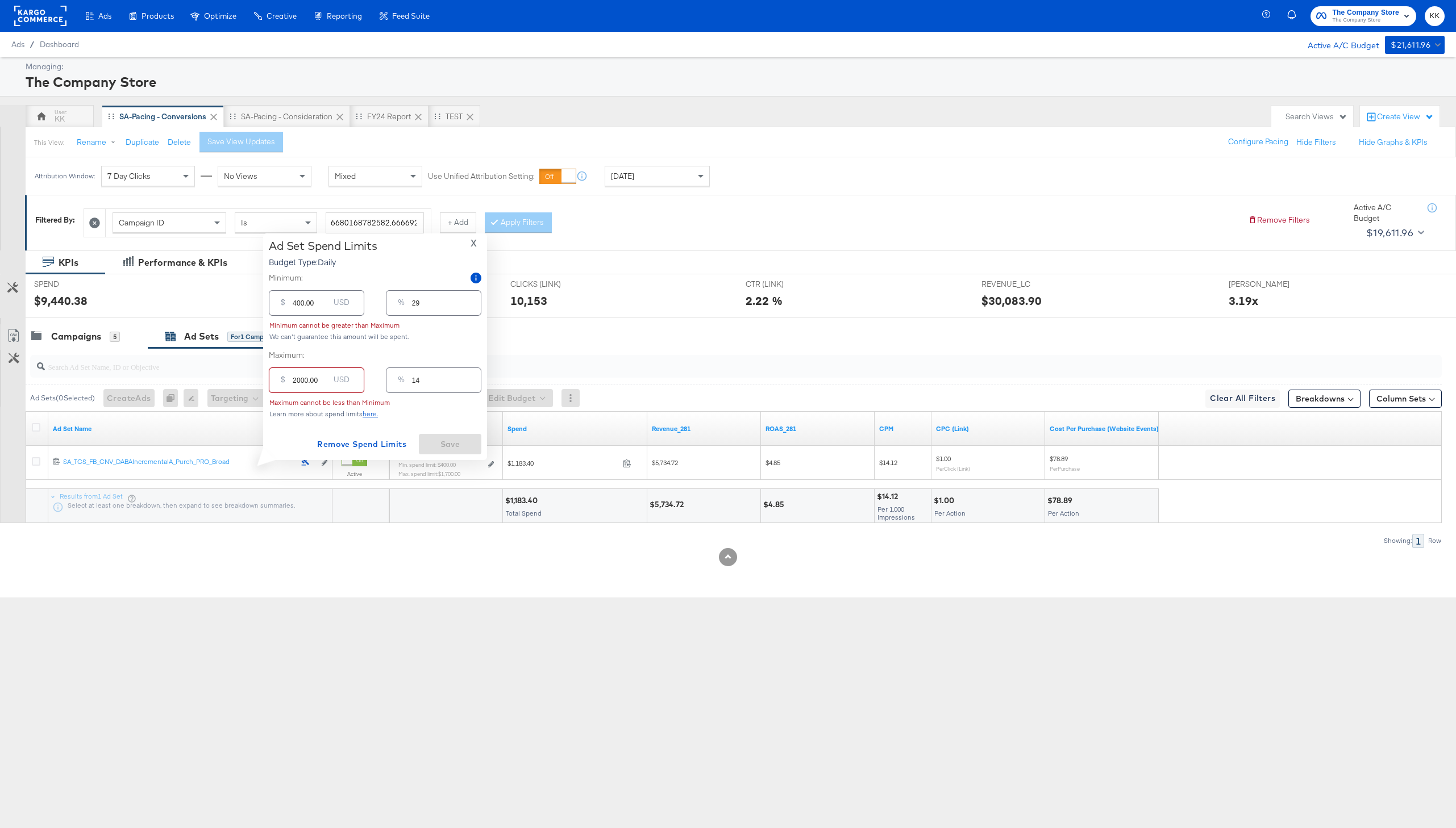
type input "143"
type input "2000.00"
click at [296, 325] on input "400.00" at bounding box center [310, 321] width 36 height 25
type input "00.00"
type input "0"
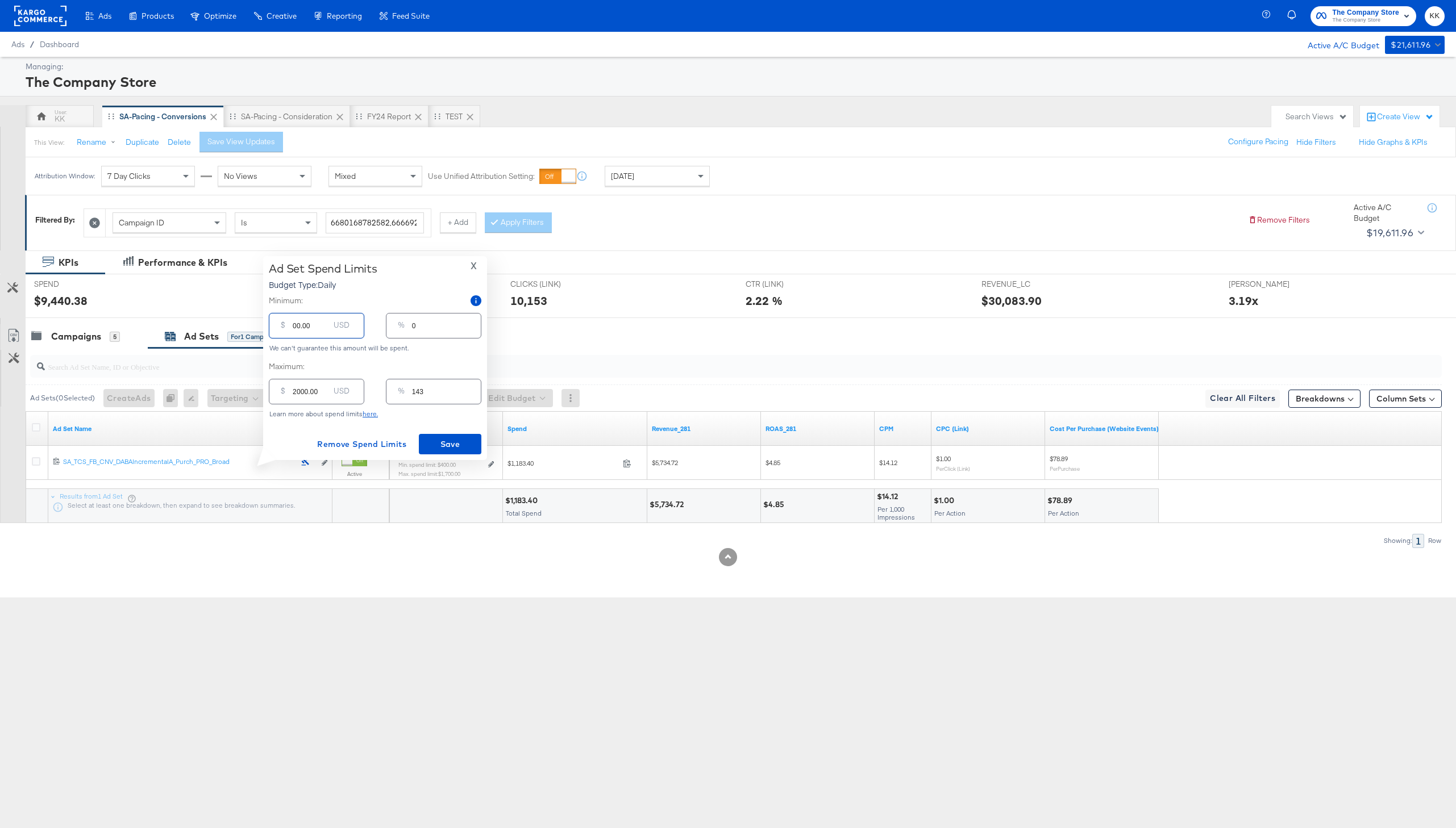
type input "900.00"
type input "64"
type input "00.00"
type input "0"
type input "700.00"
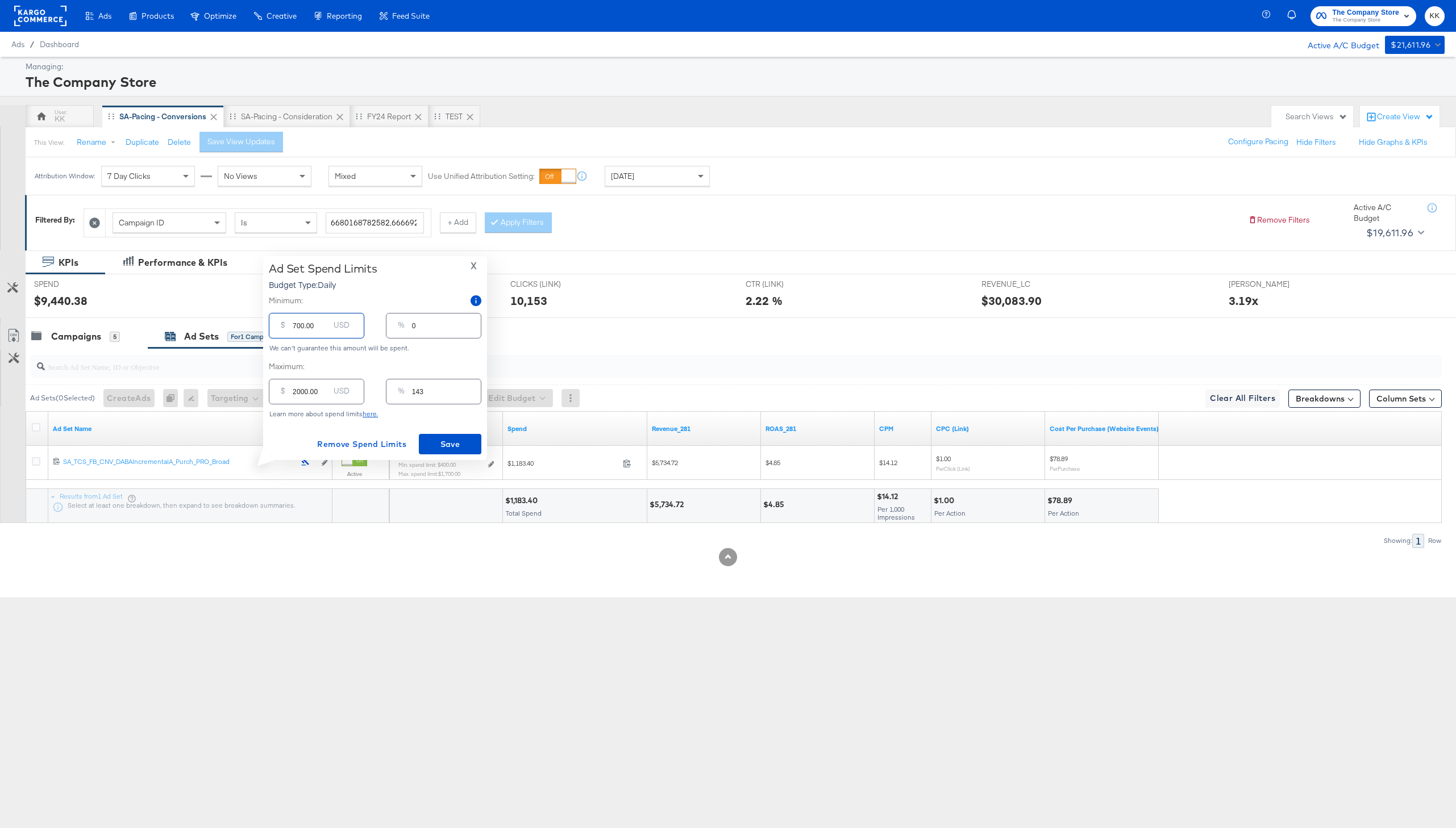
type input "50"
type input "700.00"
click at [456, 444] on span "Save" at bounding box center [450, 444] width 53 height 14
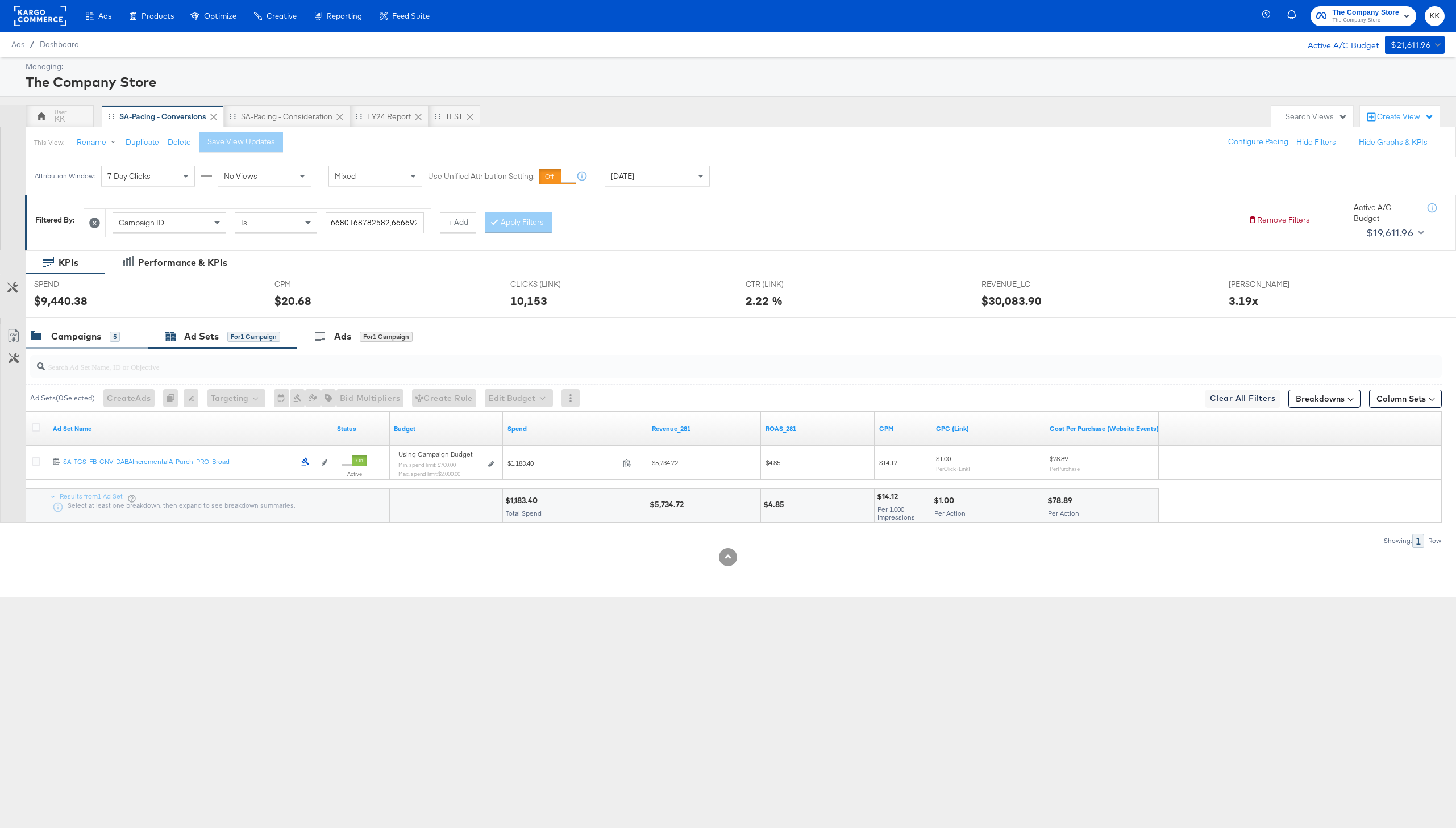
click at [83, 326] on div "Campaigns 5" at bounding box center [87, 336] width 122 height 25
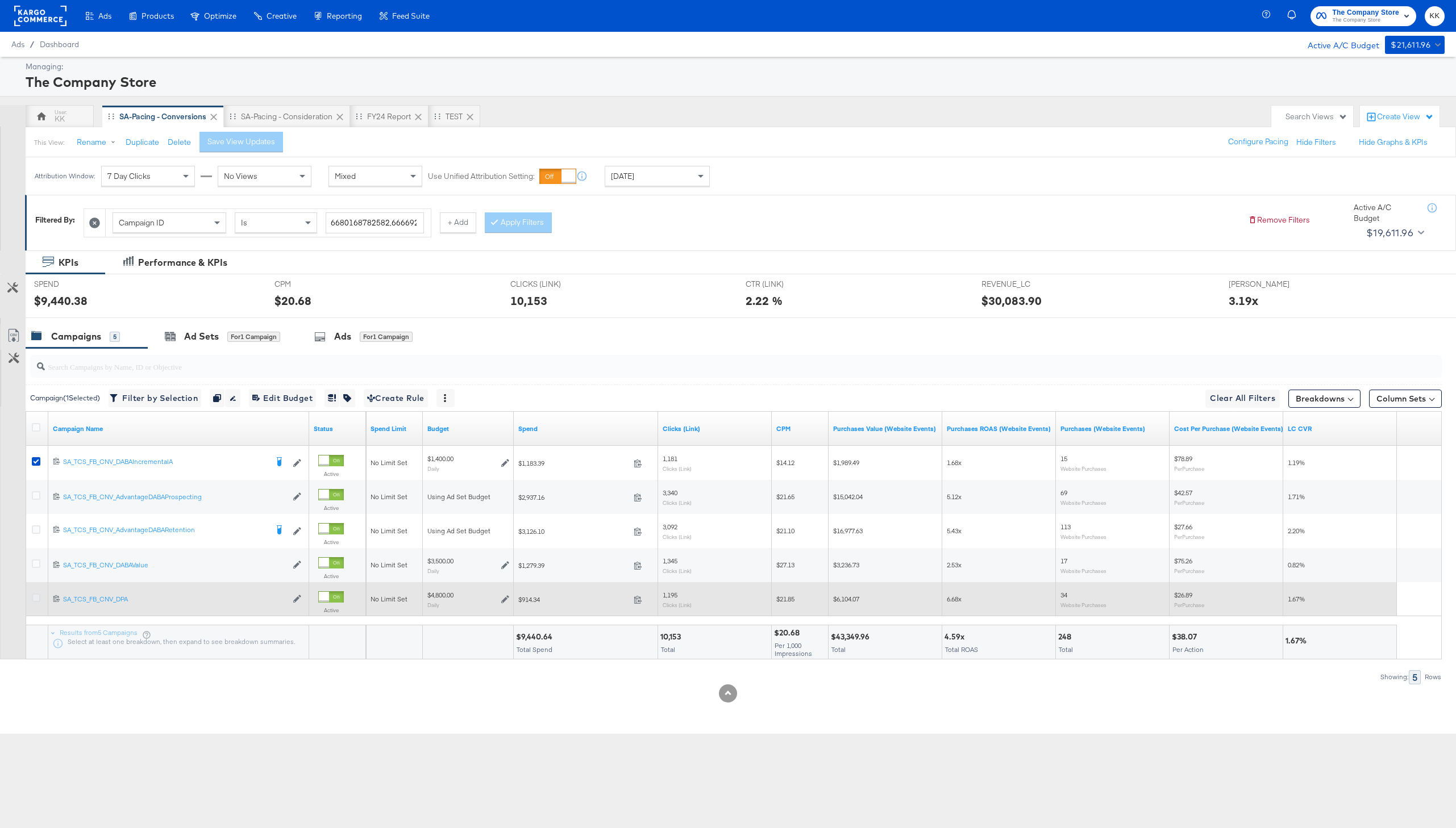
click at [35, 598] on icon at bounding box center [35, 598] width 9 height 9
click at [0, 0] on input "checkbox" at bounding box center [0, 0] width 0 height 0
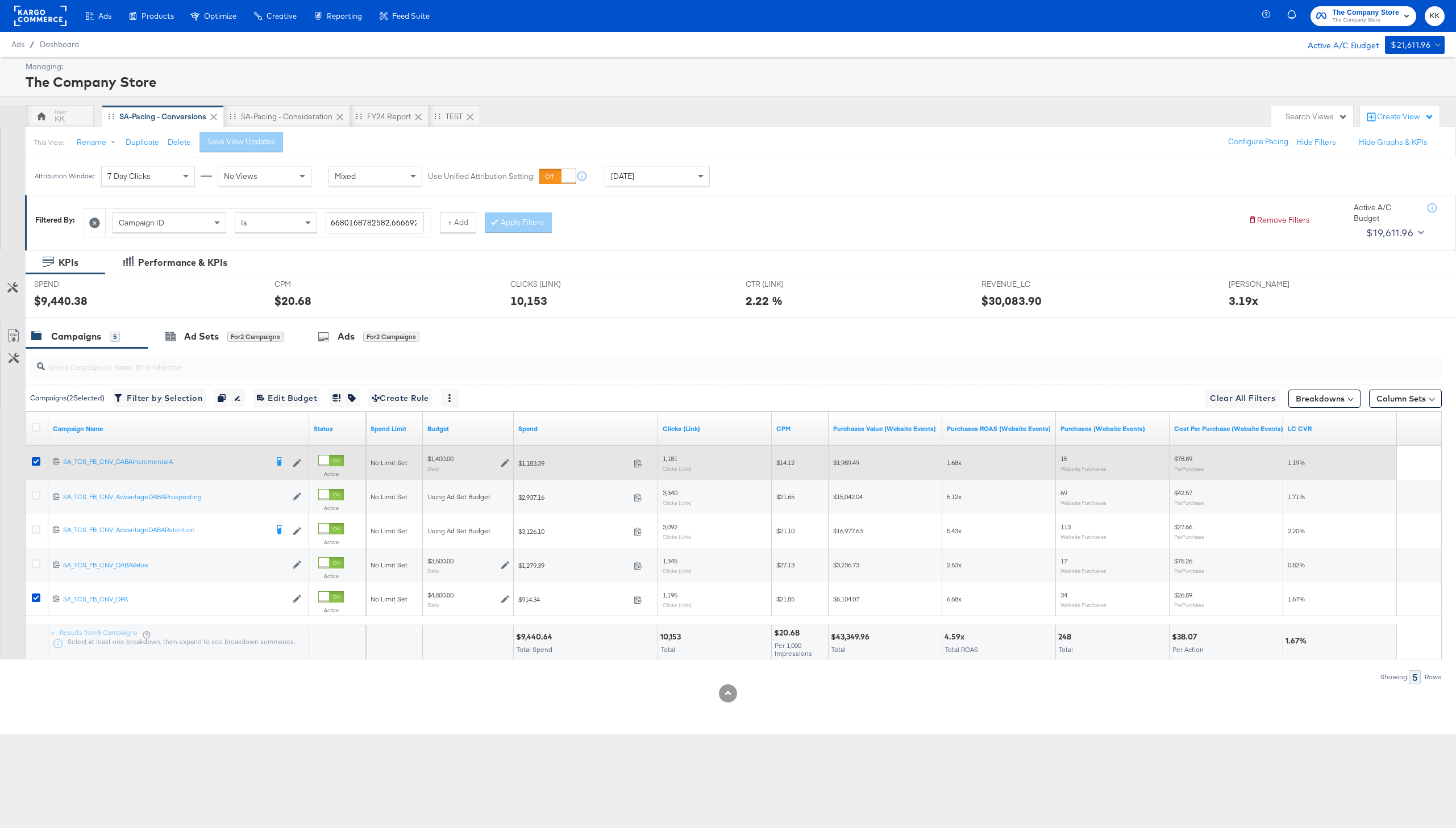
click at [35, 456] on div at bounding box center [37, 462] width 21 height 21
click at [37, 459] on icon at bounding box center [35, 461] width 9 height 9
click at [0, 0] on input "checkbox" at bounding box center [0, 0] width 0 height 0
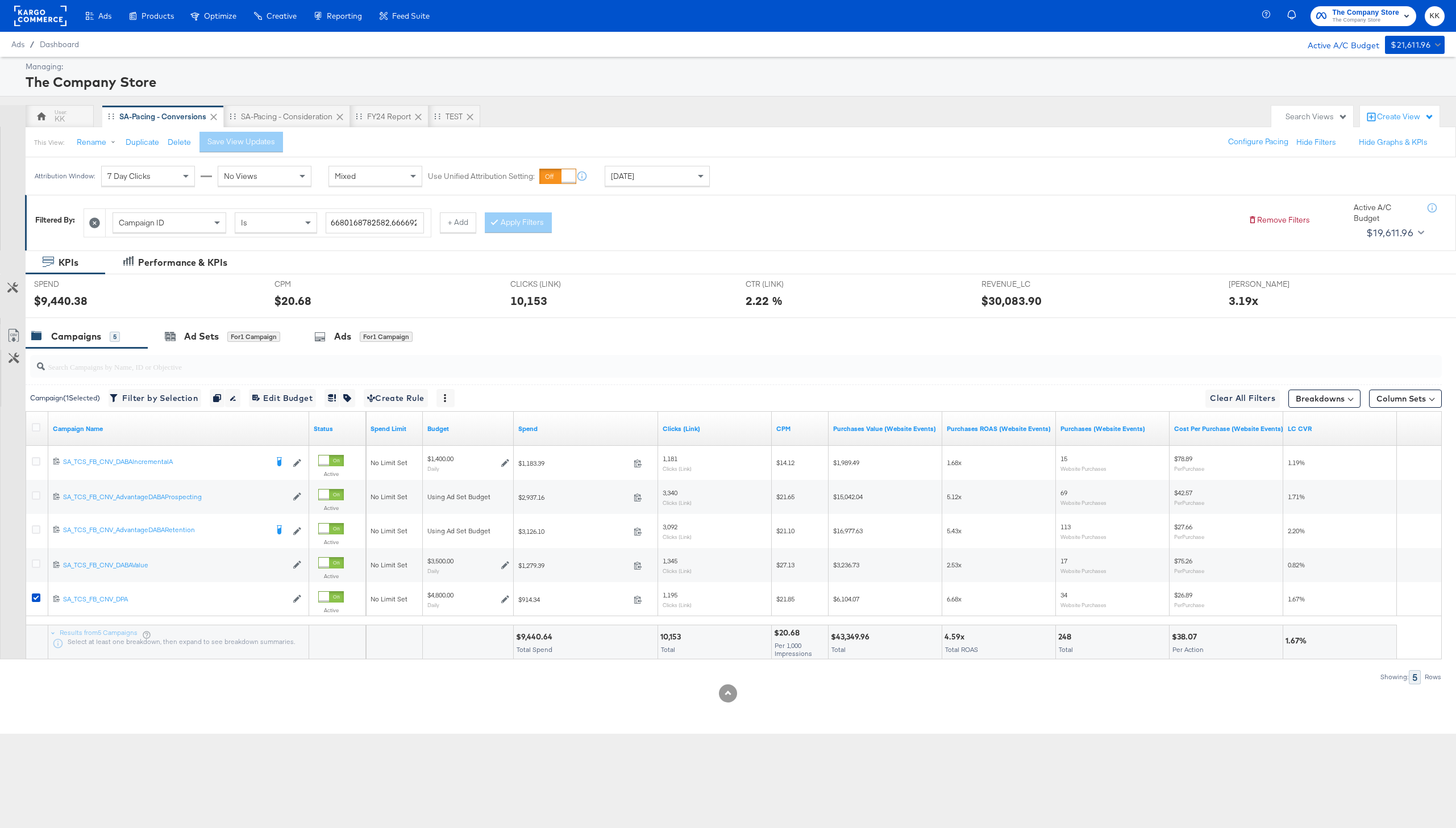
click at [183, 351] on input "search" at bounding box center [677, 362] width 1264 height 23
click at [212, 335] on div "Ad Sets" at bounding box center [201, 336] width 34 height 13
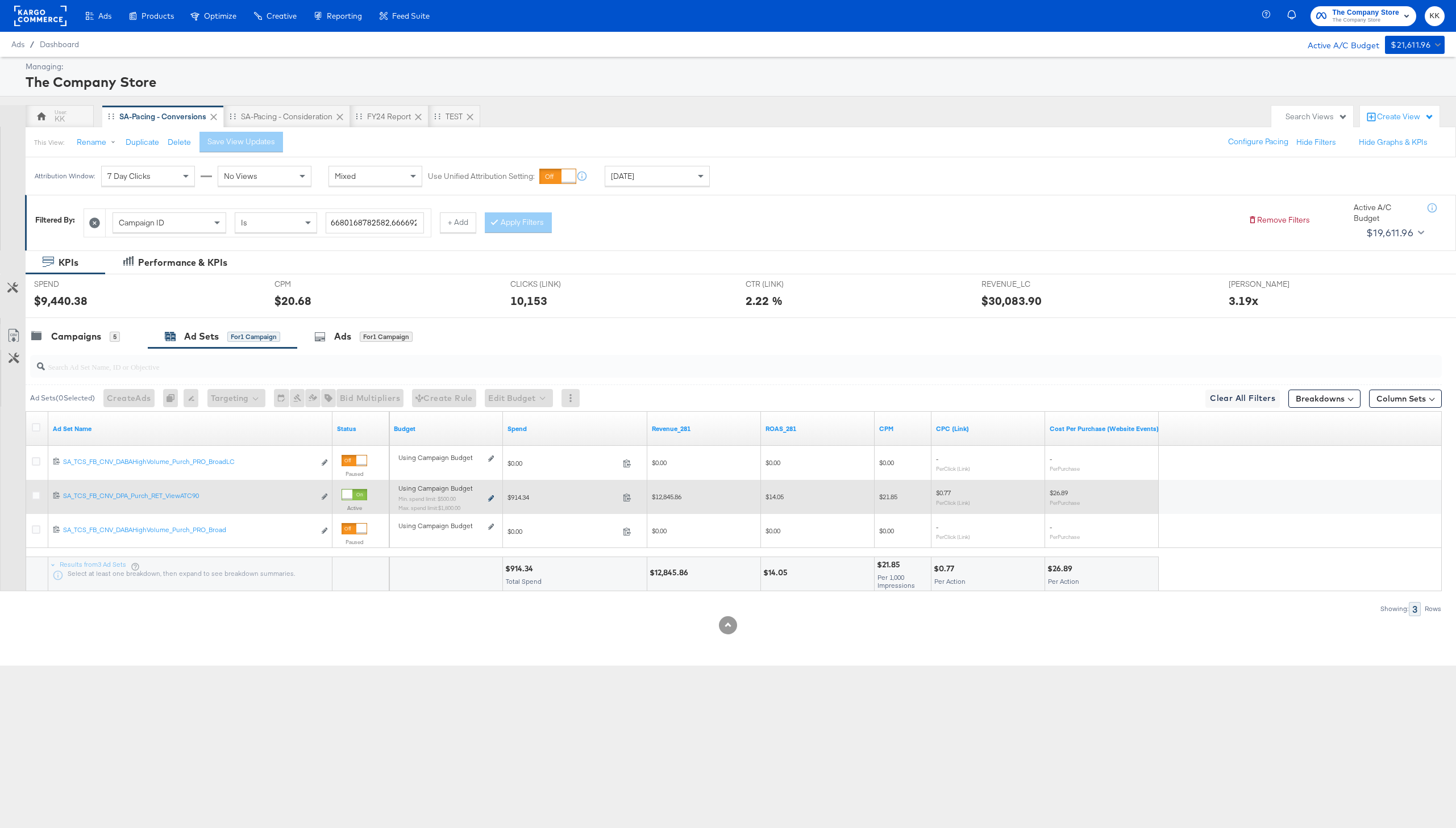
click at [490, 498] on icon at bounding box center [491, 499] width 6 height 6
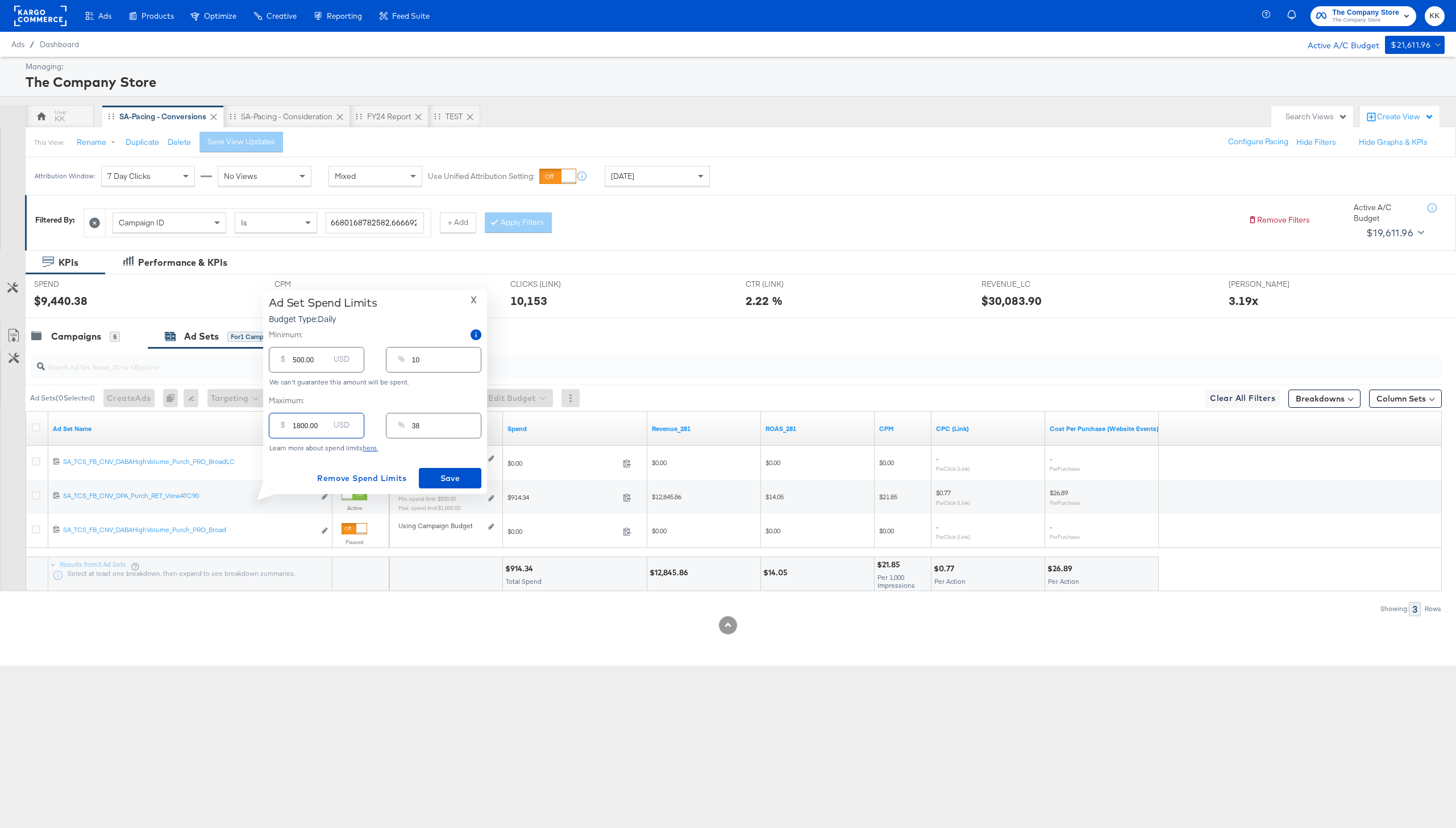
drag, startPoint x: 299, startPoint y: 424, endPoint x: 274, endPoint y: 424, distance: 25.0
click at [274, 424] on div "$ 1800.00 USD" at bounding box center [316, 426] width 95 height 26
type input "200.00"
type input "4"
type input "2000.00"
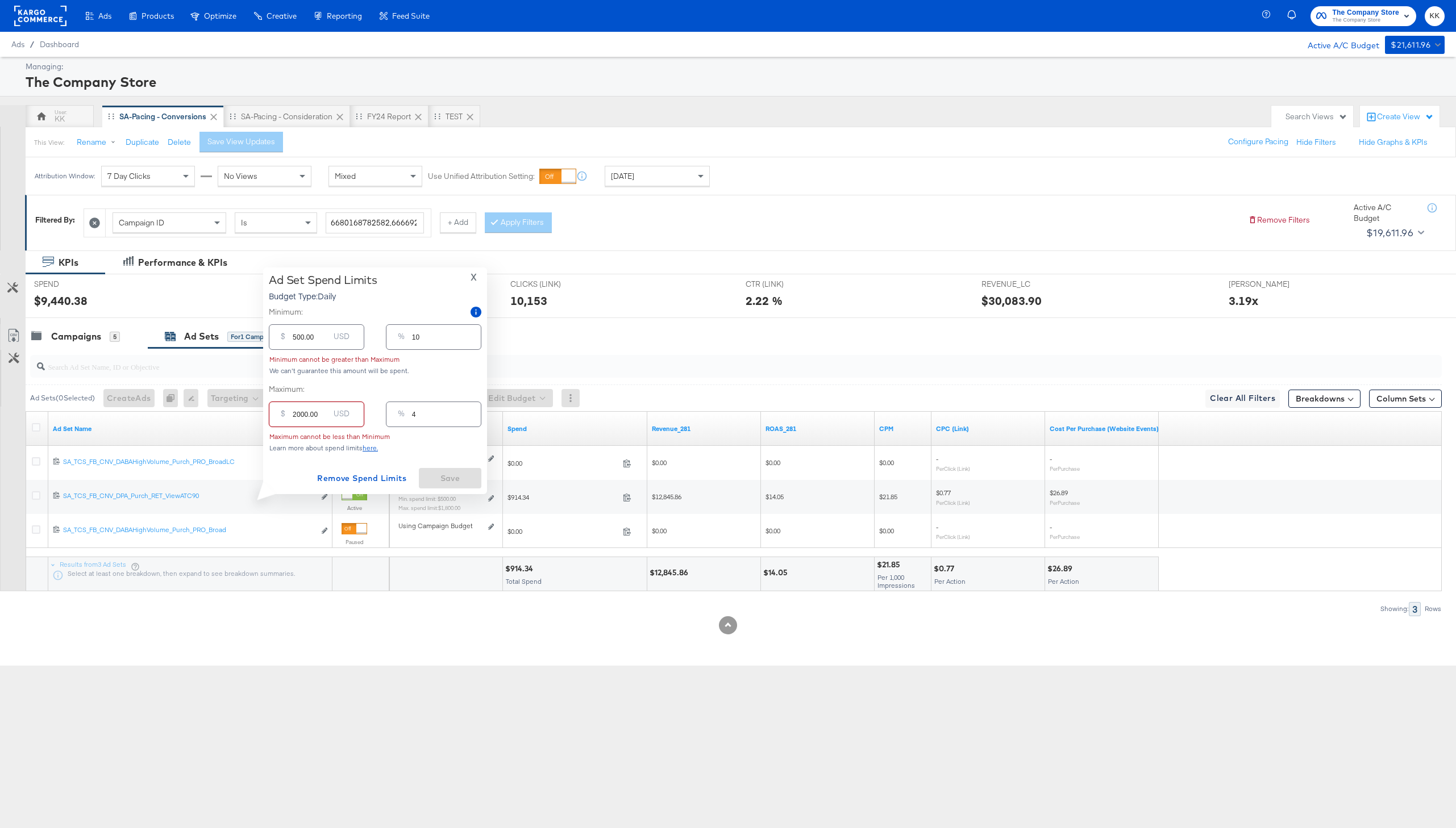
type input "42"
type input "2000.00"
drag, startPoint x: 296, startPoint y: 360, endPoint x: 309, endPoint y: 400, distance: 42.1
click at [296, 363] on input "500.00" at bounding box center [310, 355] width 36 height 25
type input "00.00"
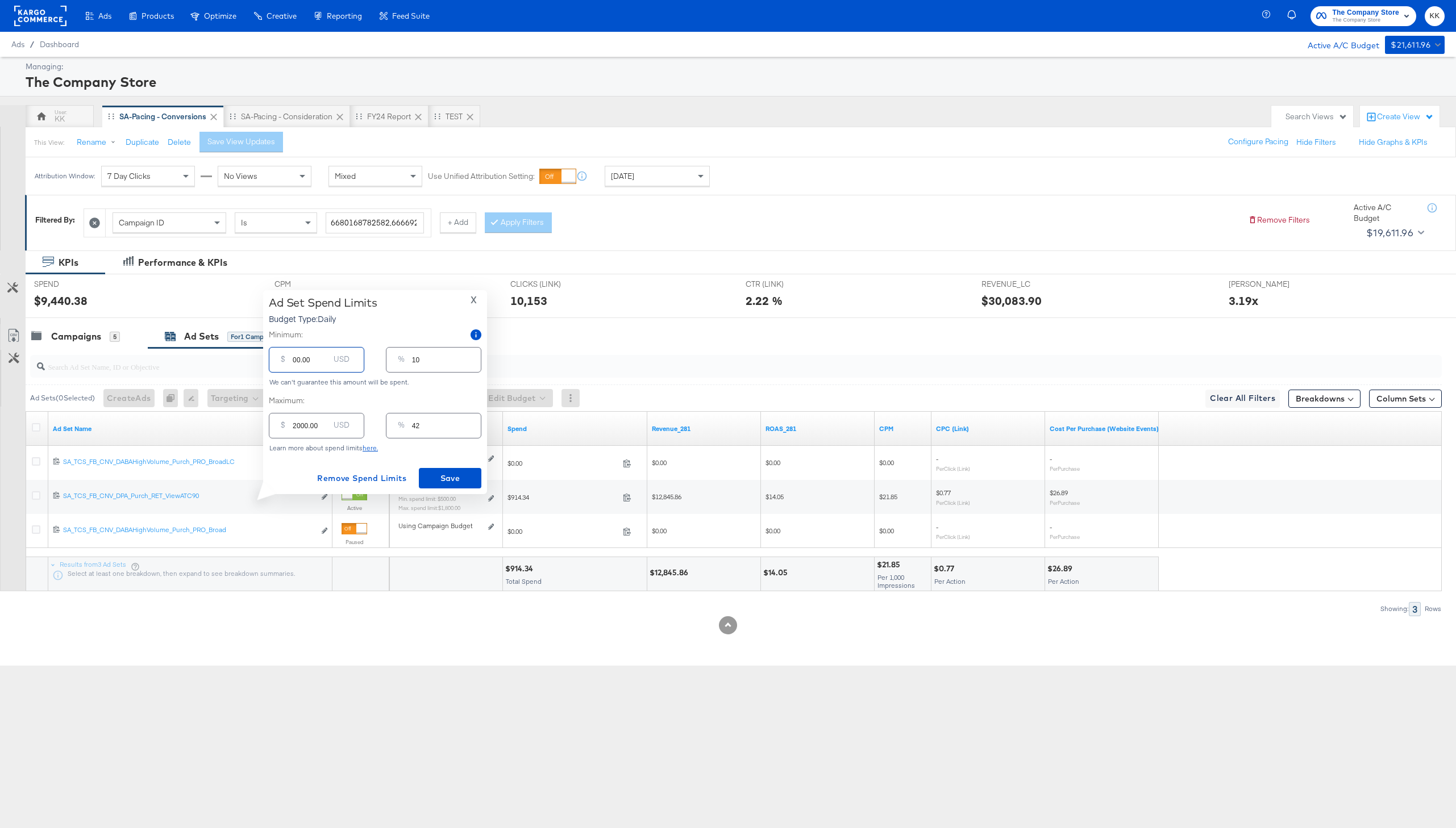
type input "0"
type input "100.00"
type input "2"
type input "1000.00"
type input "21"
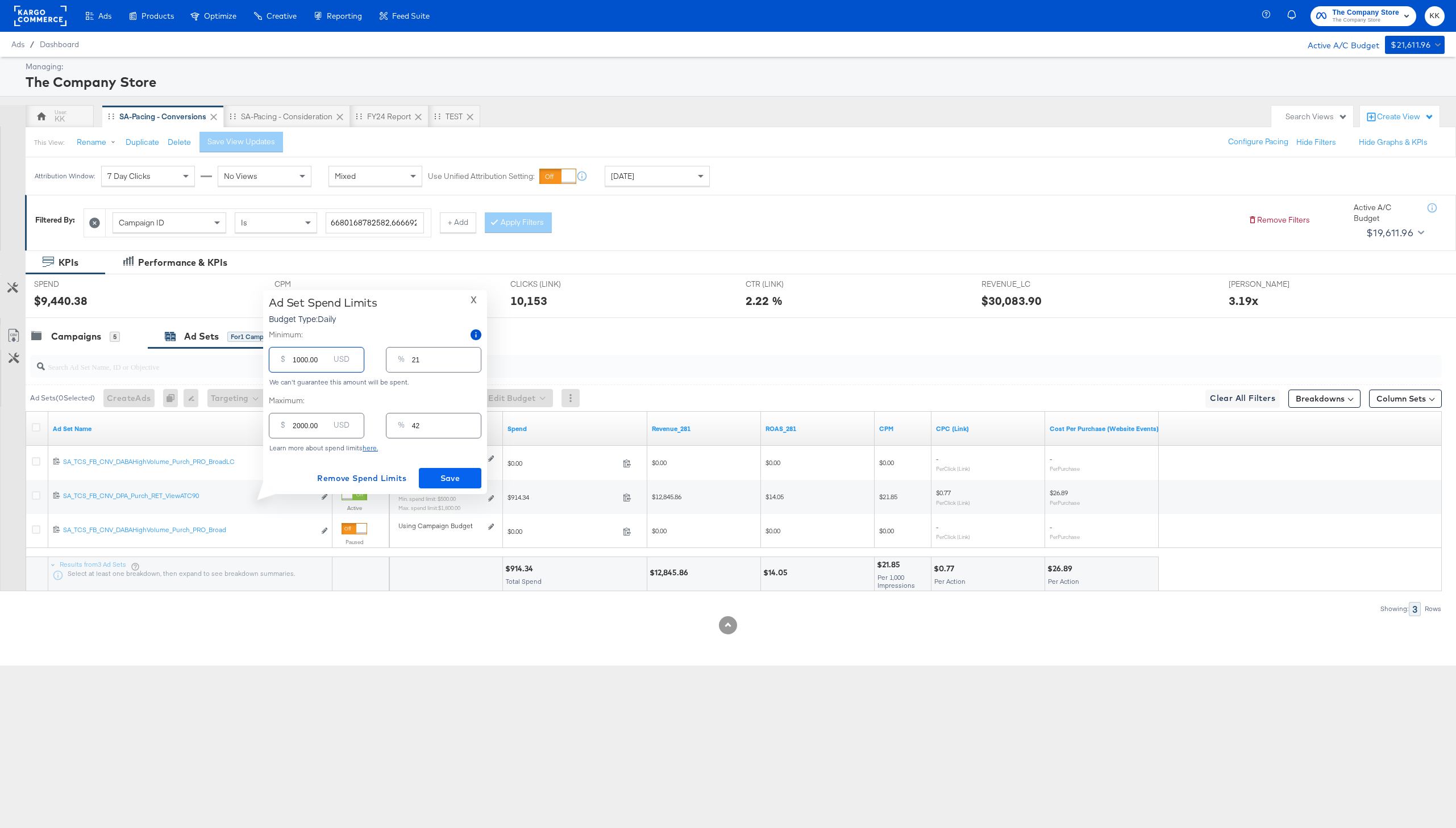
type input "1000.00"
click at [459, 475] on span "Save" at bounding box center [450, 478] width 53 height 14
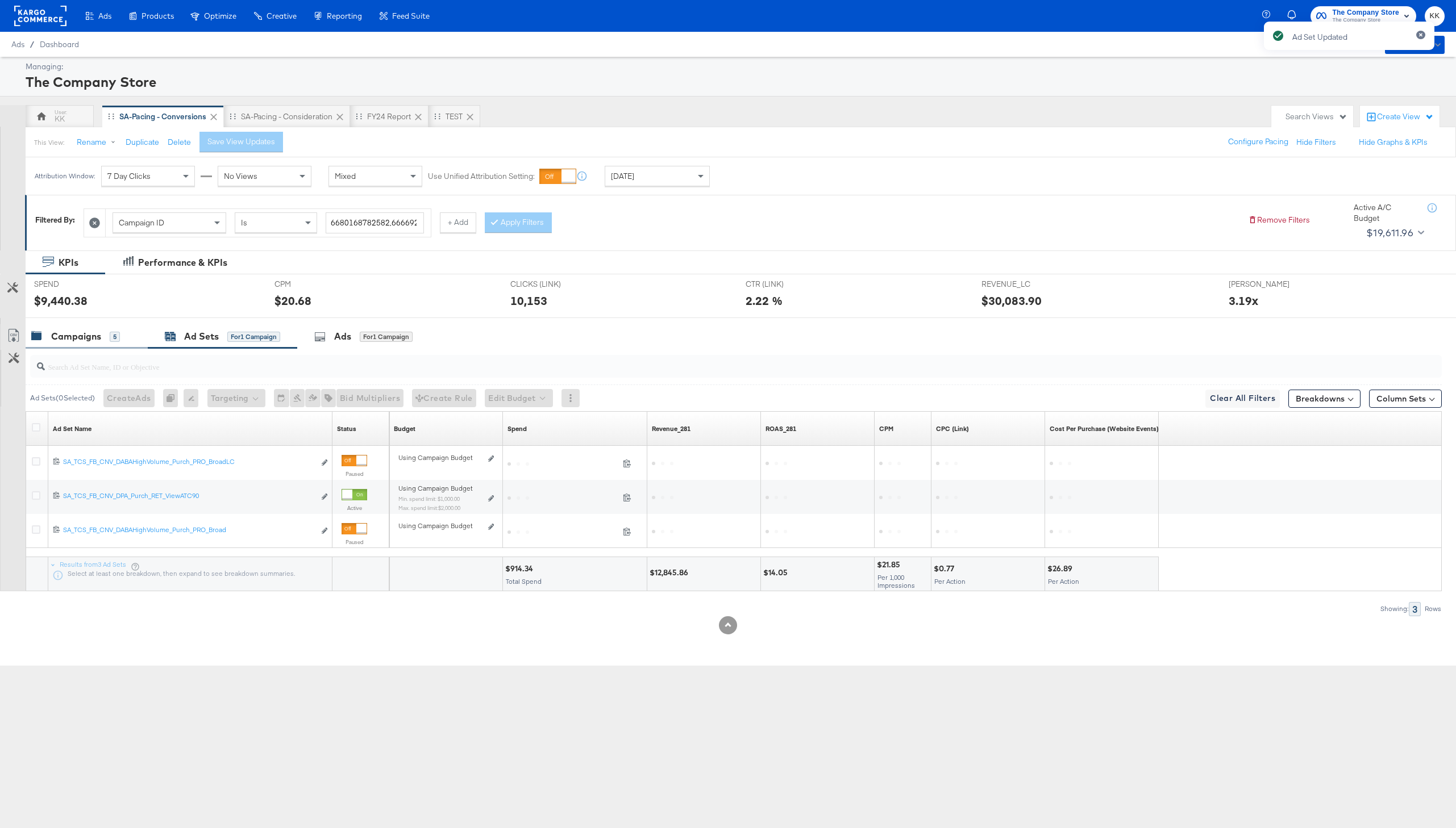
click at [93, 342] on div "Campaigns" at bounding box center [76, 336] width 50 height 13
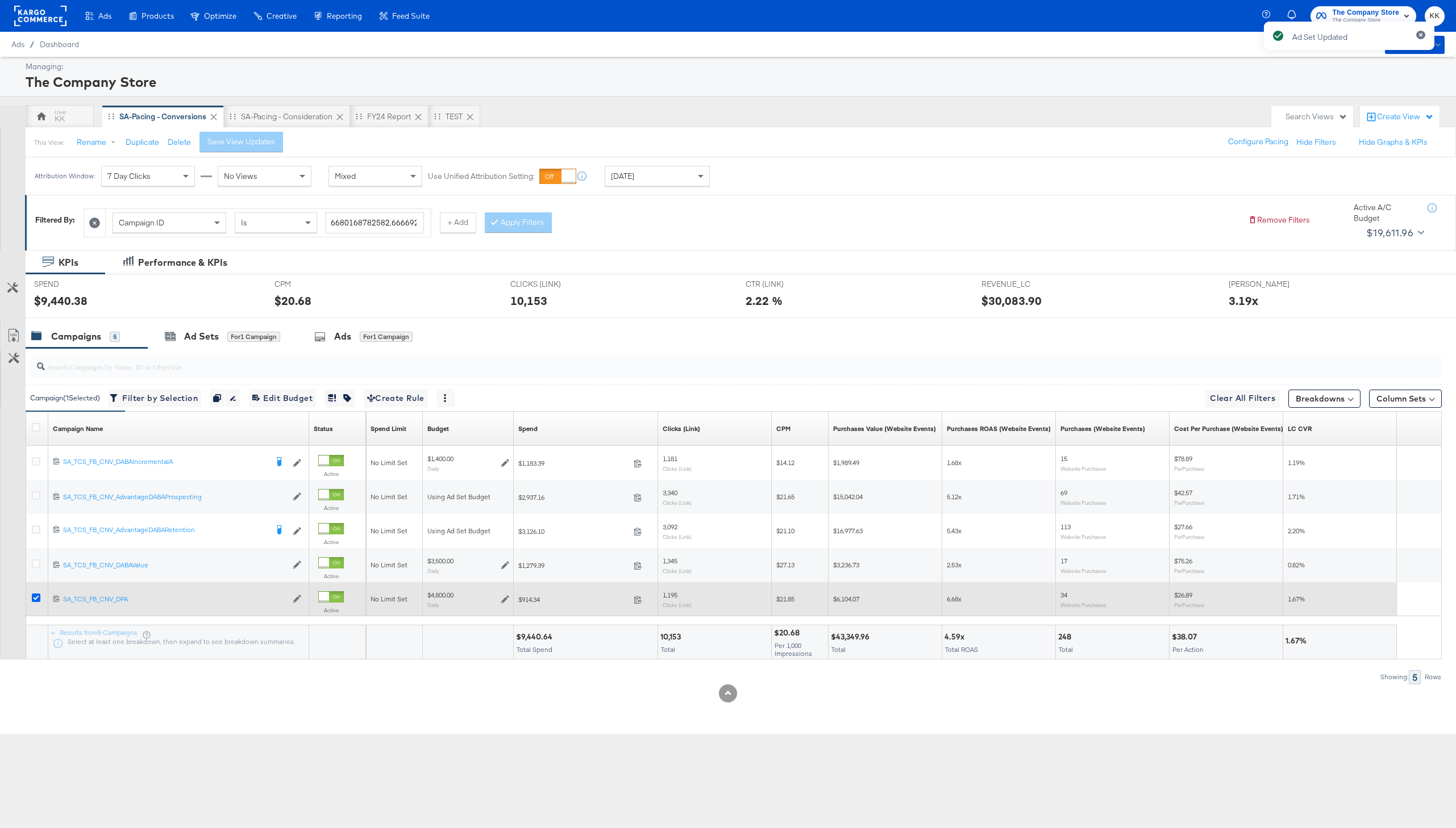
click at [34, 599] on icon at bounding box center [35, 598] width 9 height 9
click at [0, 0] on input "checkbox" at bounding box center [0, 0] width 0 height 0
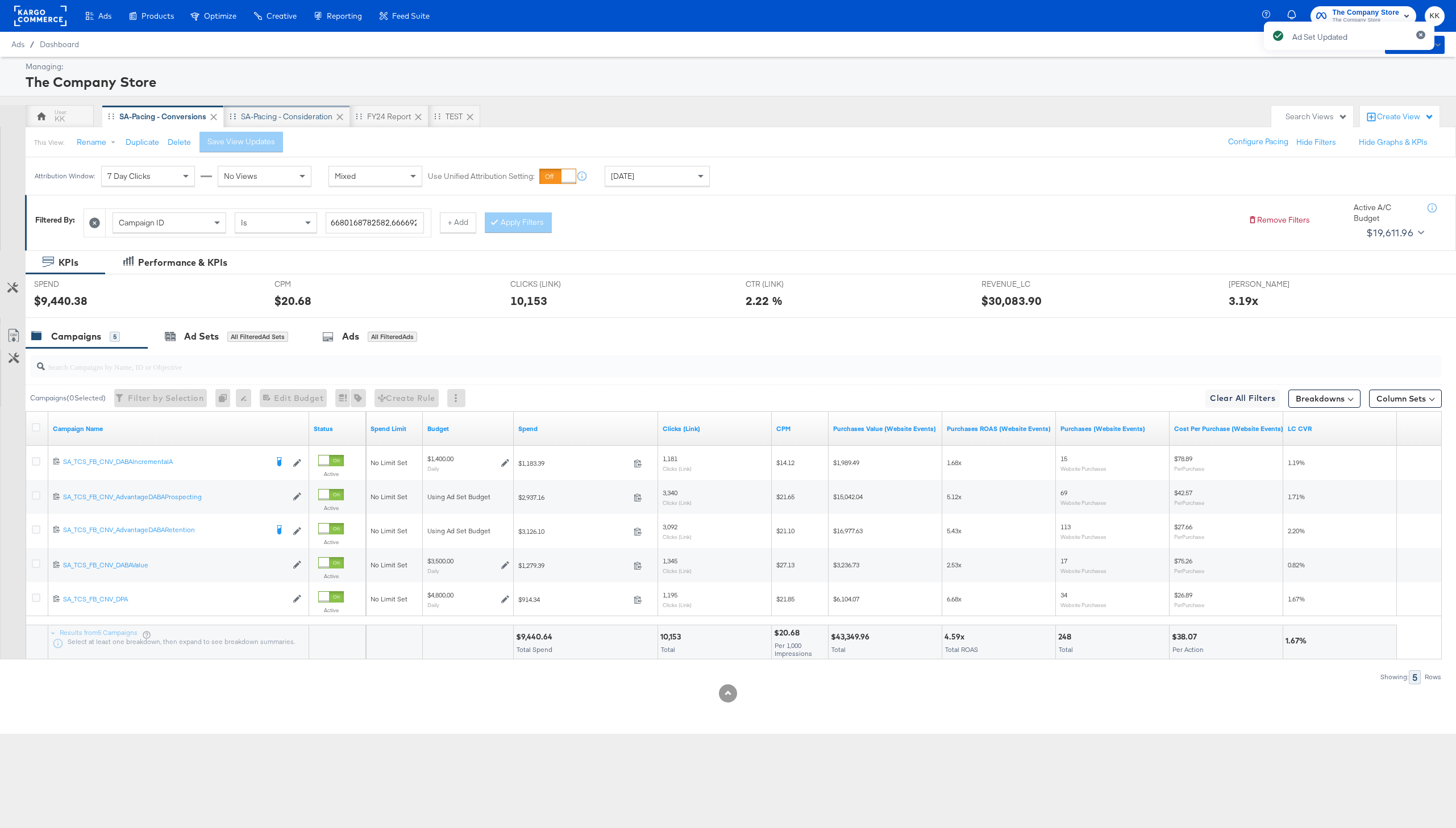
click at [273, 114] on div "SA-Pacing - Consideration" at bounding box center [286, 116] width 91 height 11
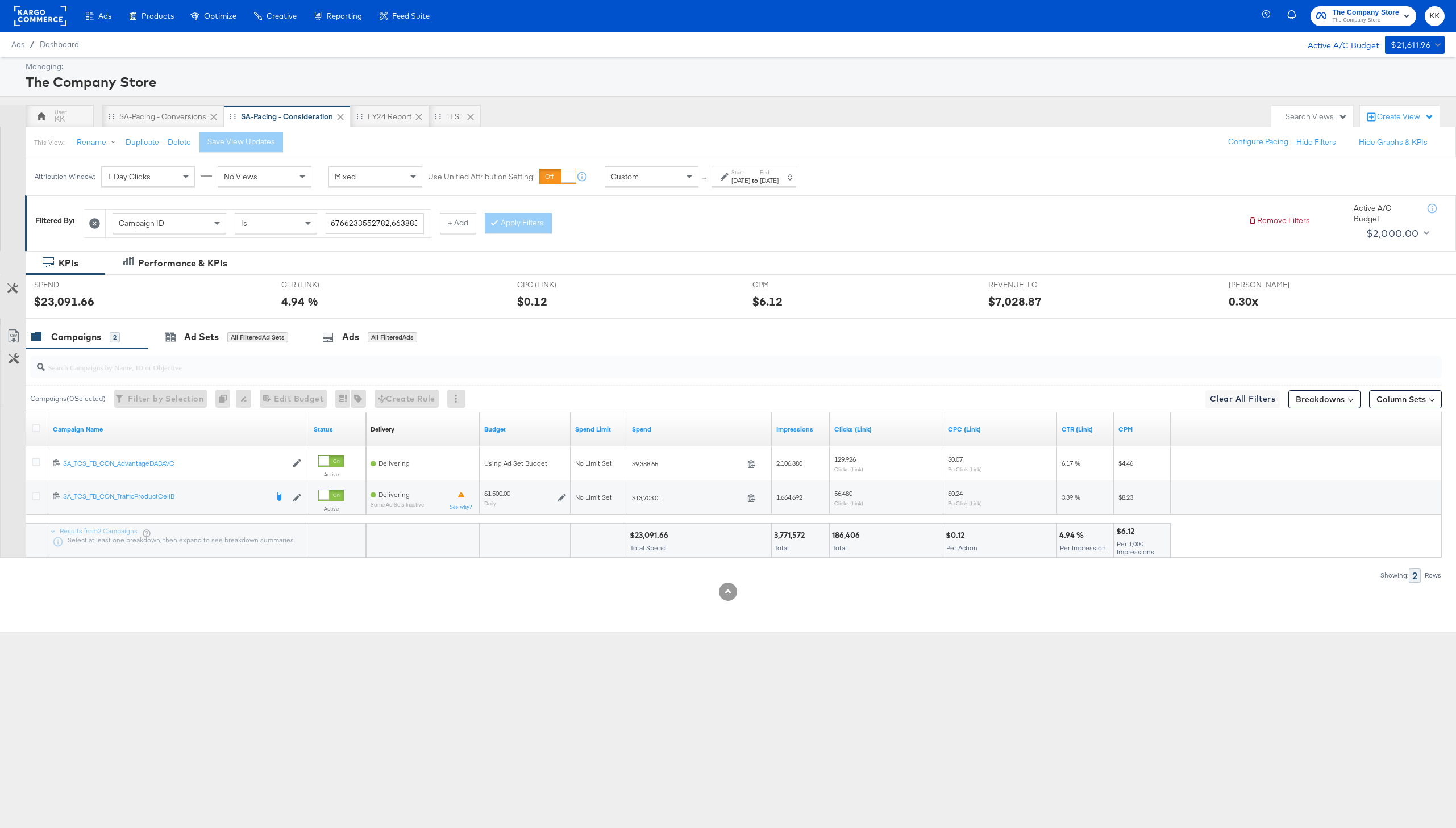
click at [677, 170] on div "Custom" at bounding box center [651, 177] width 92 height 20
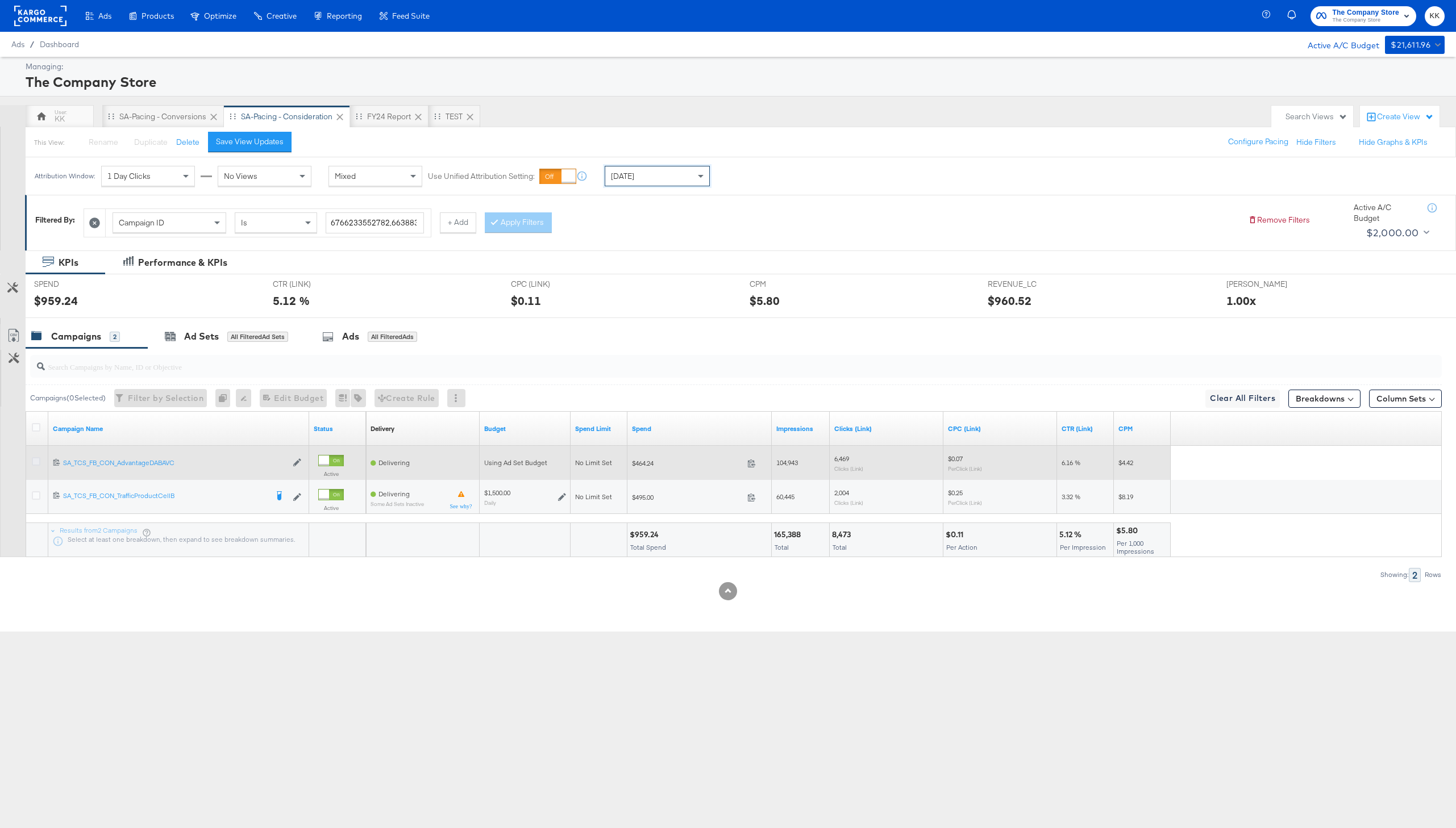
click at [37, 465] on icon at bounding box center [35, 461] width 9 height 9
click at [0, 0] on input "checkbox" at bounding box center [0, 0] width 0 height 0
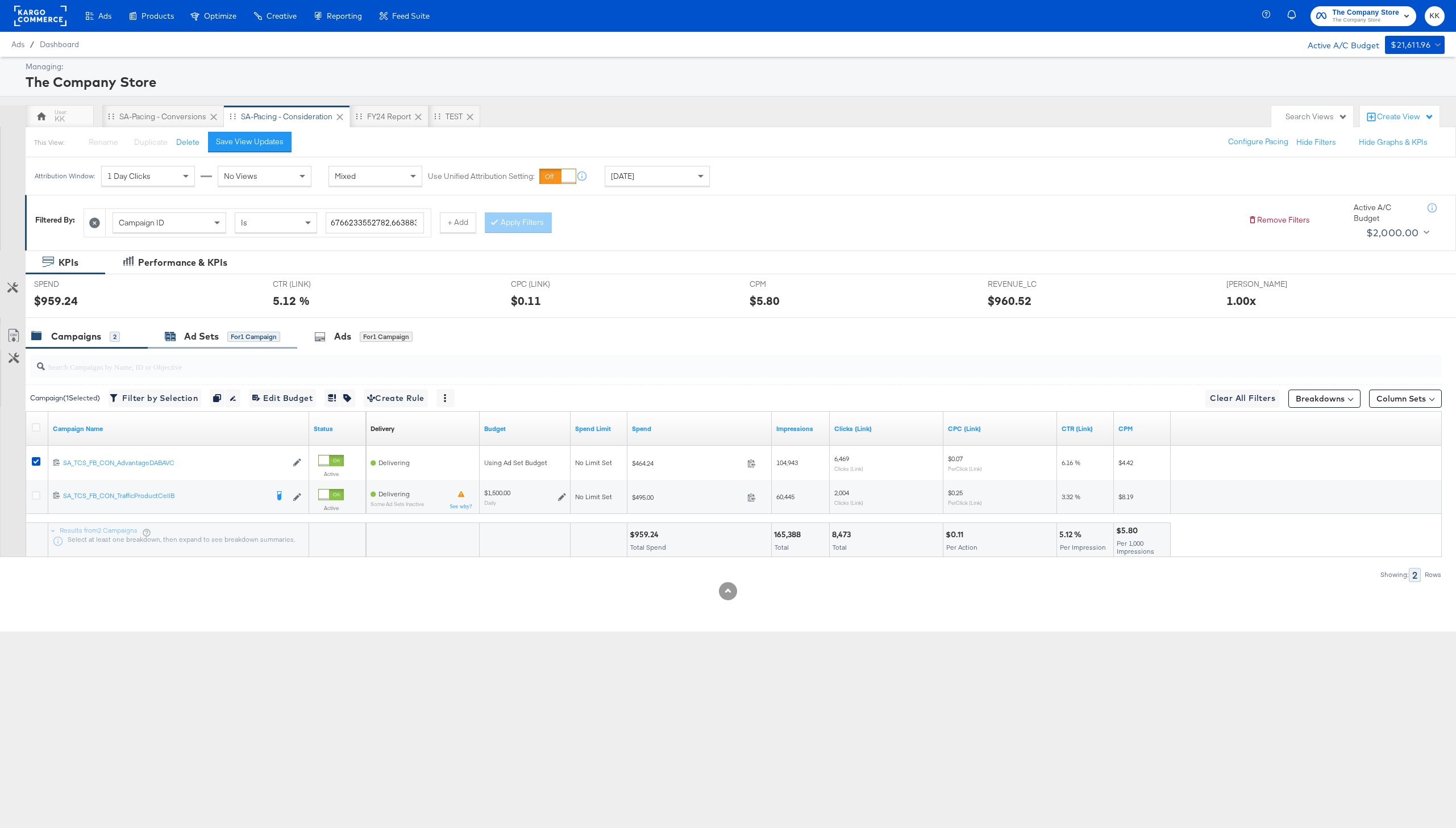
click at [170, 332] on icon at bounding box center [170, 336] width 10 height 8
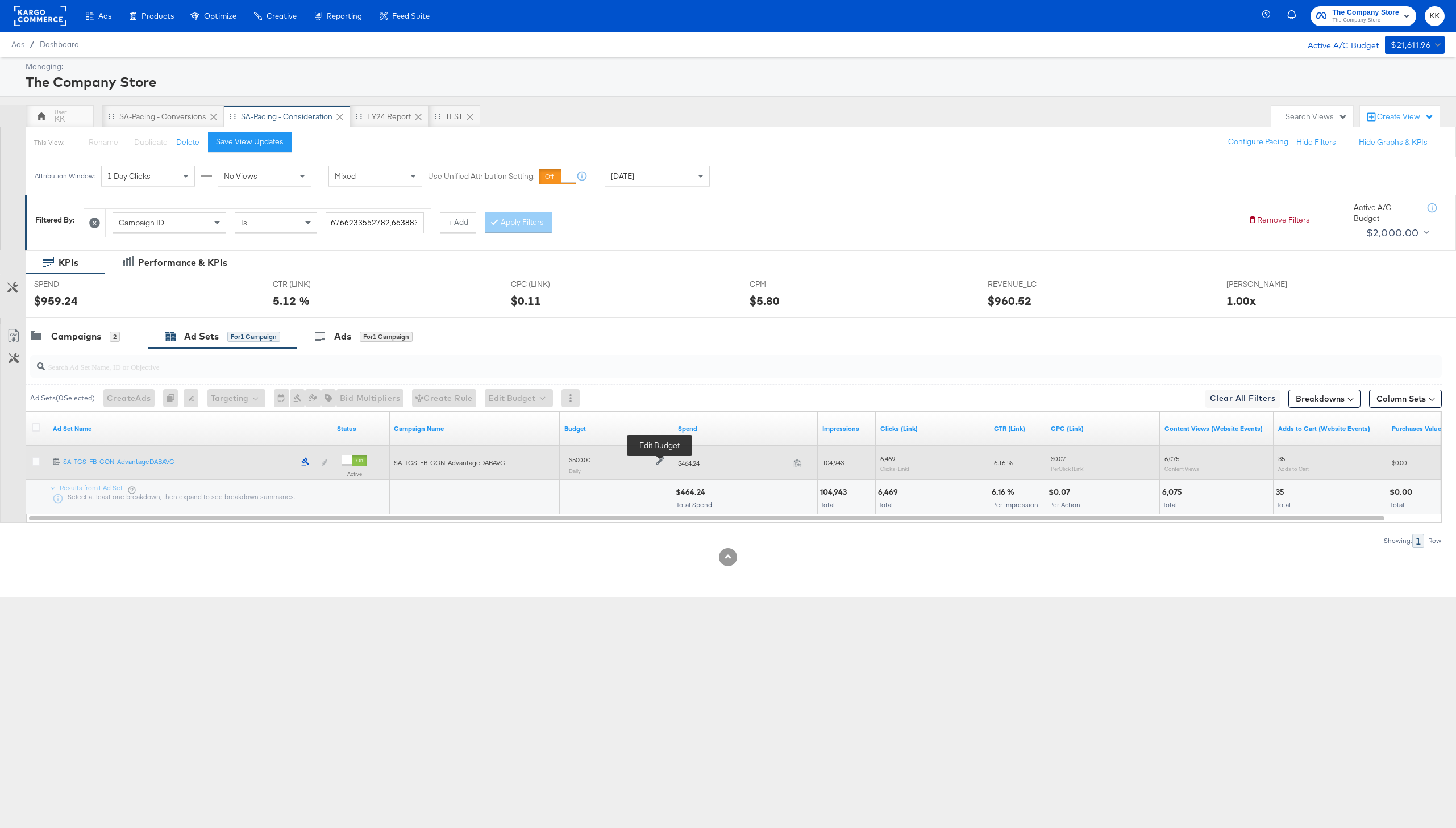
click at [660, 458] on icon at bounding box center [660, 461] width 8 height 8
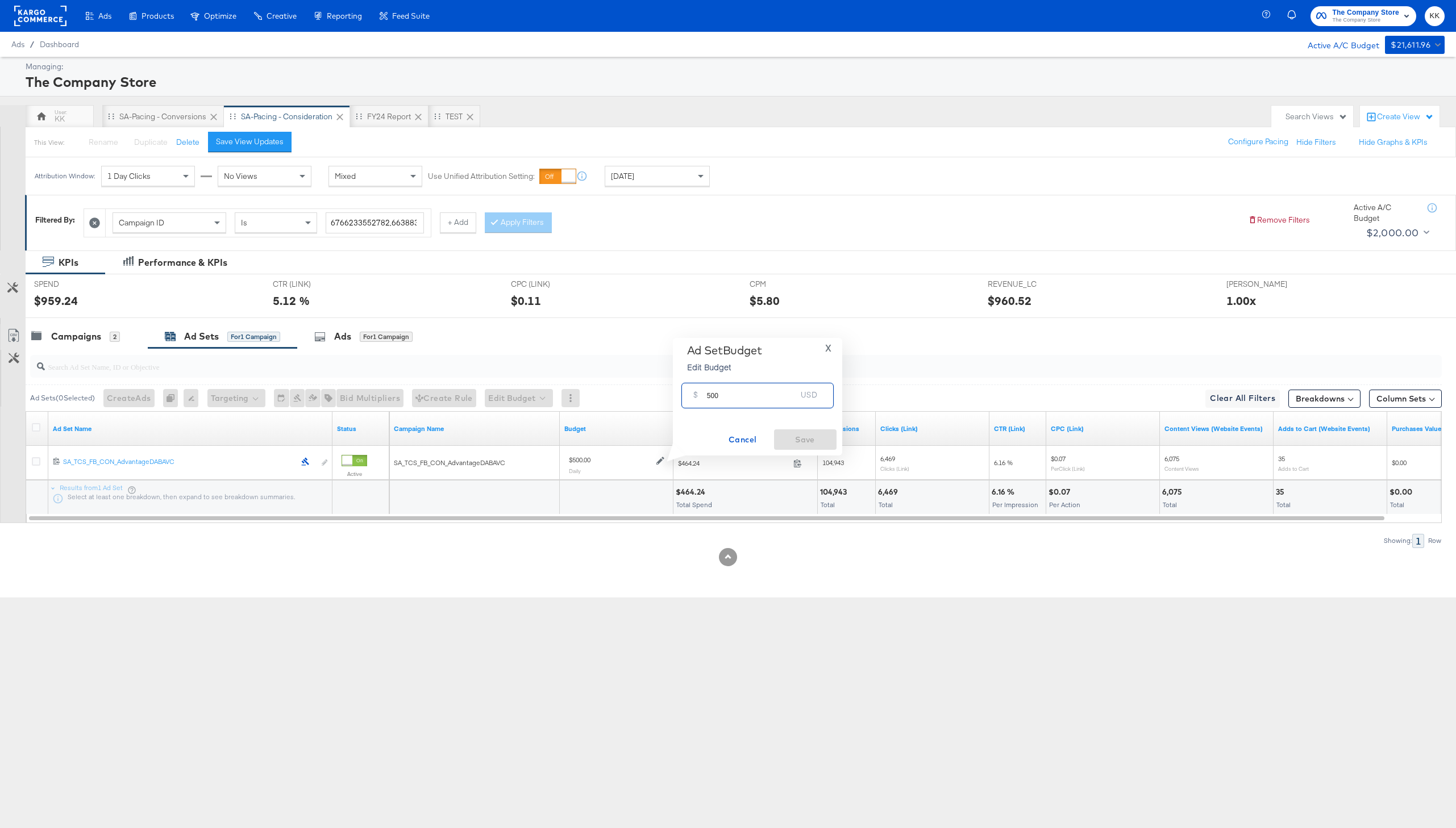
drag, startPoint x: 724, startPoint y: 399, endPoint x: 670, endPoint y: 390, distance: 54.7
click at [670, 390] on div "Ad Set Budget Edit Budget X $ 500 USD Cancel Save" at bounding box center [753, 397] width 178 height 118
type input "1600"
click at [818, 401] on span "Ok" at bounding box center [817, 398] width 9 height 8
click at [818, 435] on span "Save" at bounding box center [805, 440] width 53 height 14
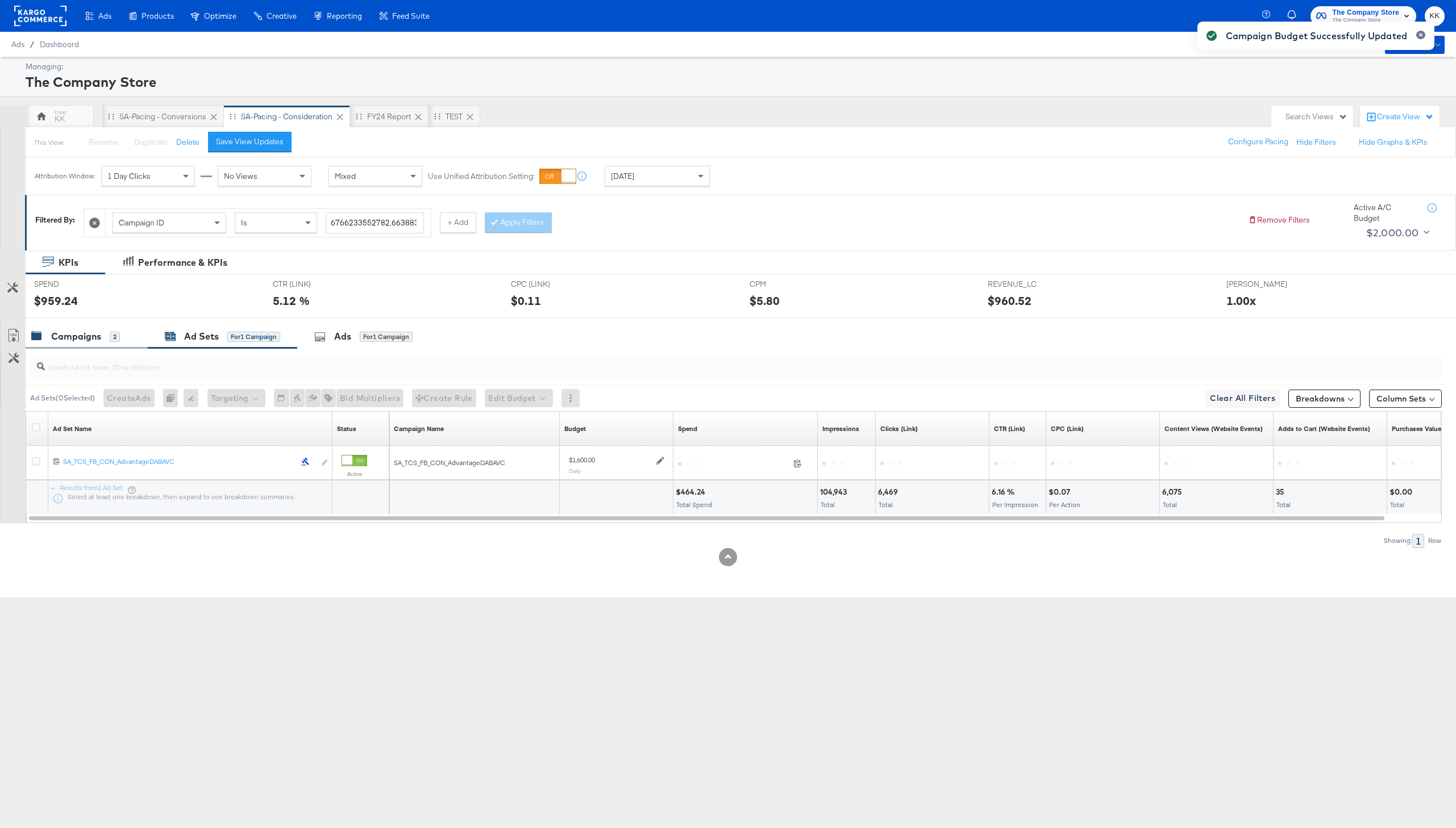
click at [93, 343] on div "Campaigns 2" at bounding box center [87, 336] width 122 height 25
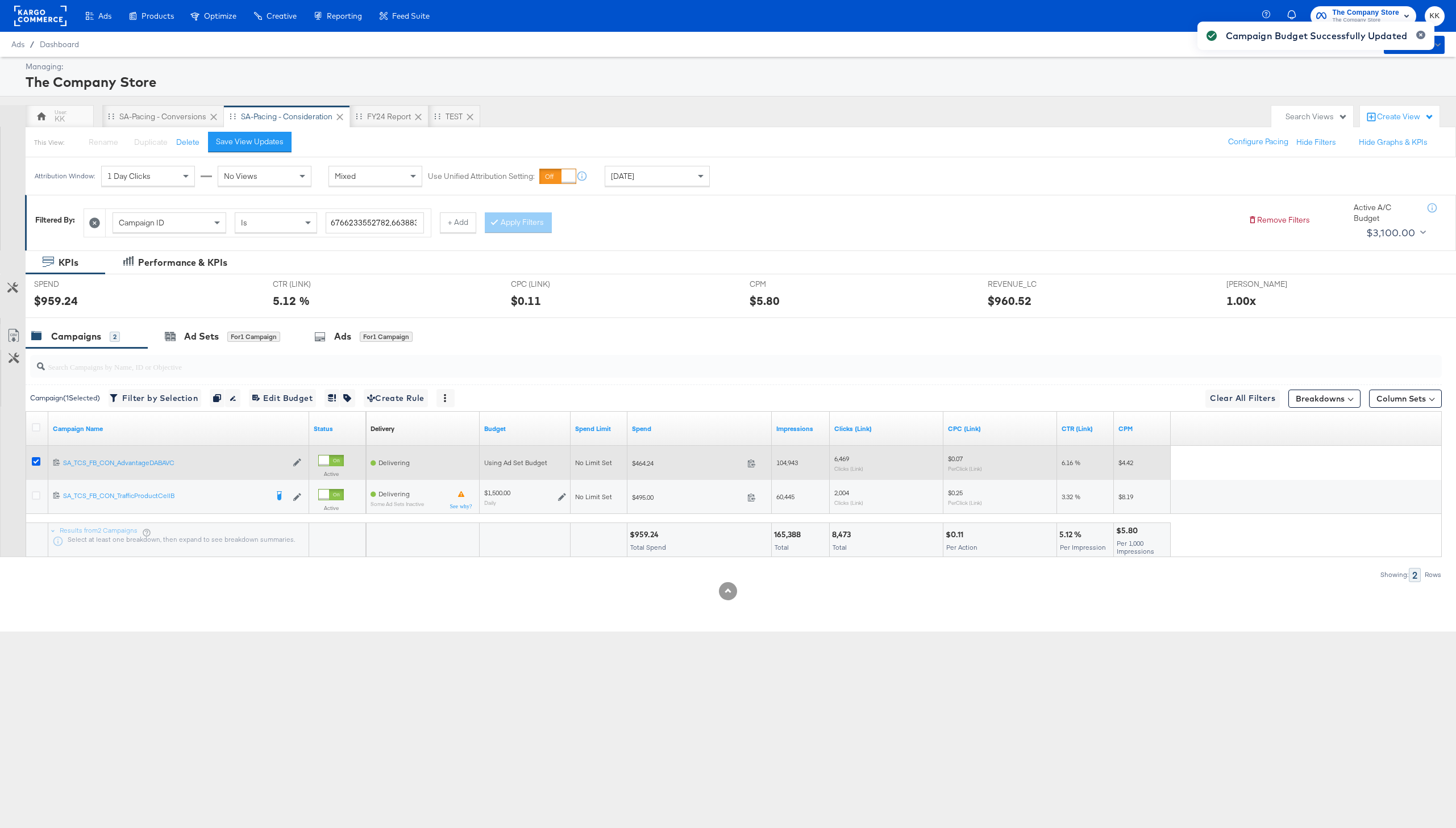
click at [35, 457] on icon at bounding box center [35, 461] width 9 height 9
click at [0, 0] on input "checkbox" at bounding box center [0, 0] width 0 height 0
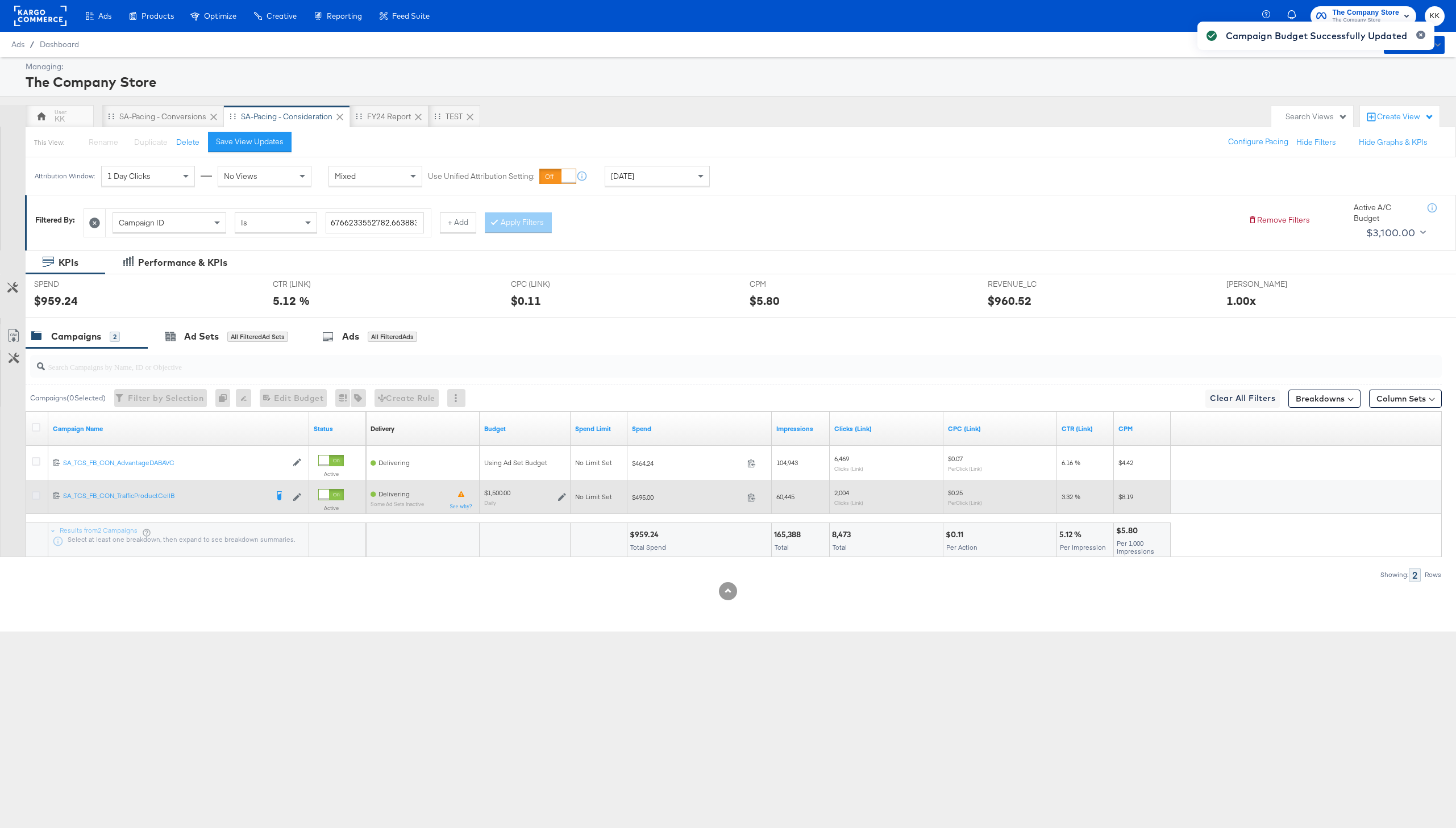
click at [34, 497] on icon at bounding box center [35, 496] width 9 height 9
click at [0, 0] on input "checkbox" at bounding box center [0, 0] width 0 height 0
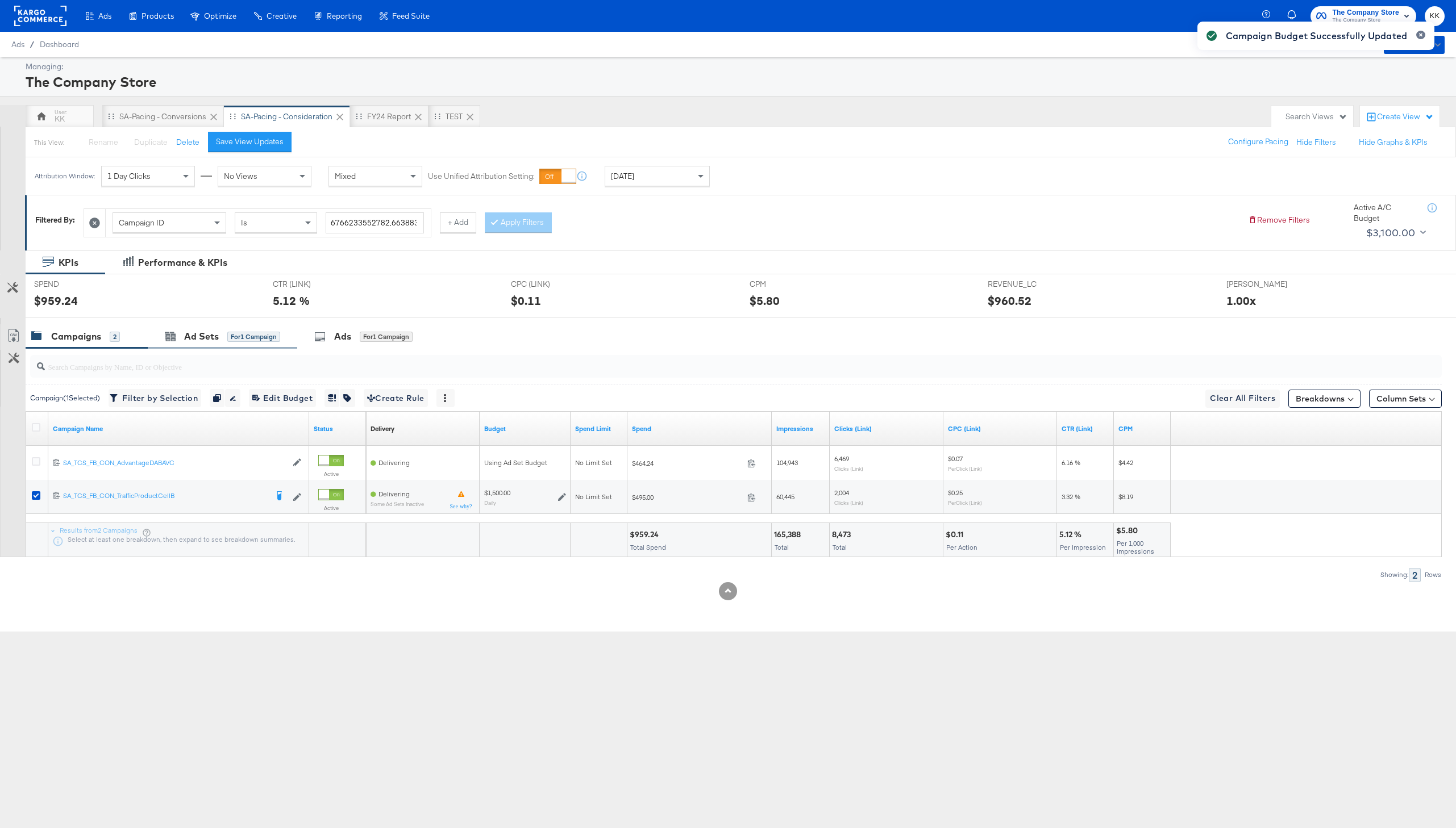
click at [196, 325] on div "Ad Sets for 1 Campaign" at bounding box center [222, 336] width 150 height 25
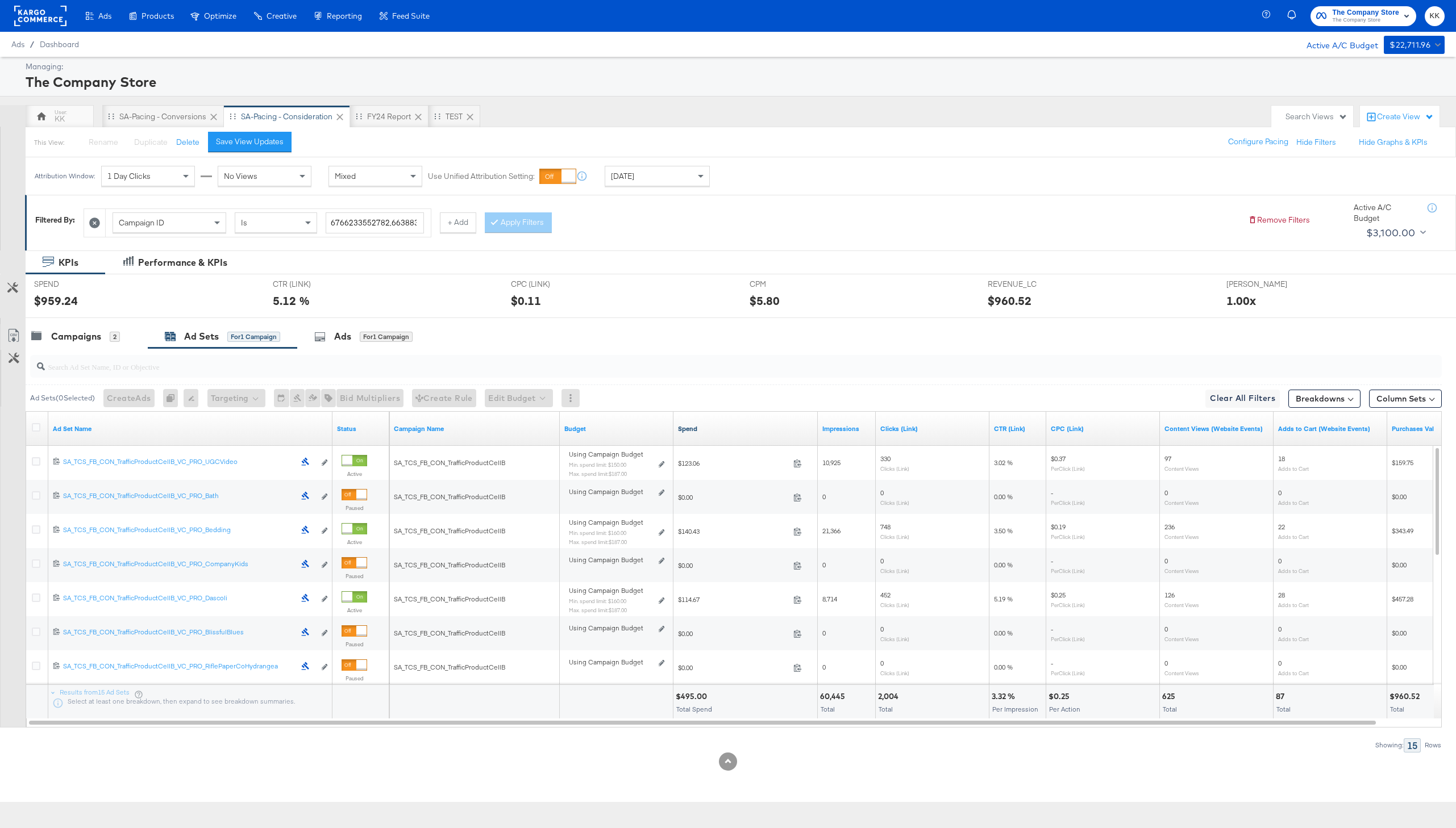
click at [694, 433] on link "Spend" at bounding box center [745, 428] width 135 height 9
click at [42, 338] on div "Campaigns 2" at bounding box center [76, 336] width 89 height 13
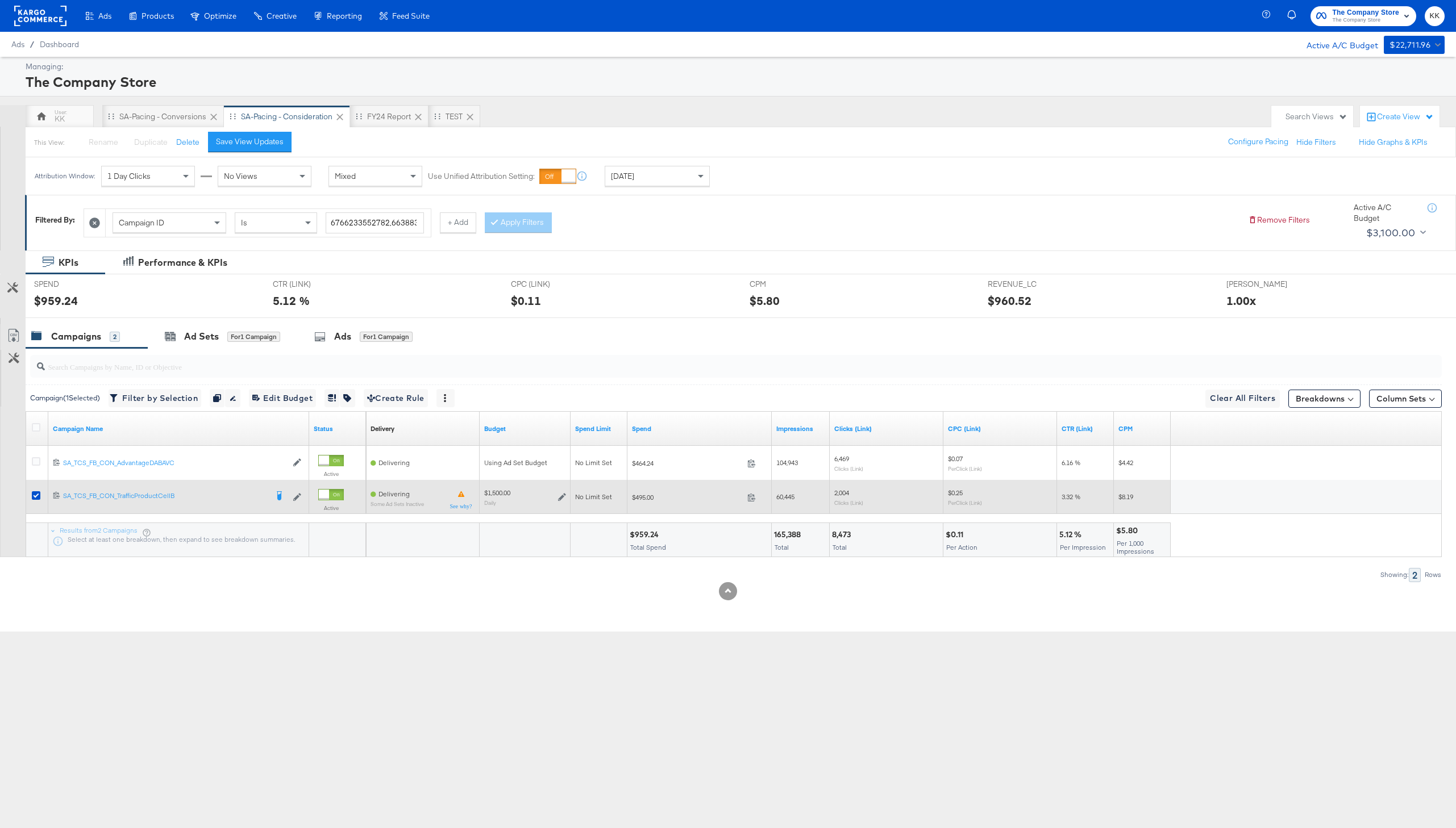
click at [561, 496] on icon at bounding box center [562, 497] width 8 height 8
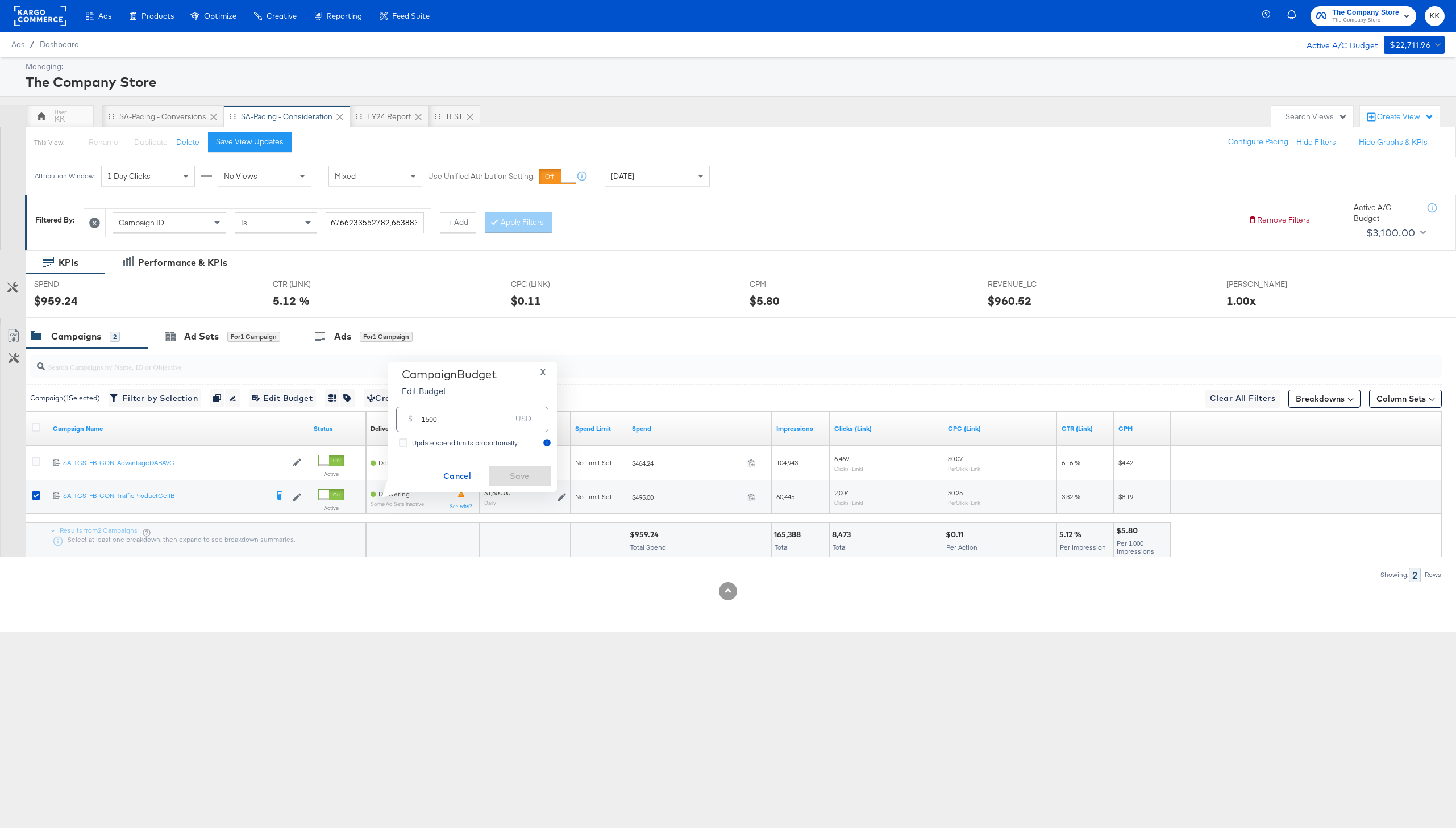
click at [425, 418] on input "1500" at bounding box center [466, 415] width 90 height 25
type input "1900"
click at [537, 473] on span "Save" at bounding box center [519, 476] width 53 height 14
click at [169, 113] on div "SA-Pacing - Conversions" at bounding box center [162, 116] width 87 height 11
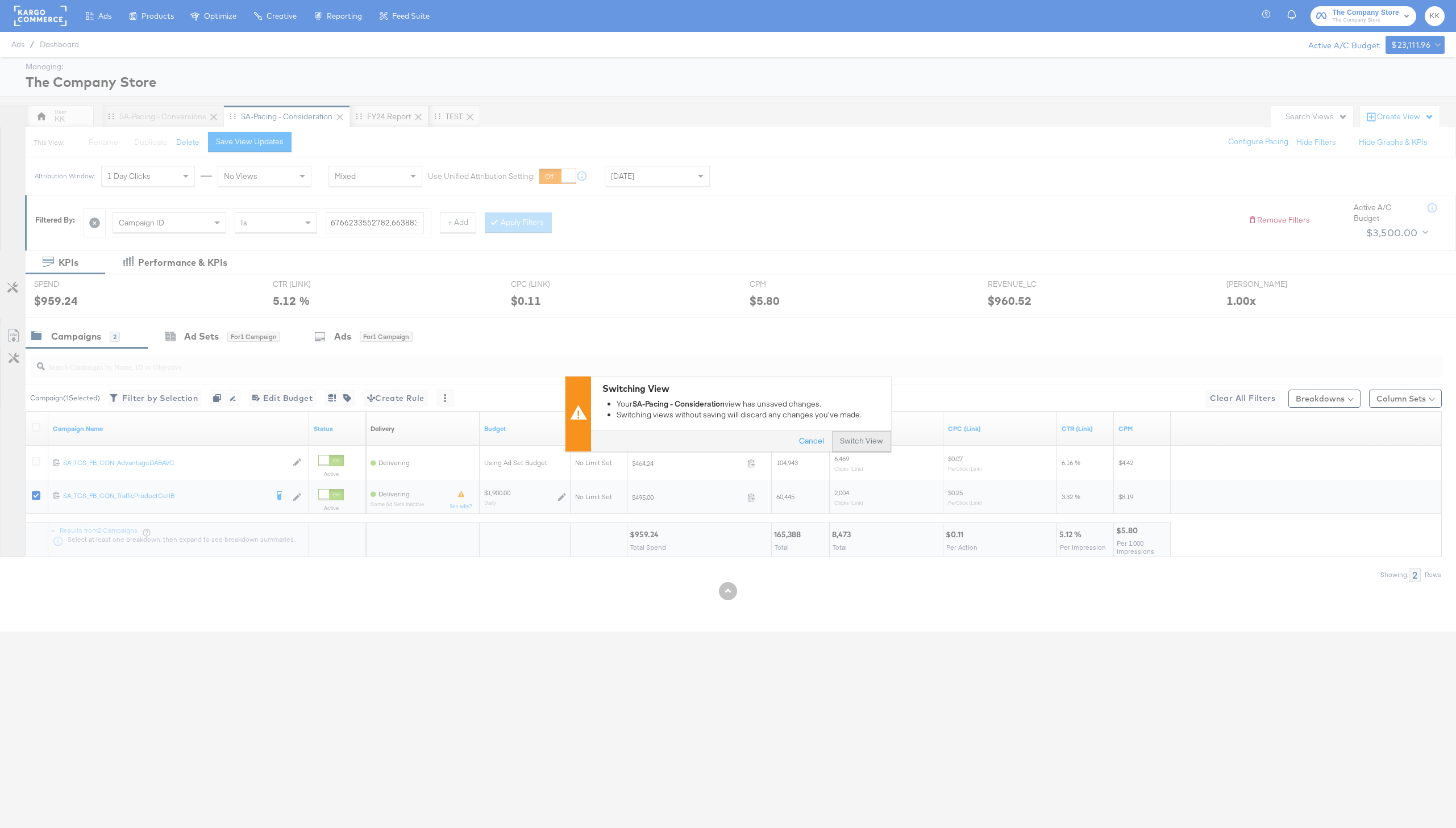
click at [849, 434] on button "Switch View" at bounding box center [862, 442] width 59 height 21
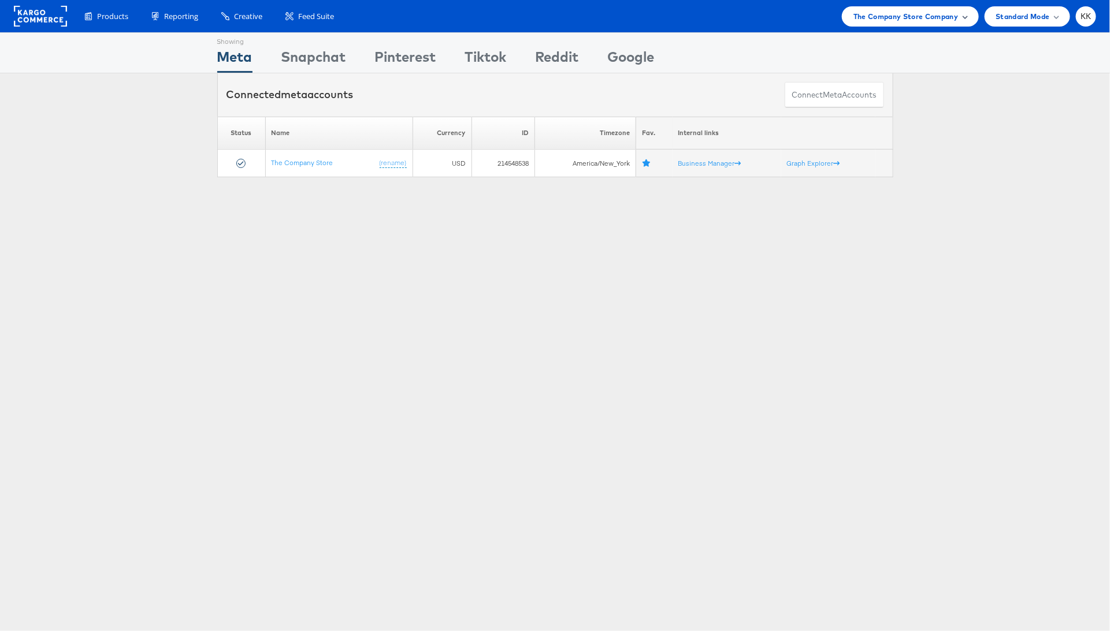
click at [917, 21] on span "The Company Store Company" at bounding box center [905, 16] width 105 height 12
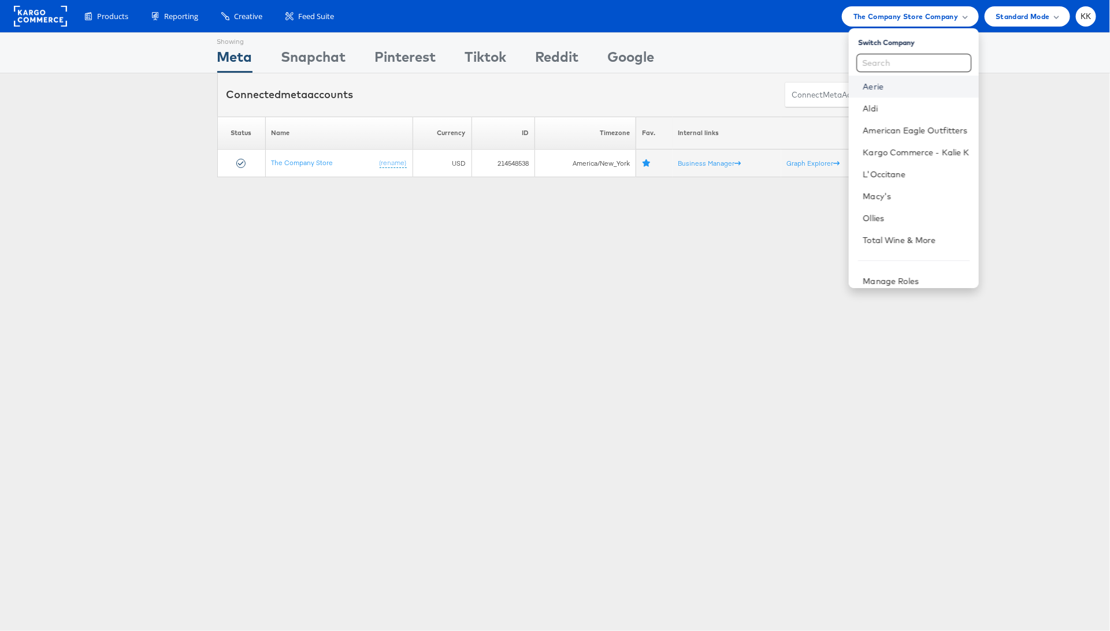
click at [888, 87] on link "Aerie" at bounding box center [915, 87] width 106 height 12
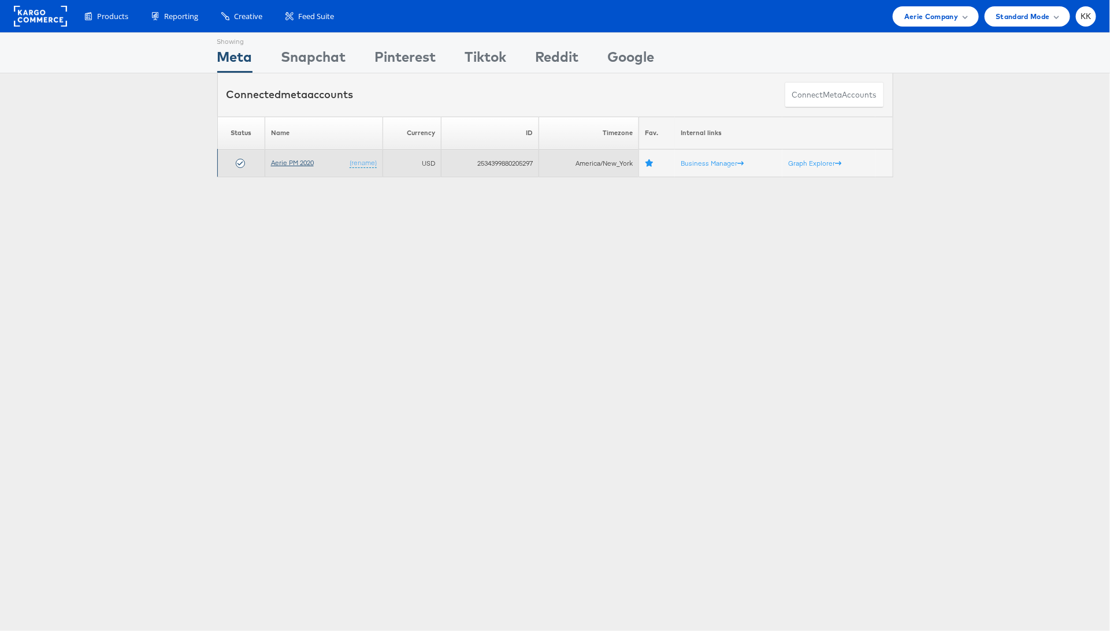
click at [271, 166] on link "Aerie PM 2020" at bounding box center [292, 162] width 43 height 9
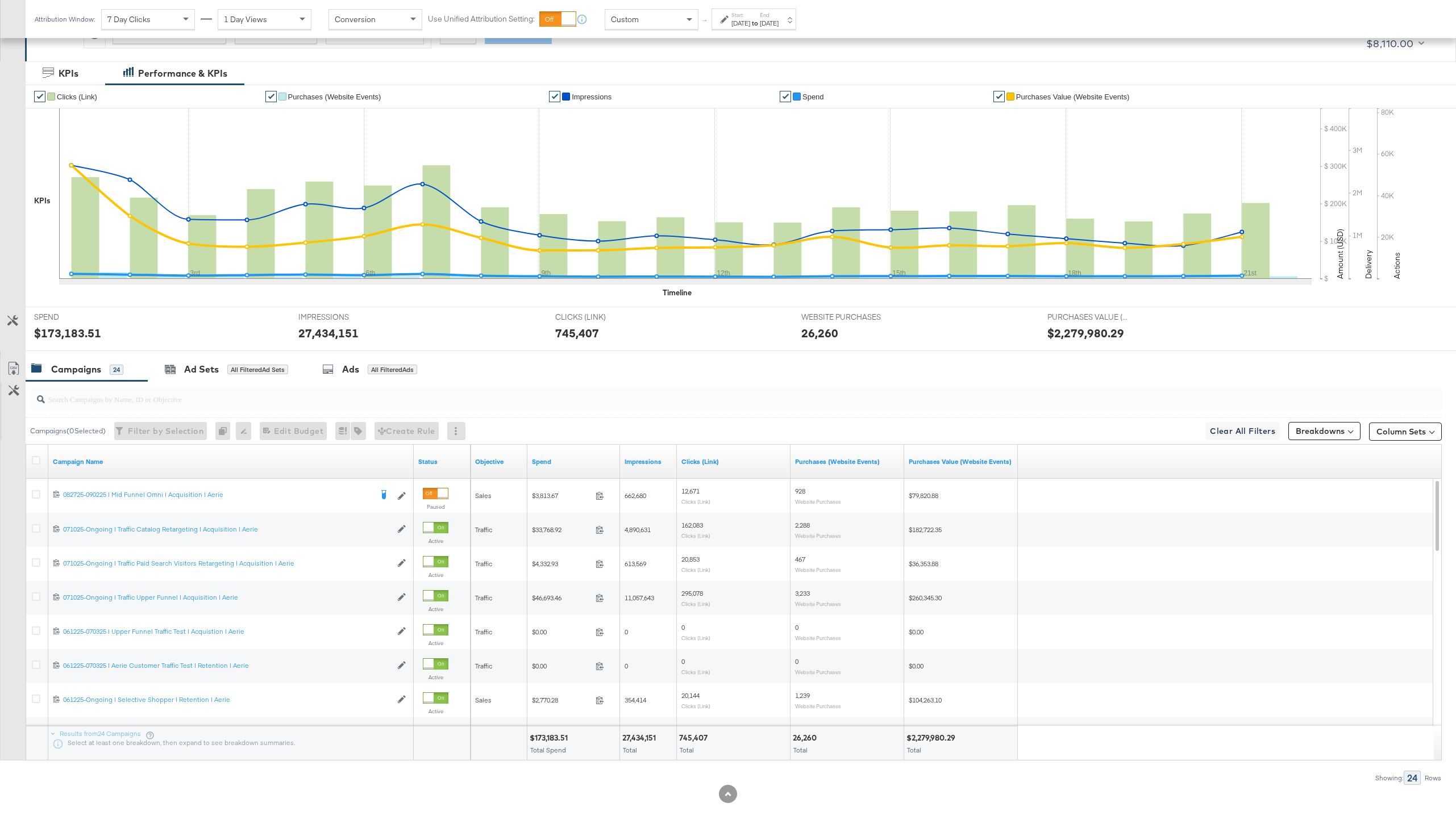
scroll to position [191, 0]
click at [358, 372] on div "Ads" at bounding box center [350, 368] width 17 height 13
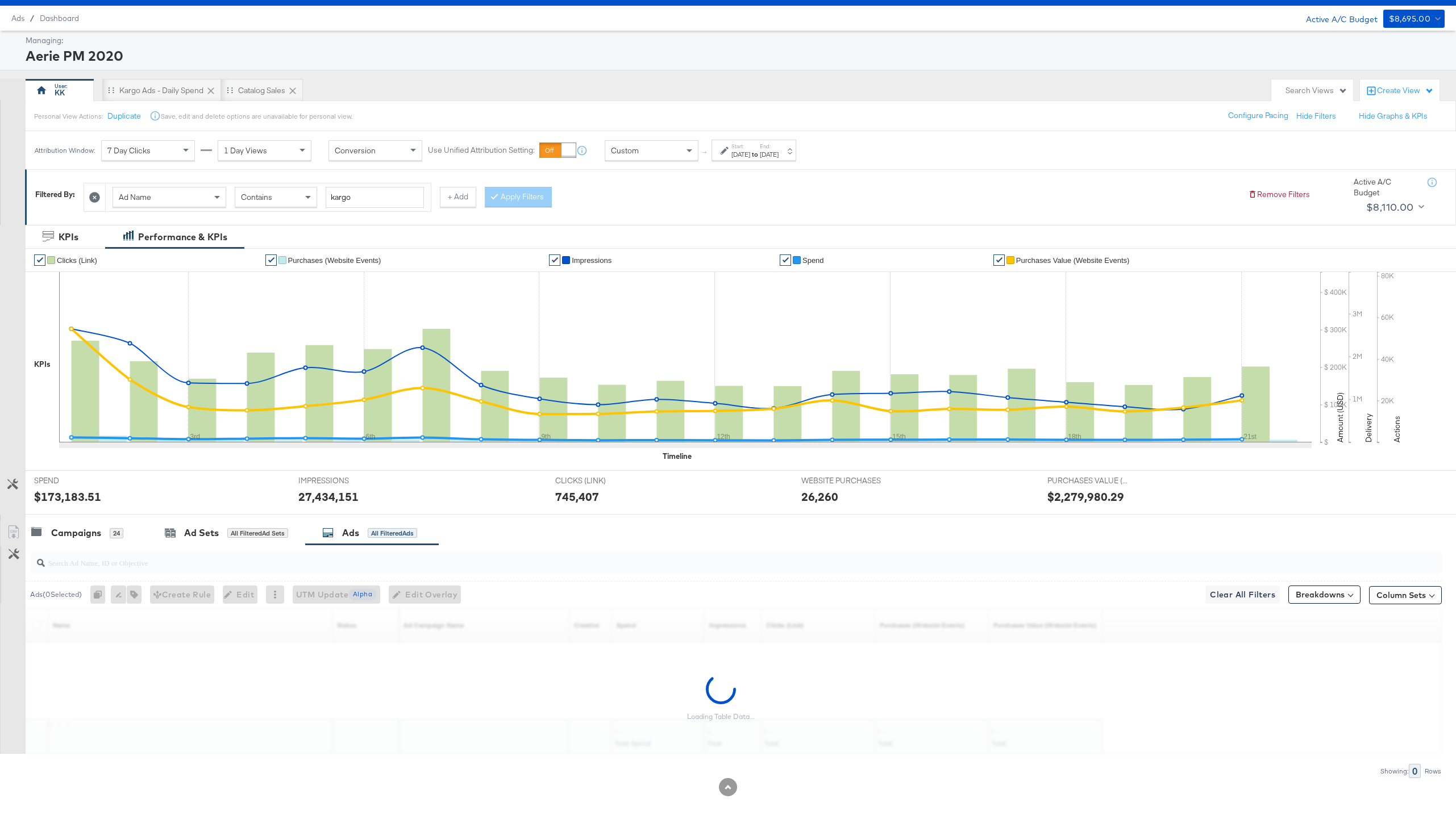
scroll to position [27, 0]
click at [185, 556] on input "search" at bounding box center [677, 558] width 1264 height 23
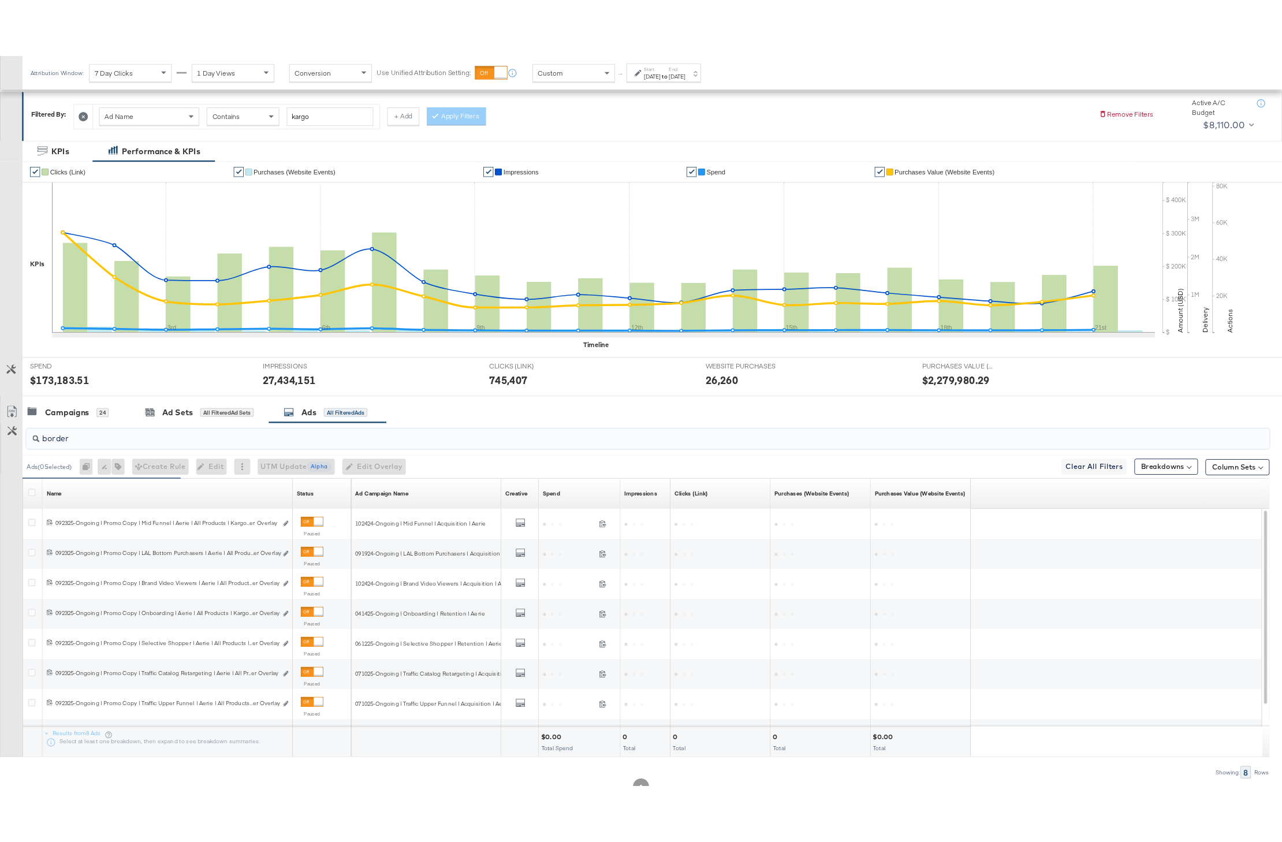
scroll to position [200, 0]
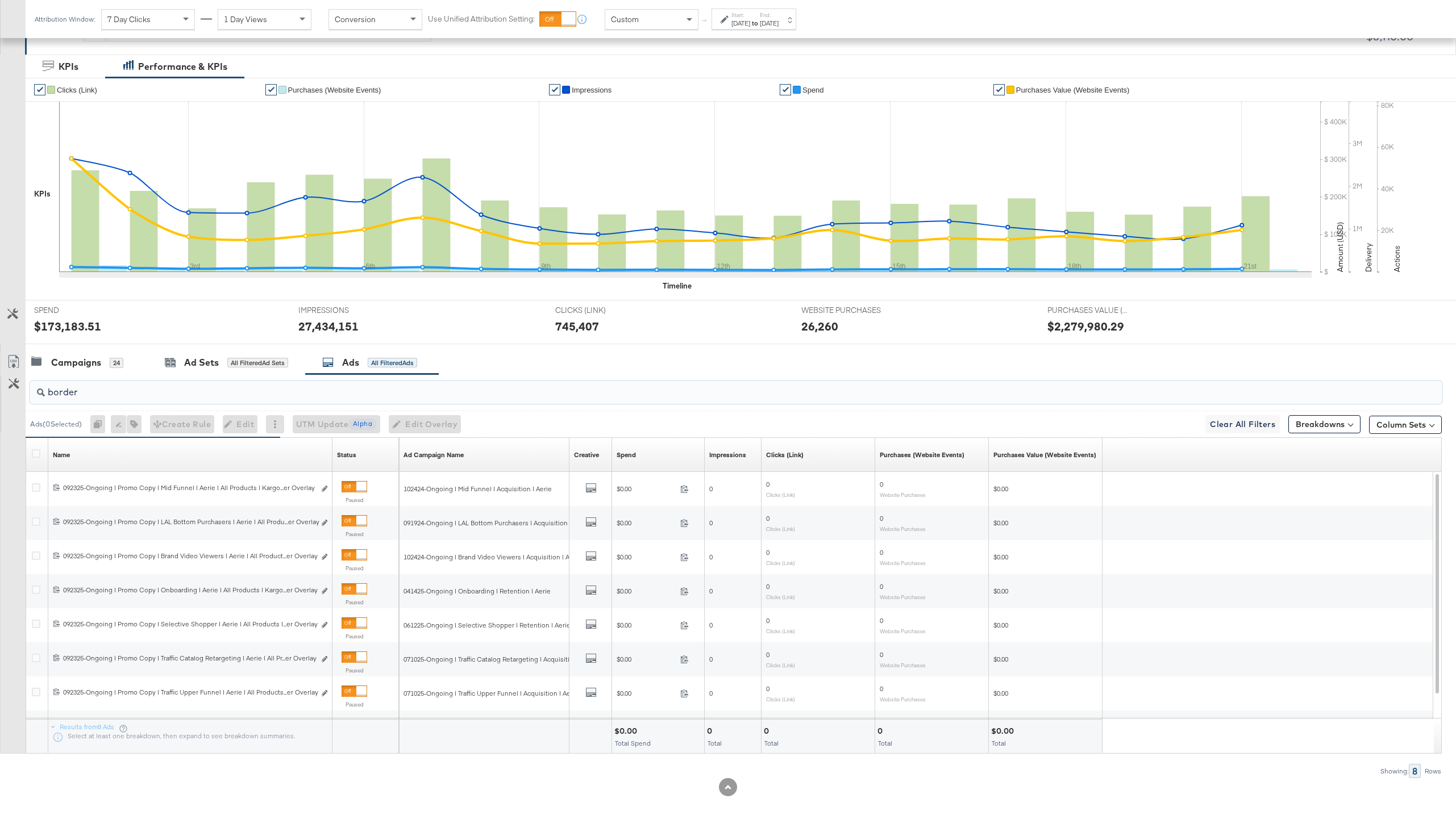
type input "border"
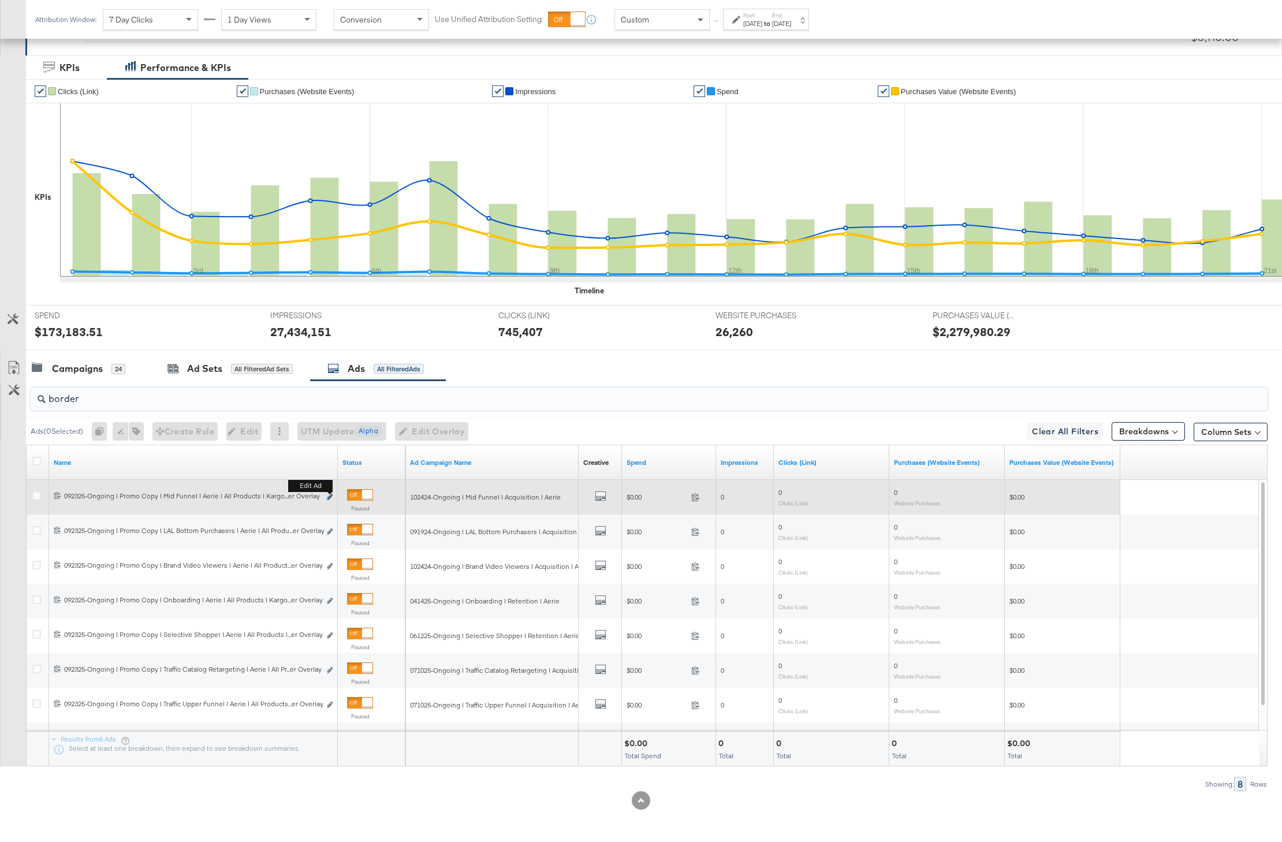
click at [331, 496] on icon "link" at bounding box center [330, 497] width 6 height 6
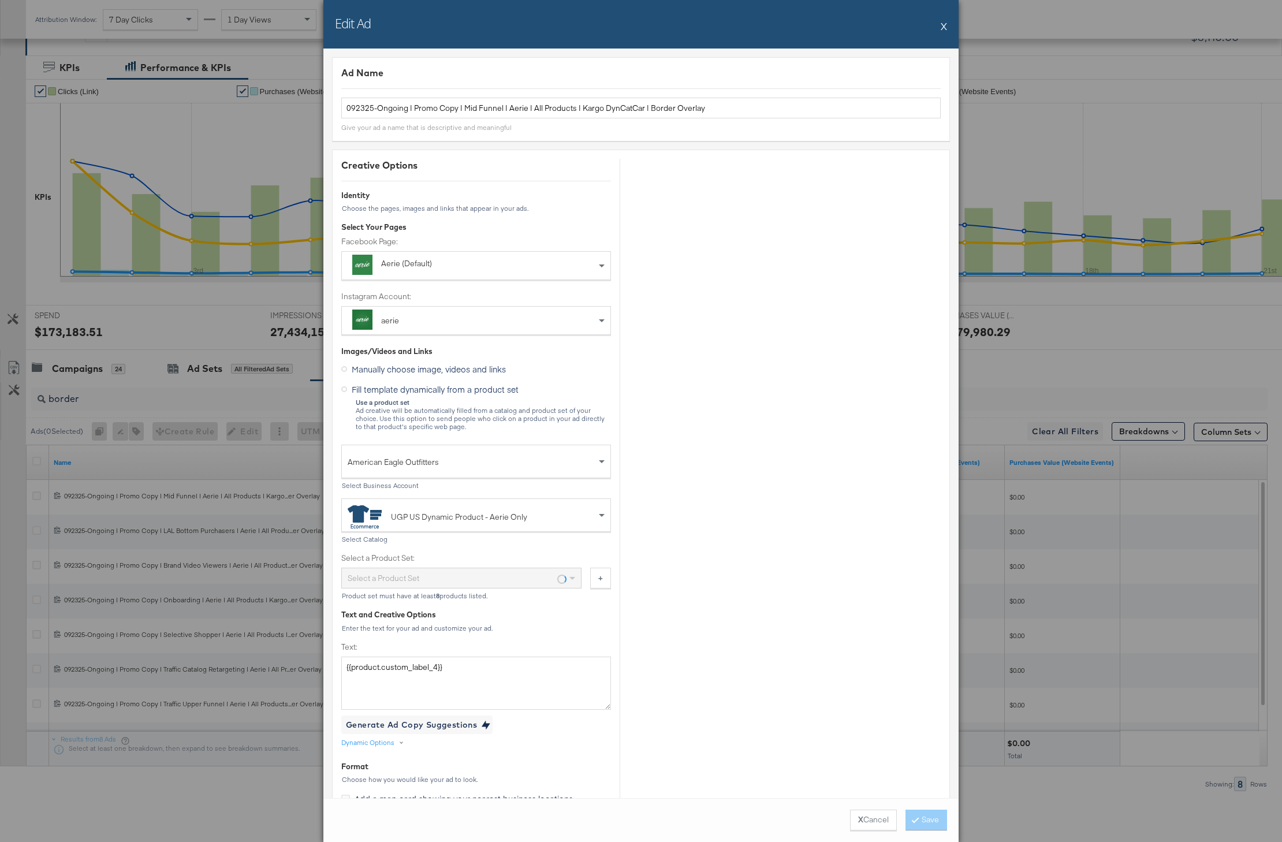
scroll to position [1213, 0]
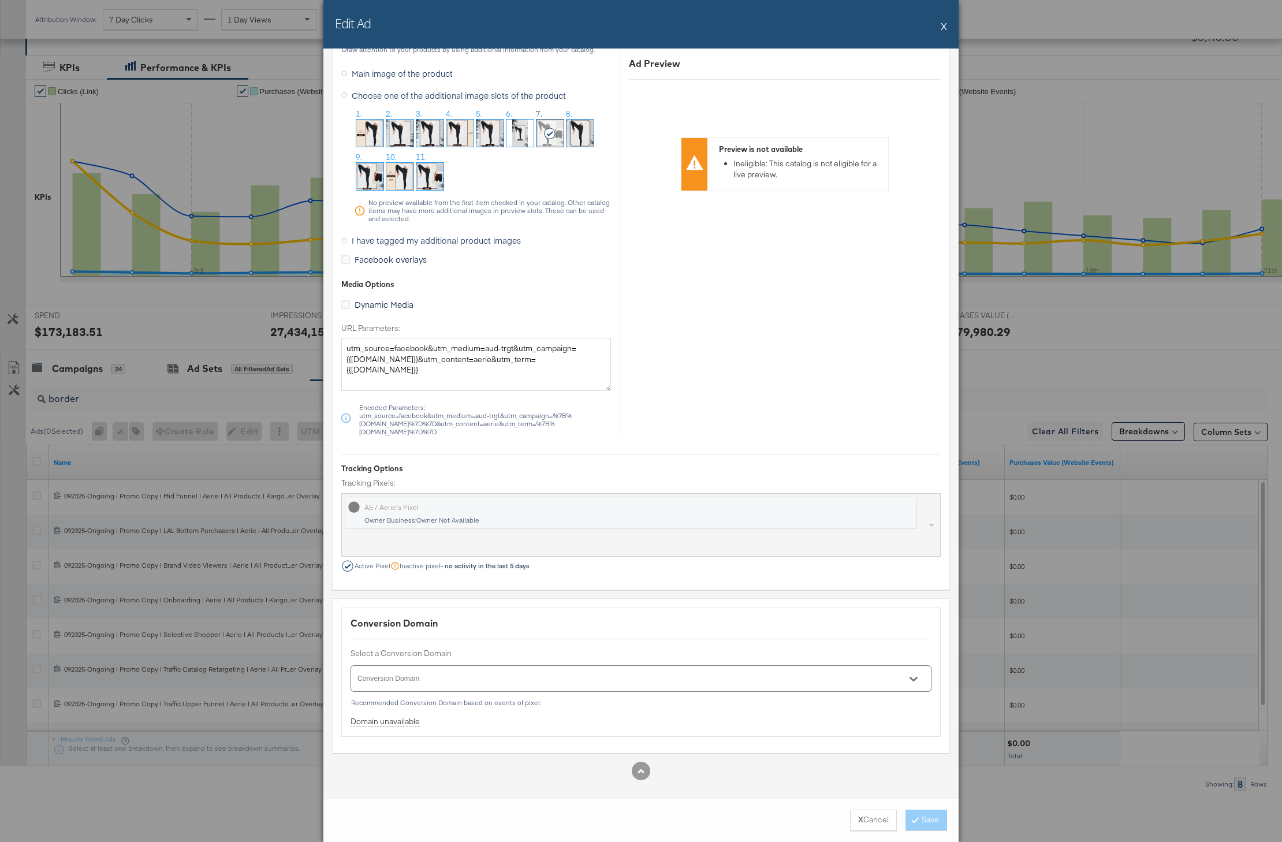
click at [568, 144] on img at bounding box center [580, 133] width 27 height 27
click at [925, 819] on button "Save" at bounding box center [927, 820] width 42 height 21
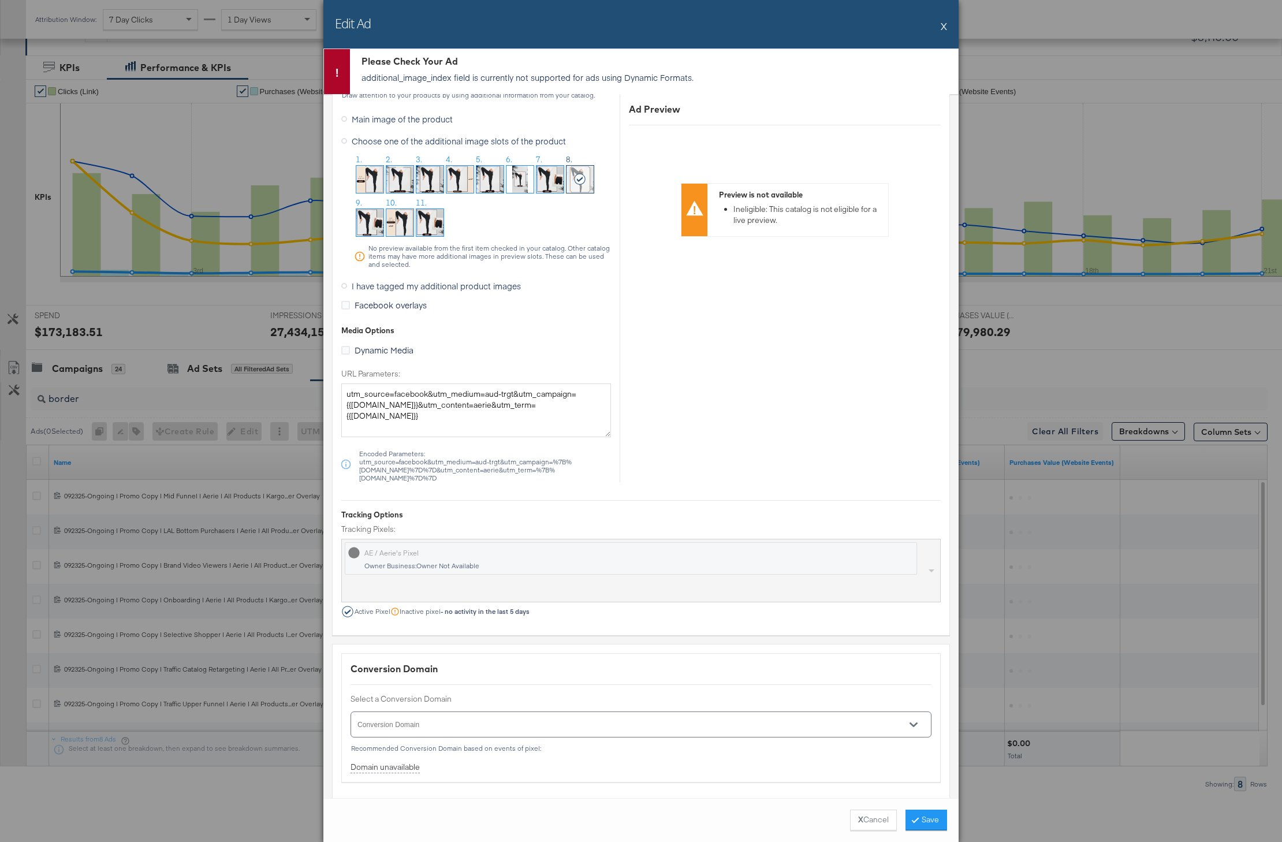
click at [947, 30] on button "X" at bounding box center [944, 25] width 6 height 23
